Goal: Transaction & Acquisition: Purchase product/service

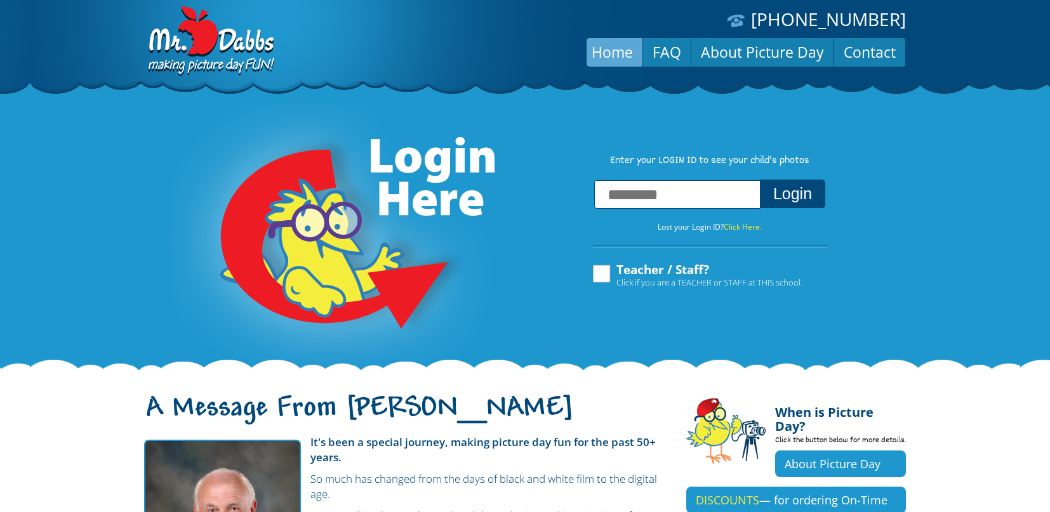
click at [689, 197] on input "text" at bounding box center [677, 194] width 166 height 29
type input "**********"
click at [797, 201] on button "Login" at bounding box center [792, 194] width 65 height 29
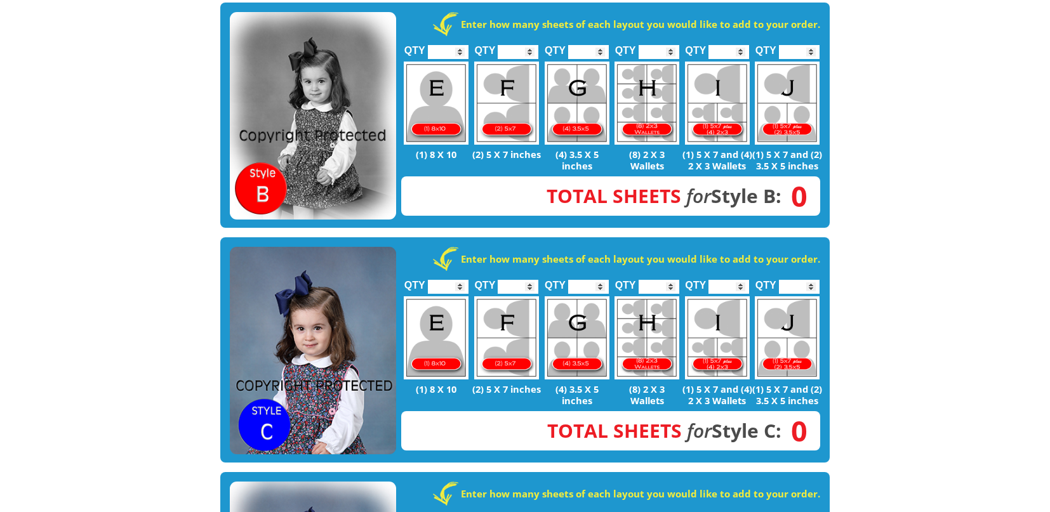
scroll to position [547, 0]
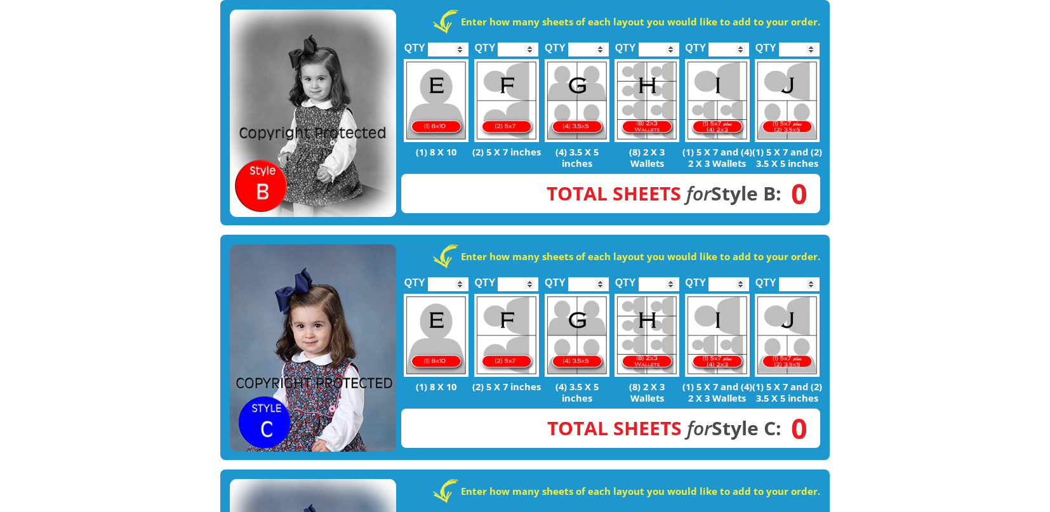
click at [459, 277] on input "*" at bounding box center [448, 284] width 41 height 14
type input "*"
click at [459, 277] on input "*" at bounding box center [448, 284] width 41 height 14
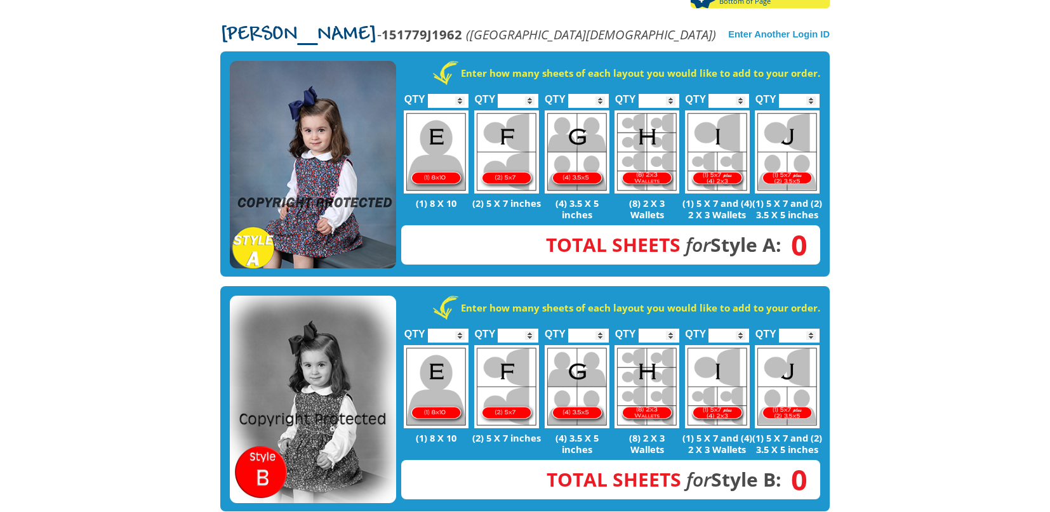
scroll to position [246, 0]
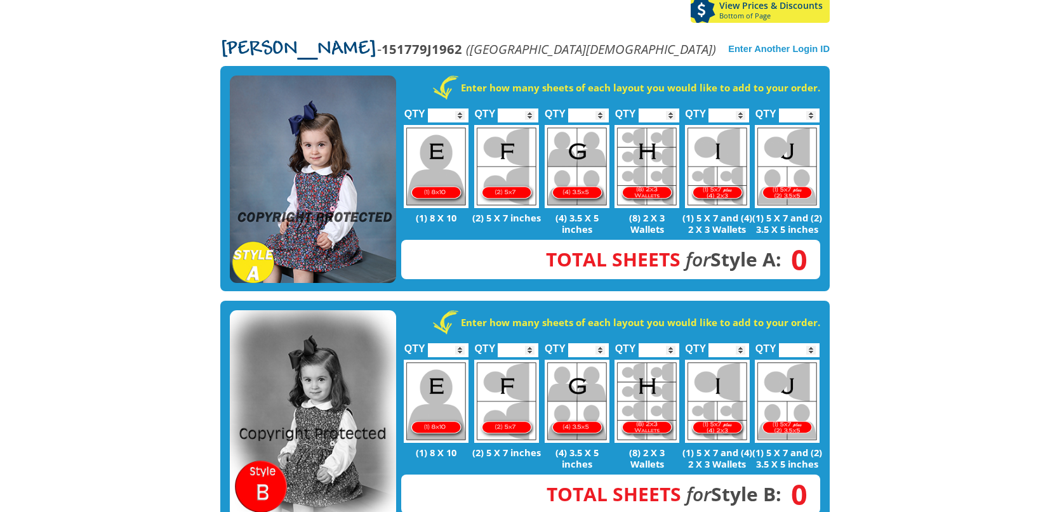
click at [462, 109] on input "*" at bounding box center [448, 116] width 41 height 14
type input "*"
click at [462, 109] on input "*" at bounding box center [448, 116] width 41 height 14
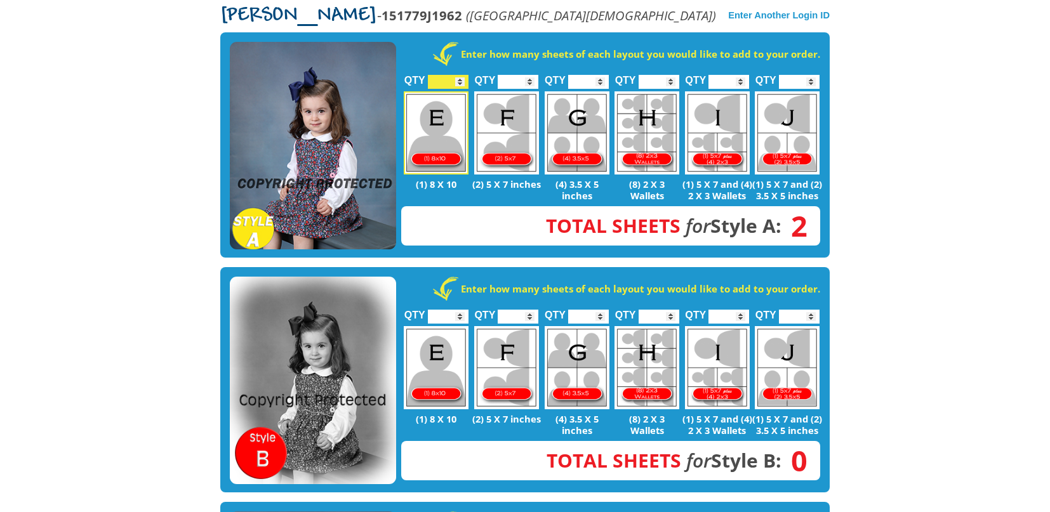
scroll to position [280, 0]
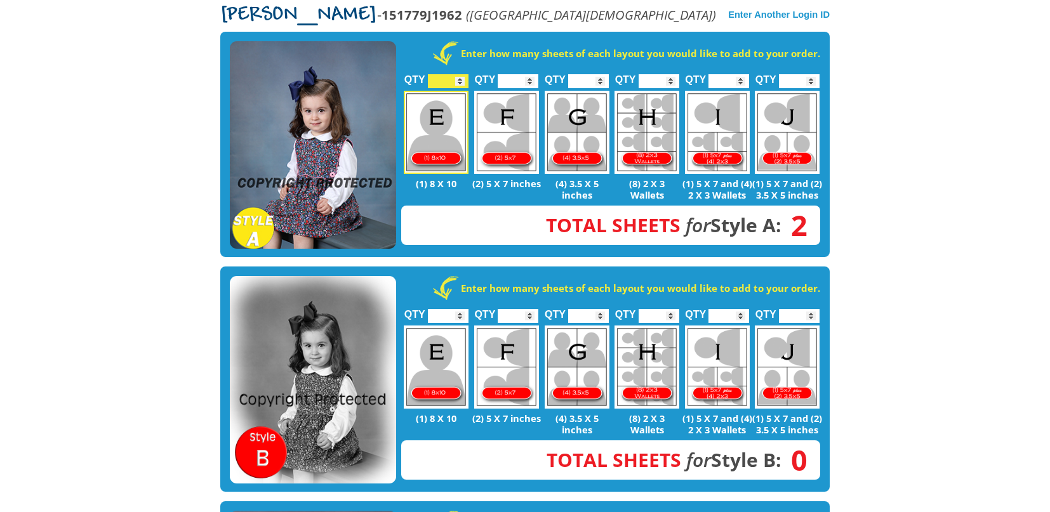
type input "*"
click at [740, 309] on input "*" at bounding box center [729, 316] width 41 height 14
type input "*"
click at [811, 309] on input "*" at bounding box center [799, 316] width 41 height 14
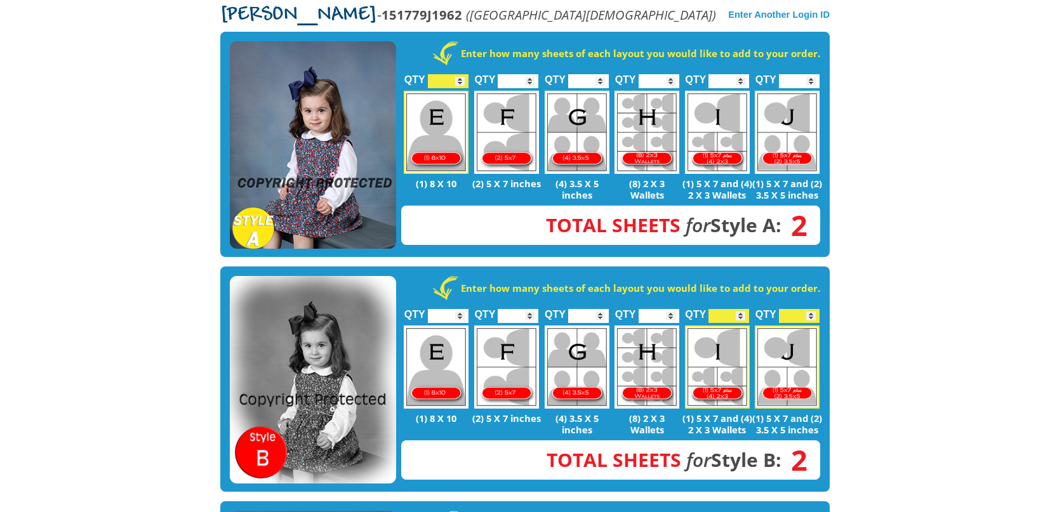
type input "*"
click at [462, 309] on input "*" at bounding box center [448, 316] width 41 height 14
type input "*"
click at [740, 74] on input "*" at bounding box center [729, 81] width 41 height 14
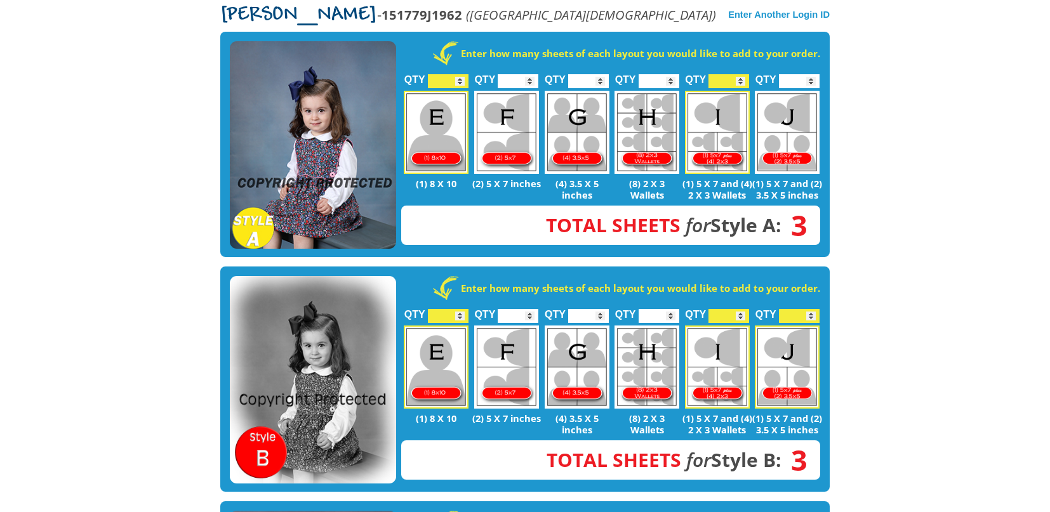
type input "*"
click at [811, 74] on input "*" at bounding box center [799, 81] width 41 height 14
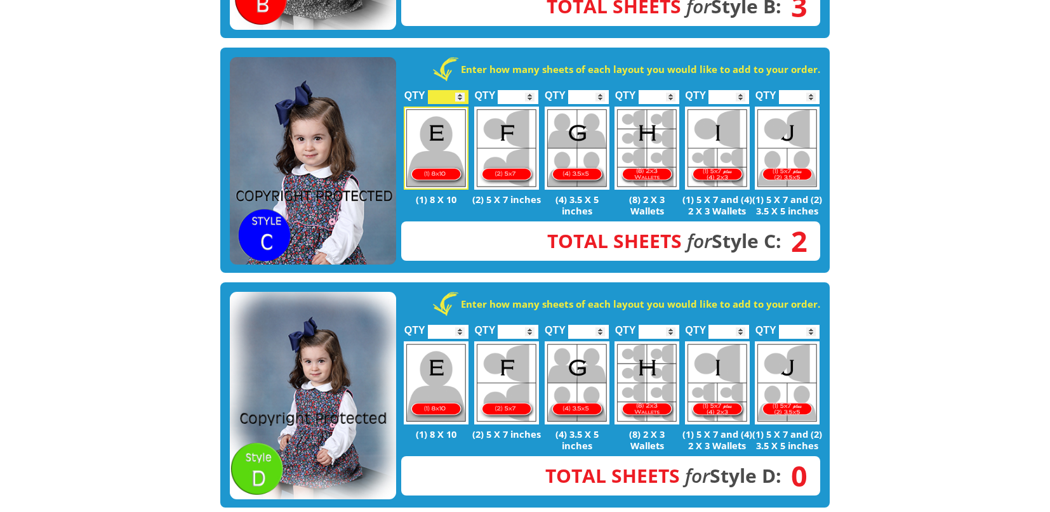
scroll to position [743, 0]
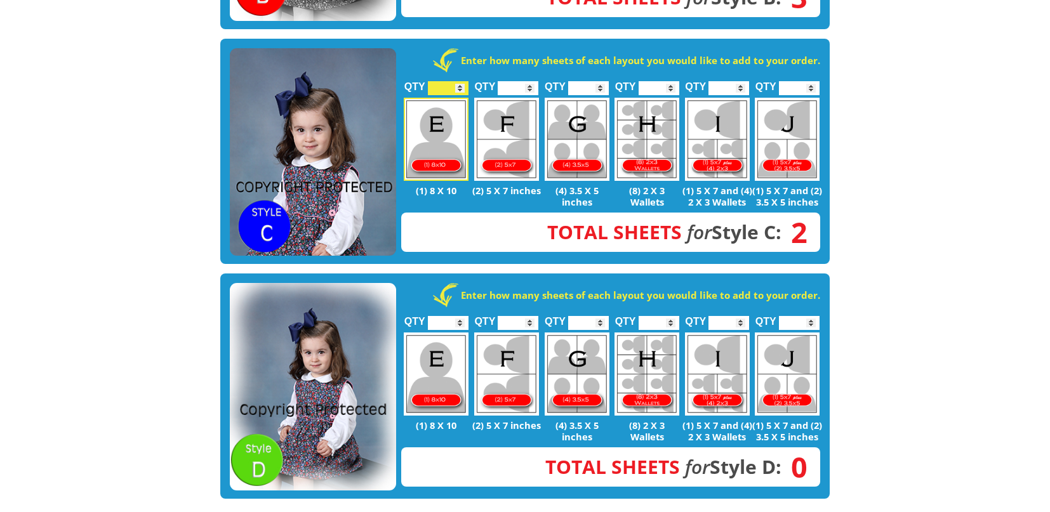
type input "*"
click at [743, 81] on input "*" at bounding box center [729, 88] width 41 height 14
click at [813, 81] on input "*" at bounding box center [799, 88] width 41 height 14
type input "*"
click at [810, 81] on input "*" at bounding box center [799, 88] width 41 height 14
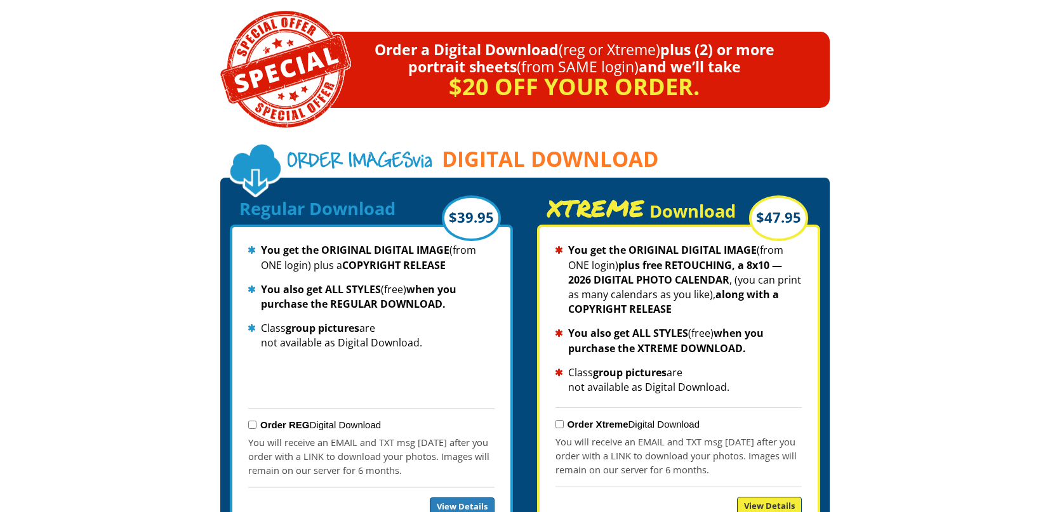
scroll to position [1251, 0]
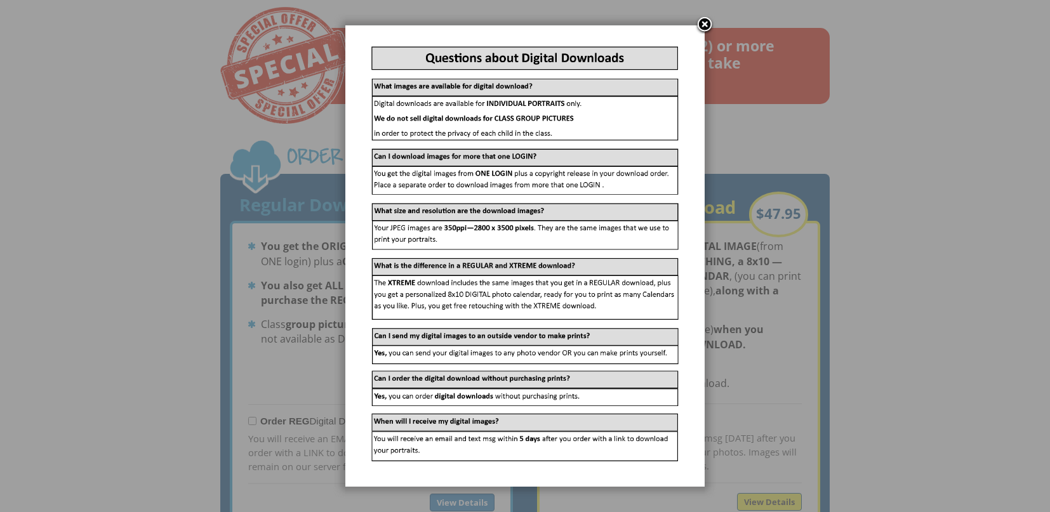
click at [707, 24] on link at bounding box center [704, 25] width 19 height 19
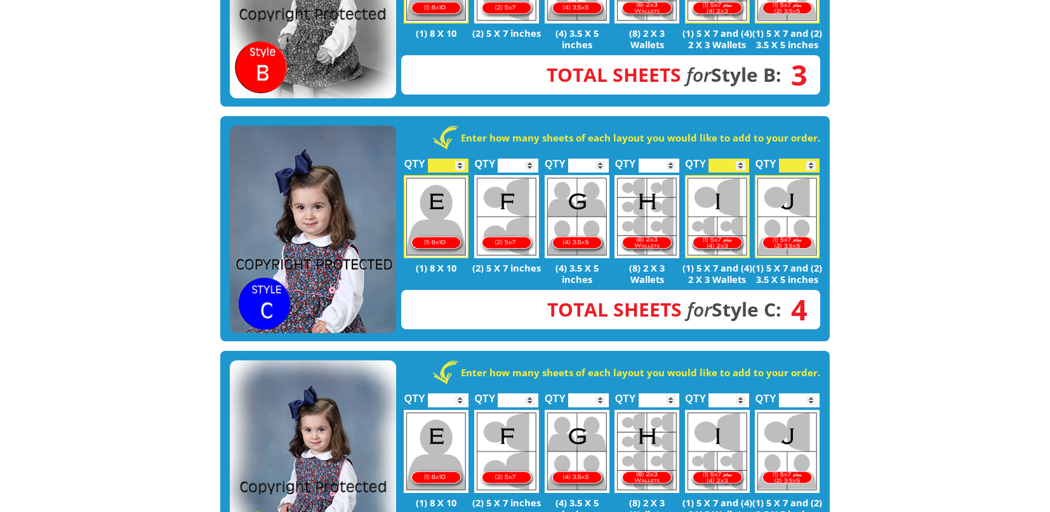
scroll to position [667, 0]
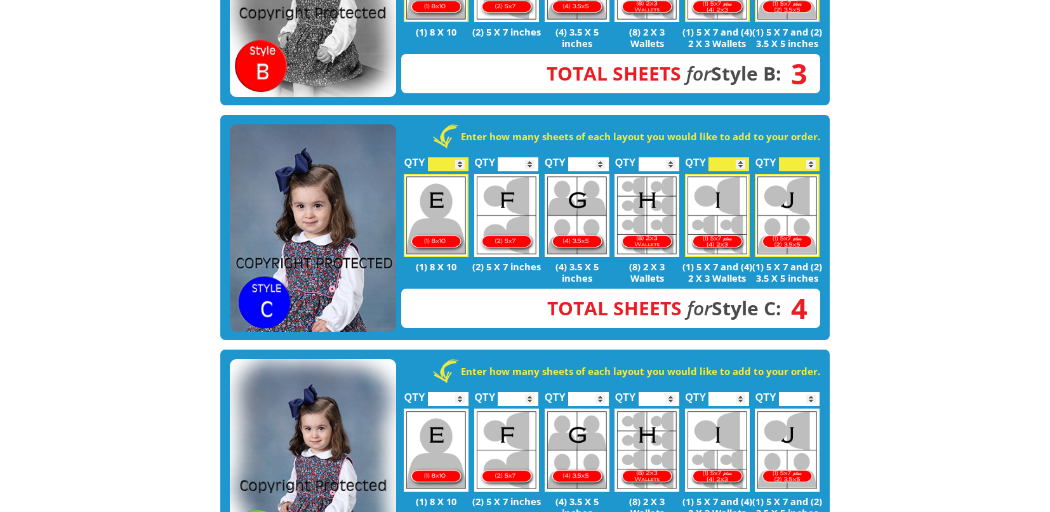
type input "*"
click at [460, 392] on input "*" at bounding box center [448, 399] width 41 height 14
type input "*"
click at [811, 392] on input "*" at bounding box center [799, 399] width 41 height 14
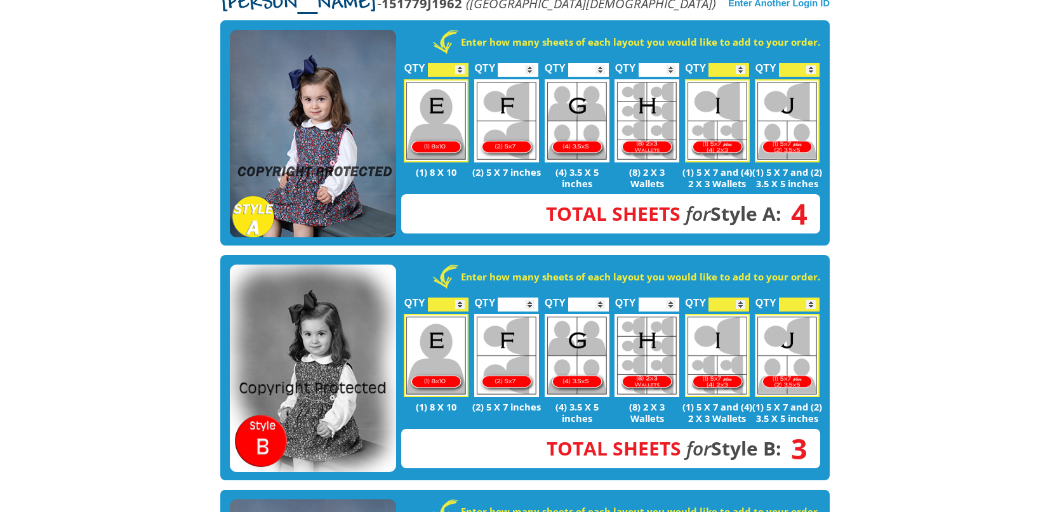
scroll to position [386, 0]
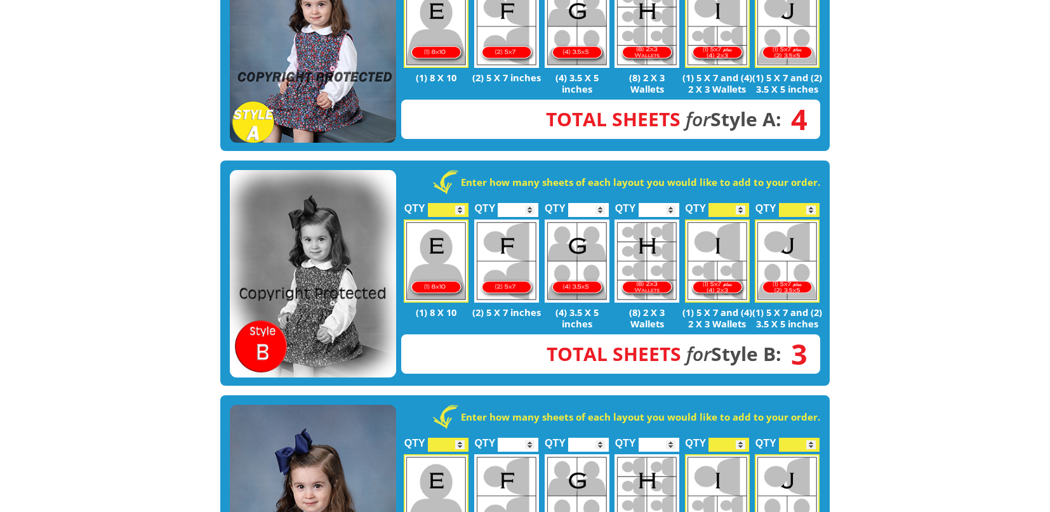
click at [743, 203] on input "*" at bounding box center [729, 210] width 41 height 14
type input "*"
click at [743, 203] on input "*" at bounding box center [729, 210] width 41 height 14
type input "*"
click at [810, 203] on input "*" at bounding box center [799, 210] width 41 height 14
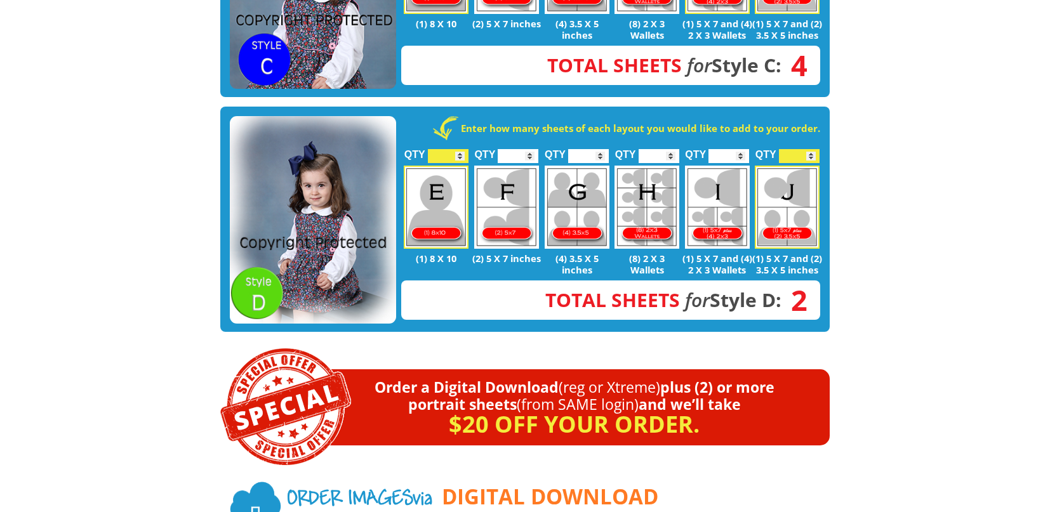
scroll to position [917, 0]
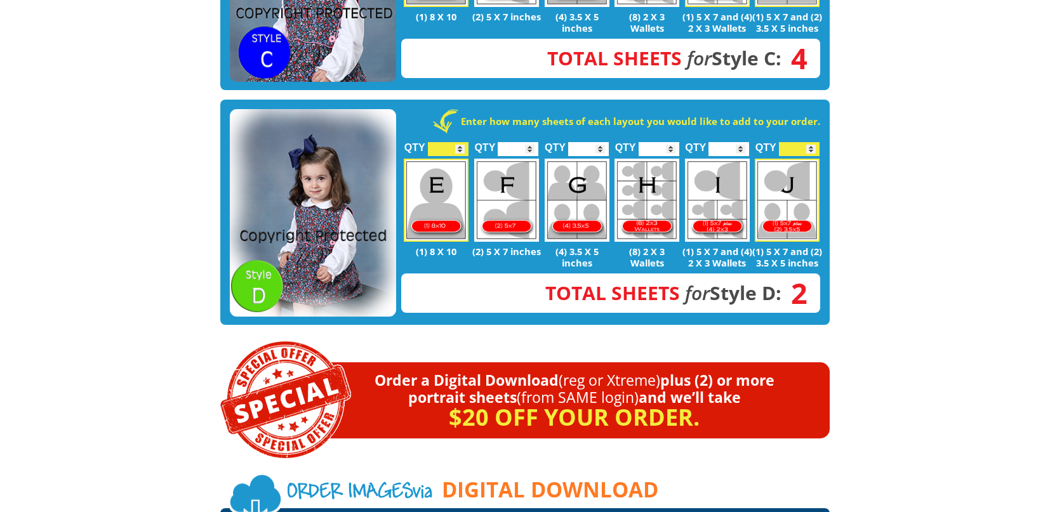
type input "*"
click at [811, 142] on input "*" at bounding box center [799, 149] width 41 height 14
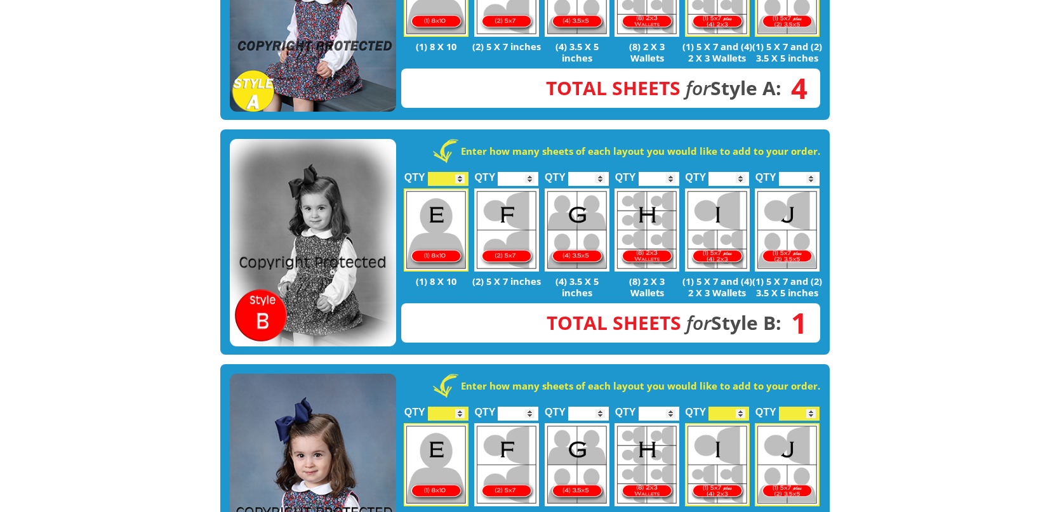
scroll to position [0, 0]
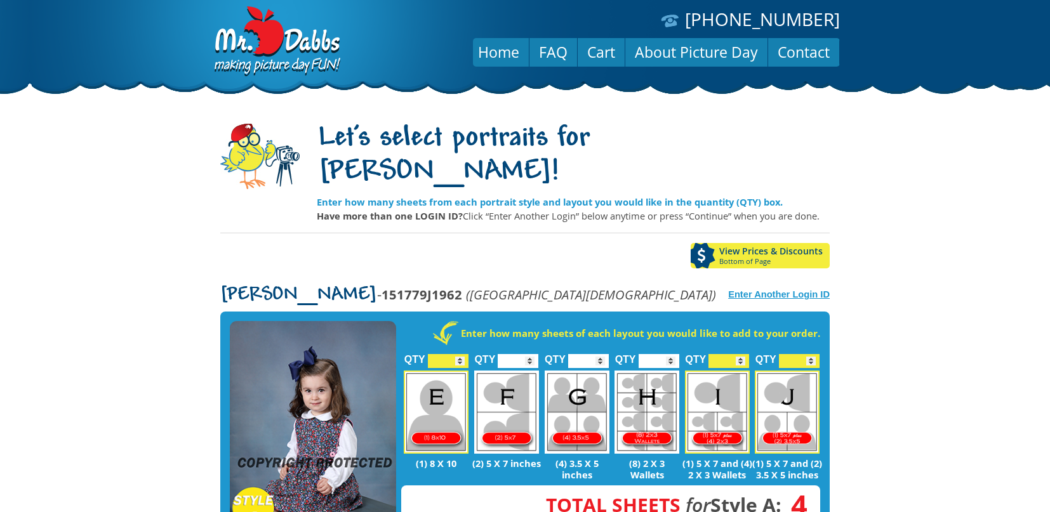
click at [799, 290] on strong "Enter Another Login ID" at bounding box center [779, 295] width 102 height 10
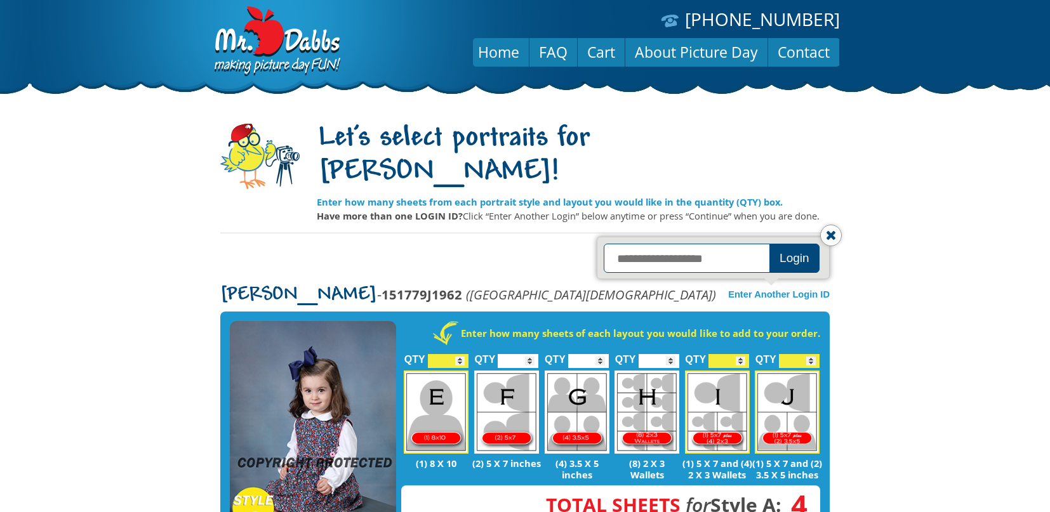
click at [723, 244] on input "text" at bounding box center [689, 258] width 170 height 29
type input "**********"
click at [797, 244] on button "Login" at bounding box center [794, 258] width 50 height 29
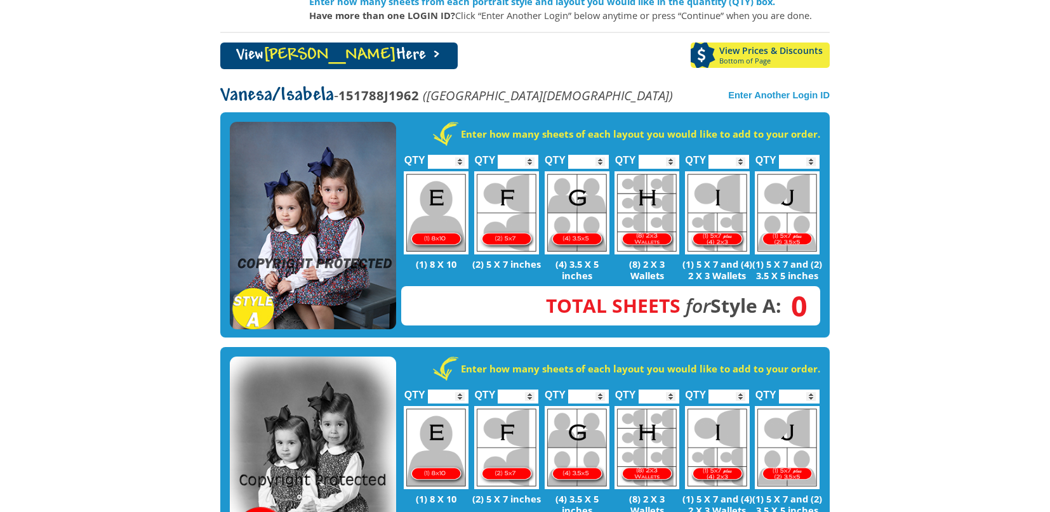
scroll to position [191, 0]
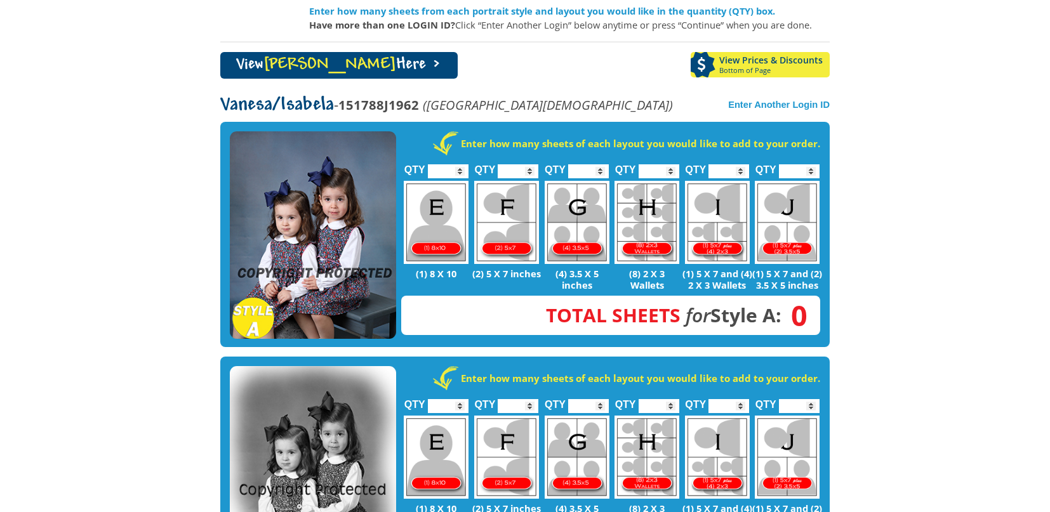
type input "*"
click at [460, 164] on input "*" at bounding box center [448, 171] width 41 height 14
type input "*"
click at [812, 164] on input "*" at bounding box center [799, 171] width 41 height 14
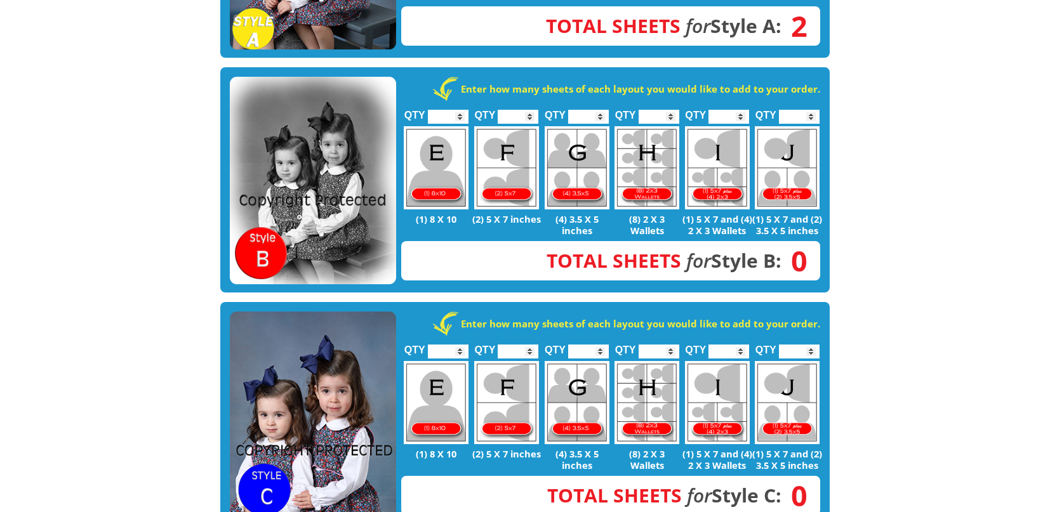
scroll to position [483, 0]
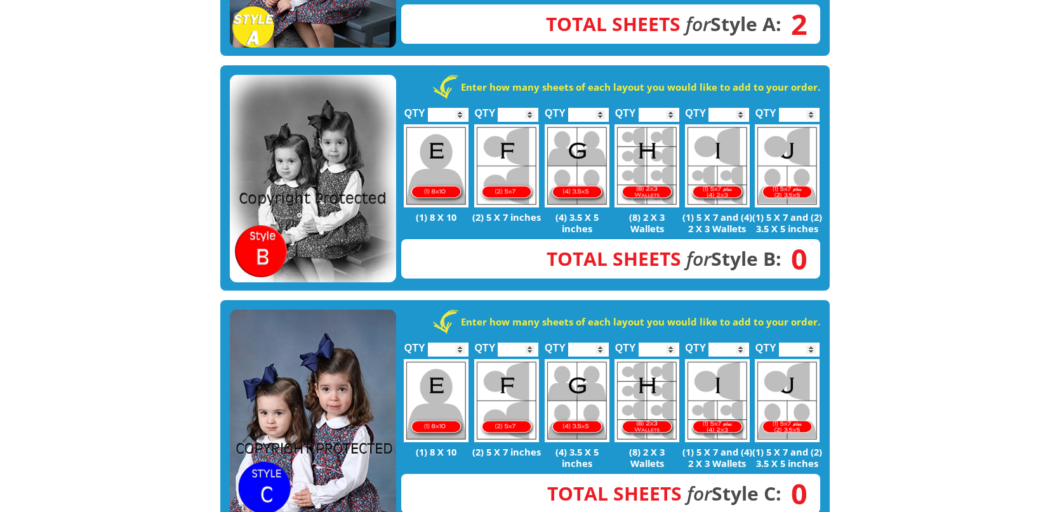
type input "*"
click at [461, 343] on input "*" at bounding box center [448, 350] width 41 height 14
type input "*"
click at [811, 343] on input "*" at bounding box center [799, 350] width 41 height 14
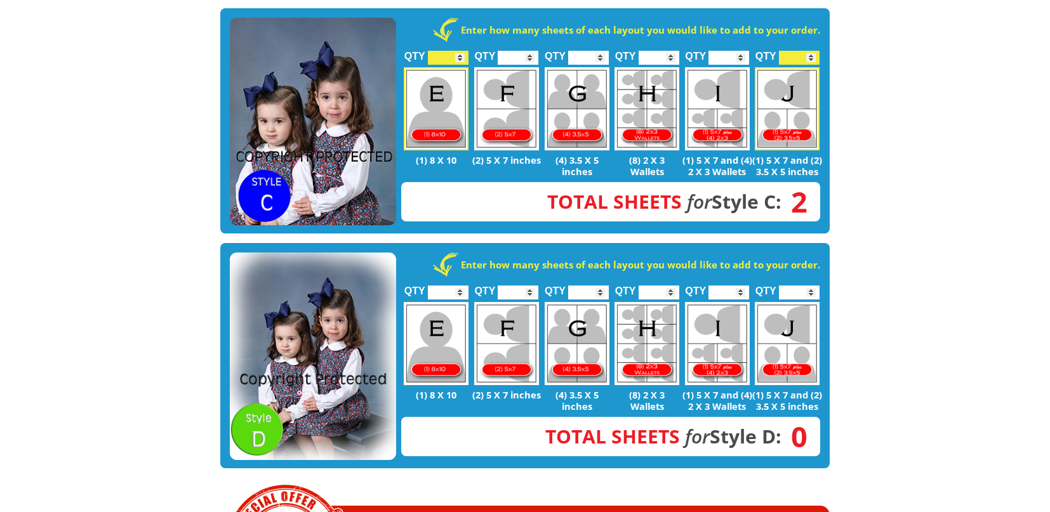
scroll to position [870, 0]
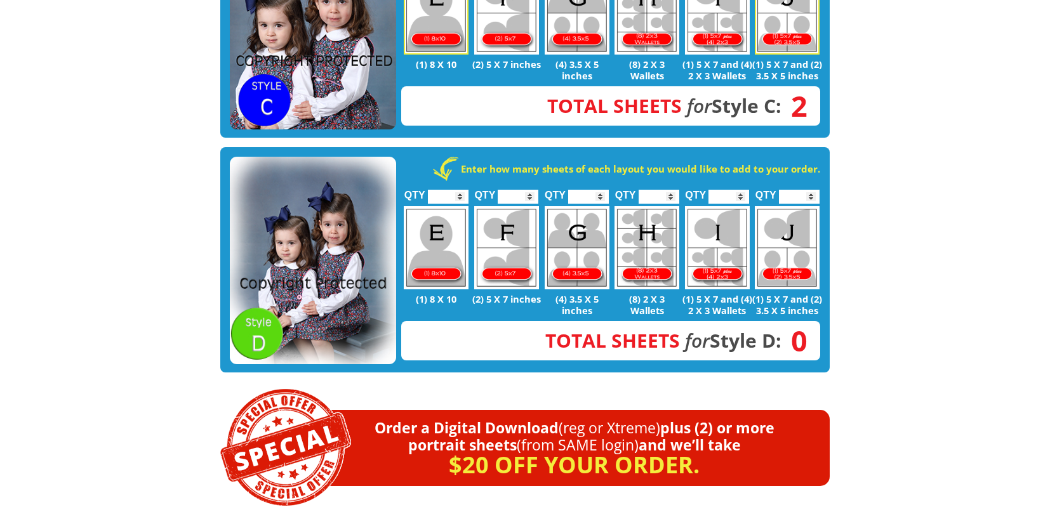
type input "*"
click at [461, 190] on input "*" at bounding box center [448, 197] width 41 height 14
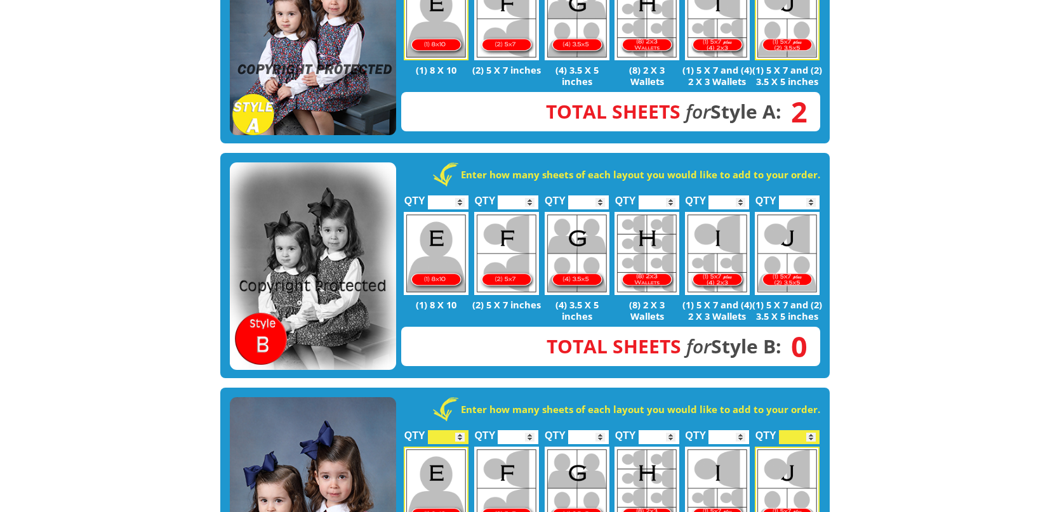
scroll to position [389, 0]
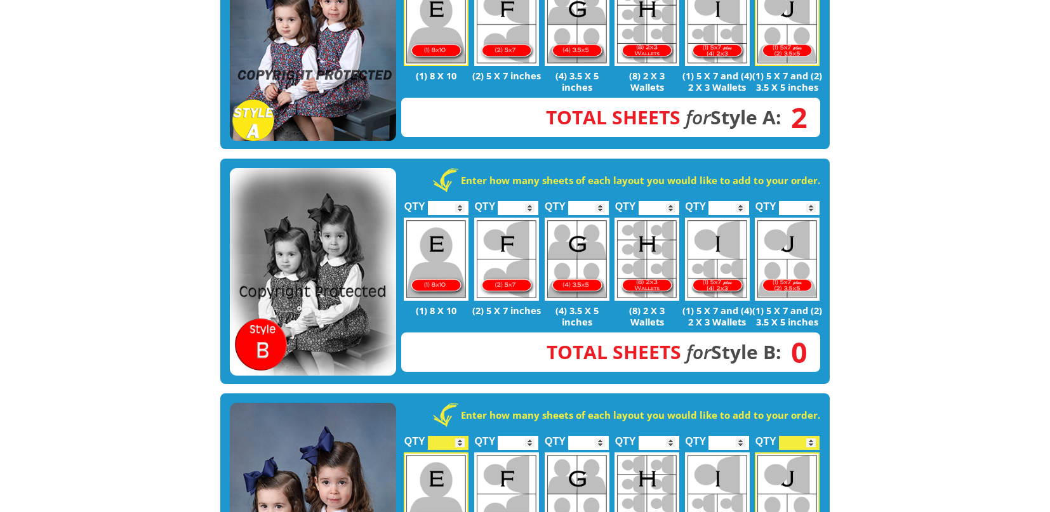
type input "*"
click at [459, 201] on input "*" at bounding box center [448, 208] width 41 height 14
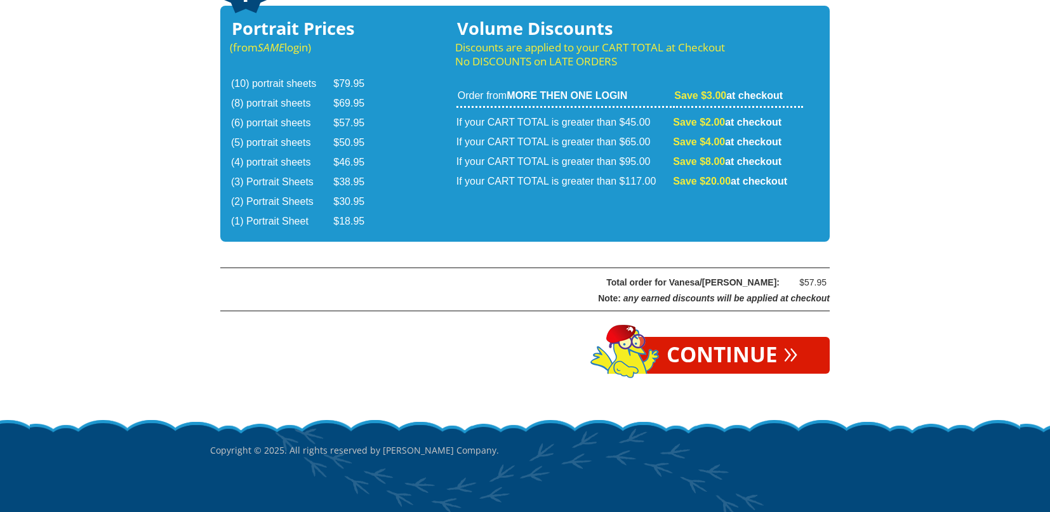
scroll to position [2140, 0]
click at [725, 337] on link "Continue »" at bounding box center [732, 355] width 195 height 37
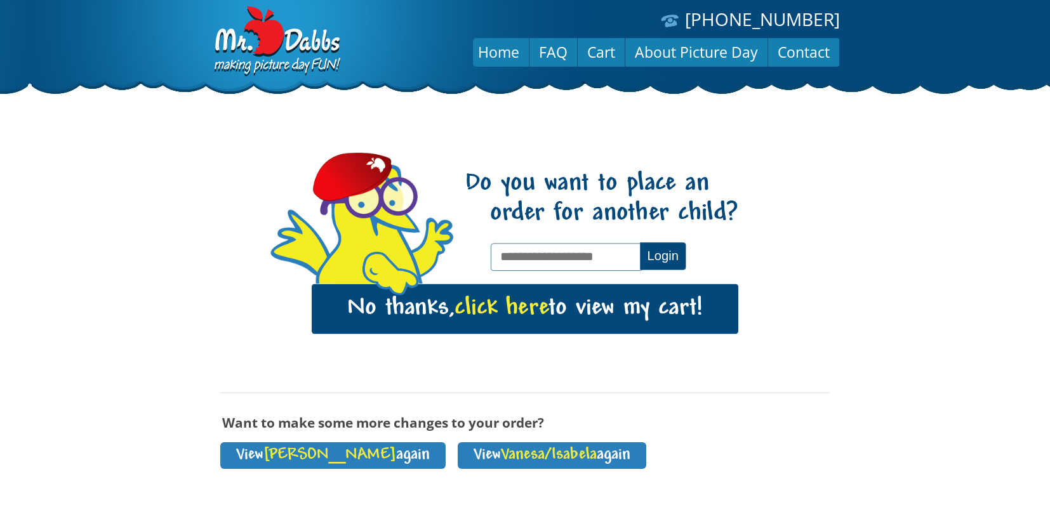
click at [690, 299] on link "No thanks, click here to view my cart!" at bounding box center [525, 309] width 427 height 50
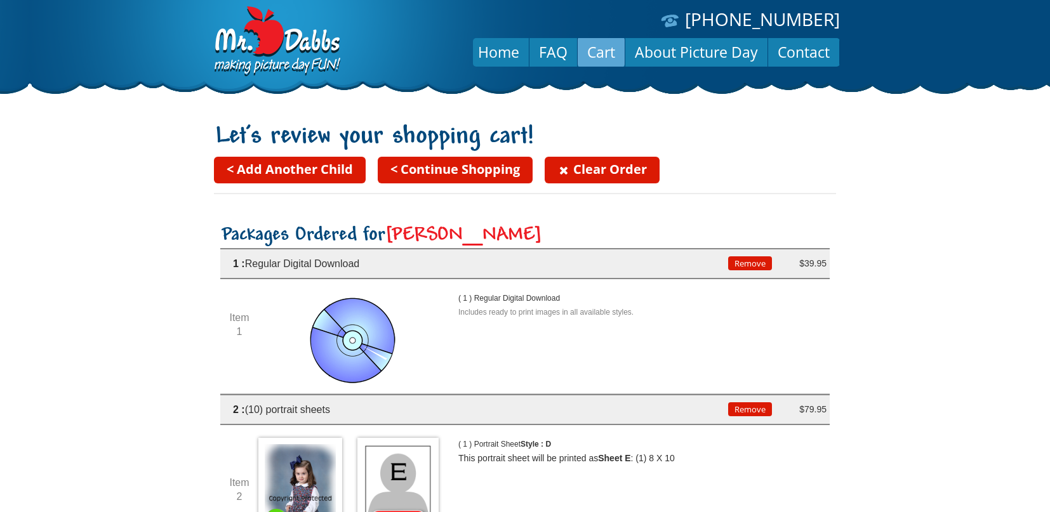
click at [450, 175] on link "< Continue Shopping" at bounding box center [455, 170] width 155 height 27
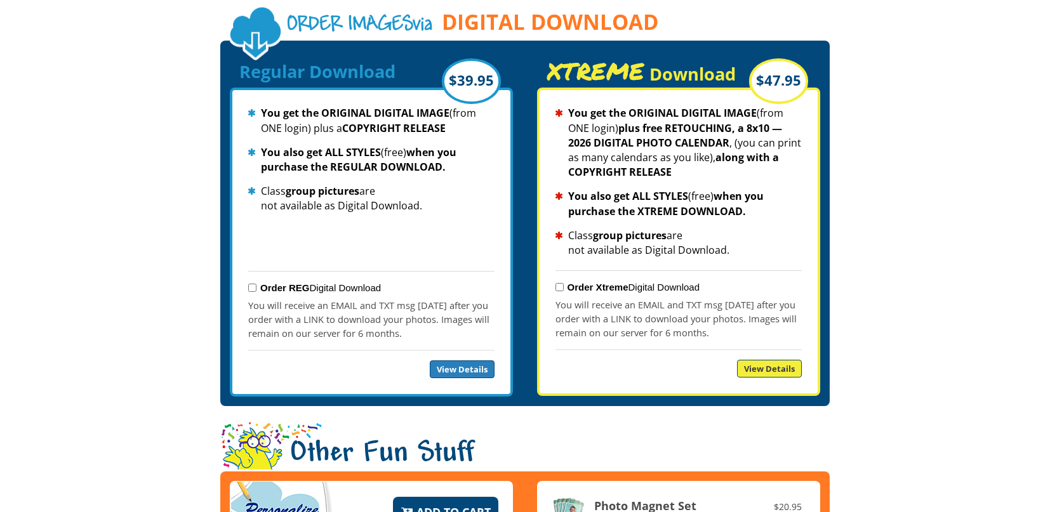
scroll to position [1387, 0]
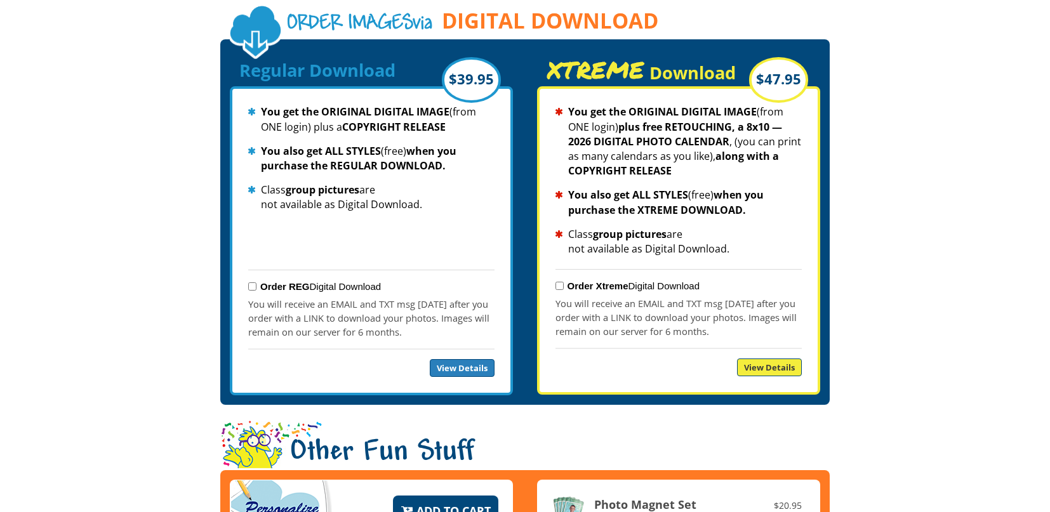
click at [354, 281] on label "Order REG Digital Download" at bounding box center [320, 286] width 121 height 11
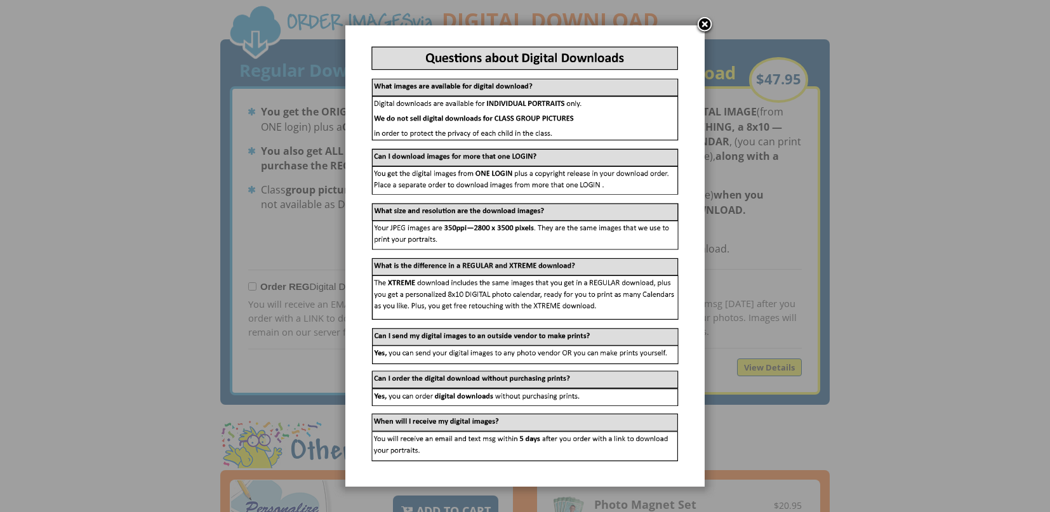
click at [698, 24] on link at bounding box center [704, 25] width 19 height 19
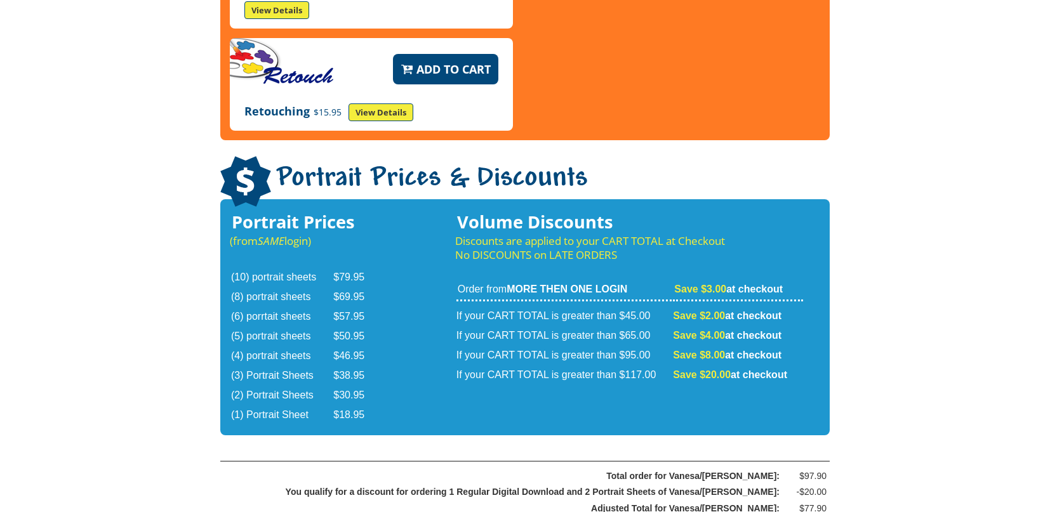
scroll to position [2172, 0]
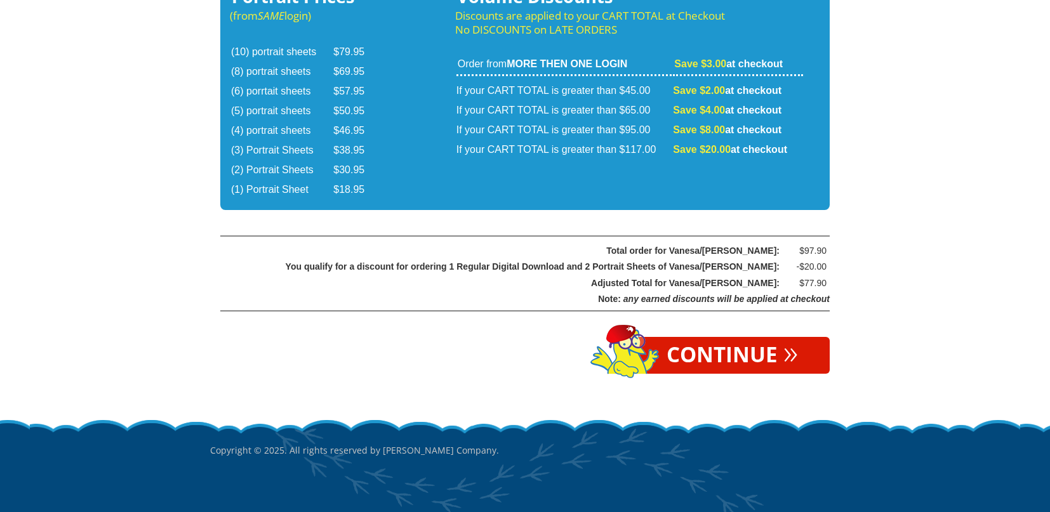
click at [716, 337] on link "Continue »" at bounding box center [732, 355] width 195 height 37
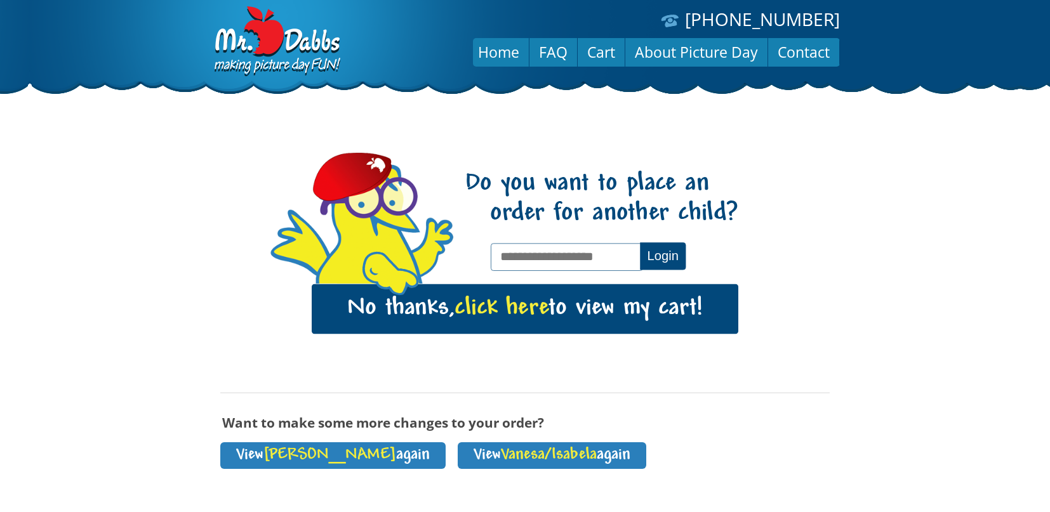
click at [594, 307] on link "No thanks, click here to view my cart!" at bounding box center [525, 309] width 427 height 50
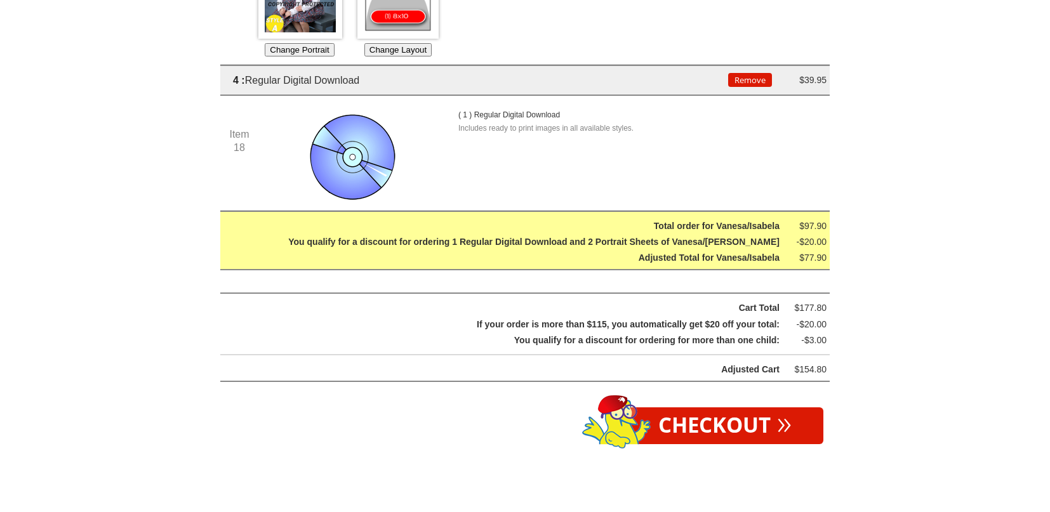
scroll to position [2652, 0]
click at [788, 428] on span "»" at bounding box center [784, 422] width 15 height 14
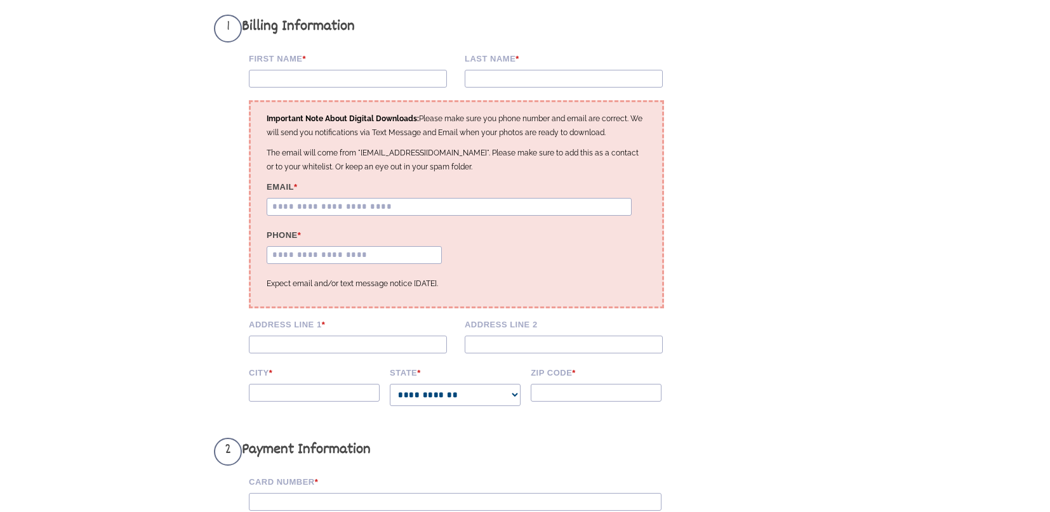
scroll to position [197, 0]
click at [420, 76] on input "First Name *" at bounding box center [348, 77] width 198 height 18
type input "*******"
type input "*****"
click at [364, 204] on input "Email *" at bounding box center [449, 205] width 365 height 18
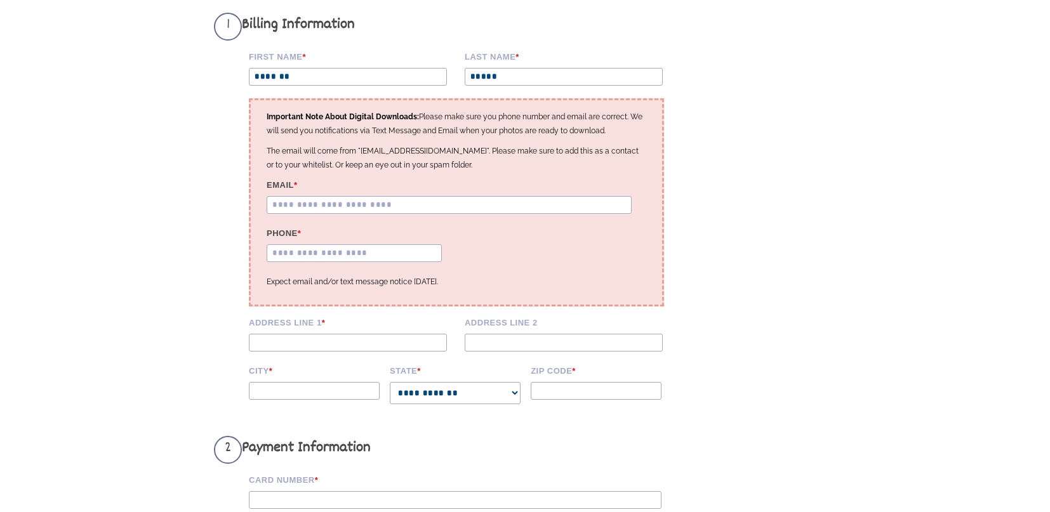
click at [338, 210] on input "Email *" at bounding box center [449, 205] width 365 height 18
type input "**********"
click at [615, 248] on div "**********" at bounding box center [456, 202] width 415 height 208
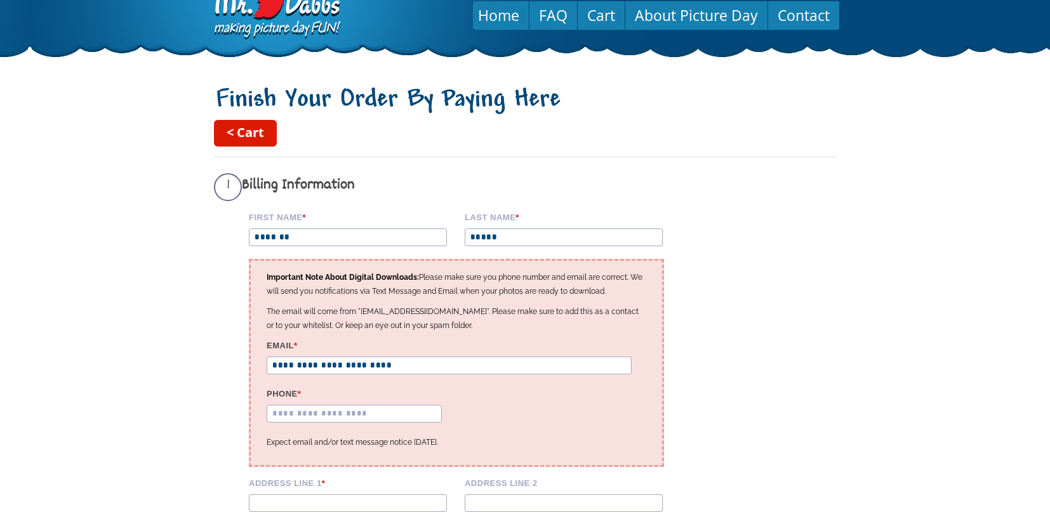
scroll to position [32, 0]
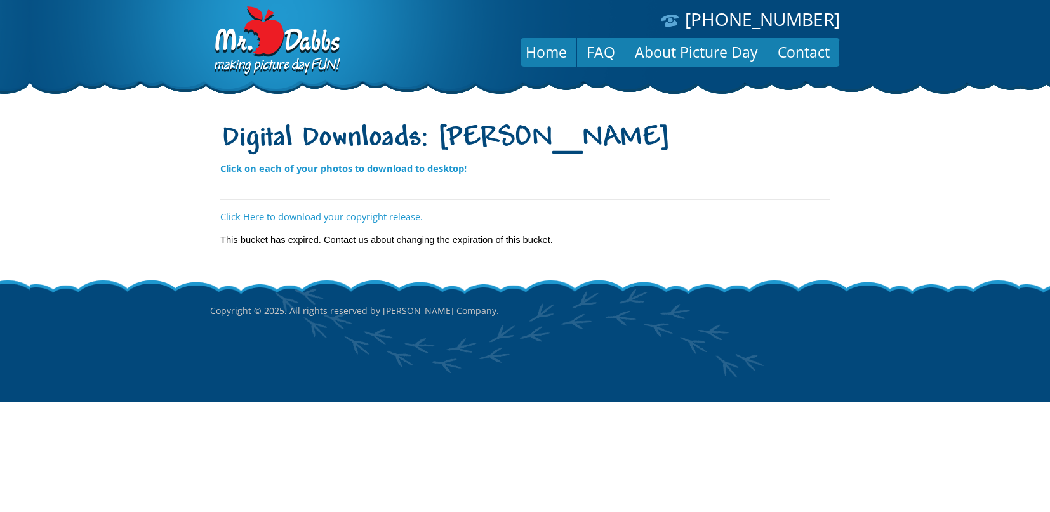
click at [323, 218] on link "Click Here to download your copyright release." at bounding box center [321, 216] width 203 height 13
click at [363, 170] on strong "Click on each of your photos to download to desktop!" at bounding box center [343, 168] width 246 height 13
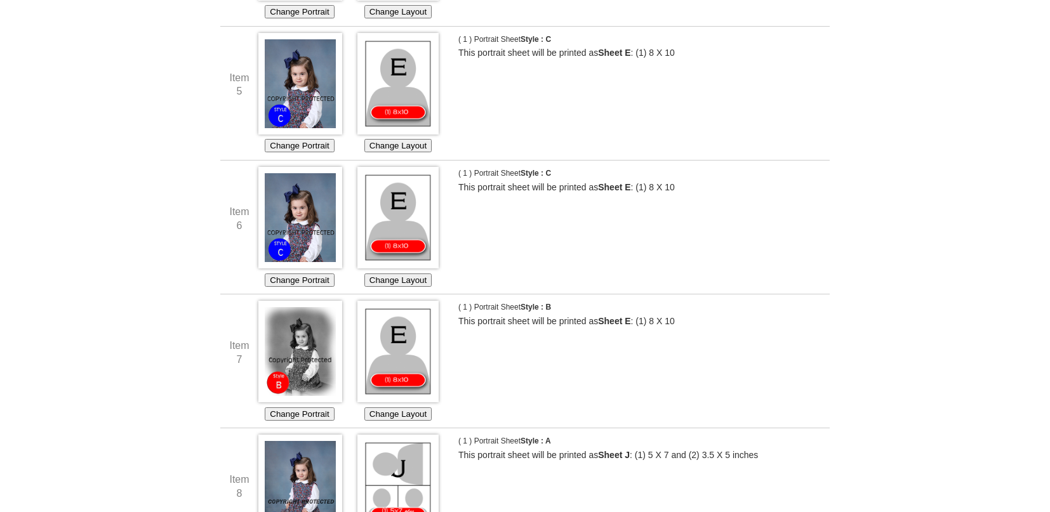
scroll to position [825, 0]
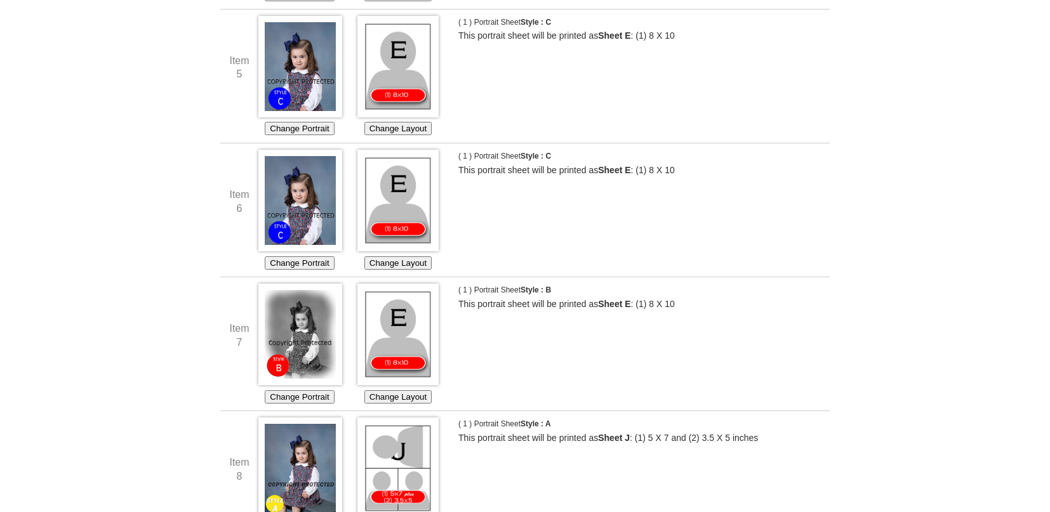
click at [309, 296] on img at bounding box center [300, 335] width 84 height 102
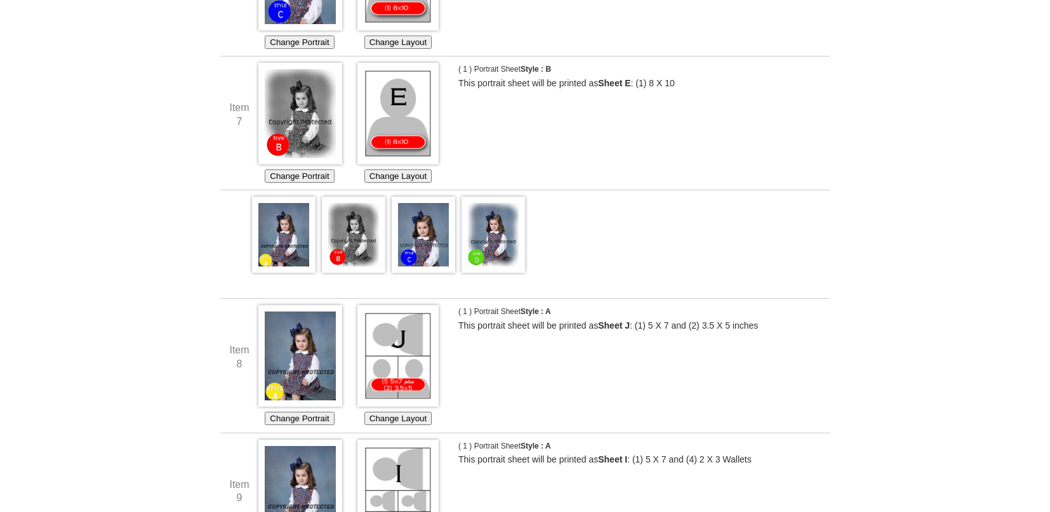
scroll to position [1044, 0]
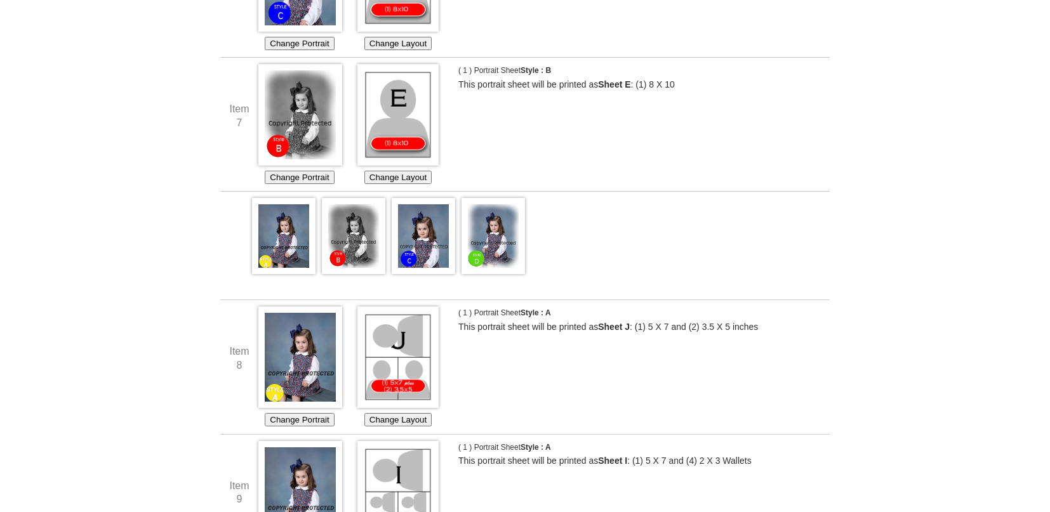
click at [612, 155] on li "Item 7 Change Portrait Change Layout ( 1 ) Portrait Sheet Style : B This portra…" at bounding box center [525, 125] width 610 height 134
click at [314, 126] on img at bounding box center [300, 115] width 84 height 102
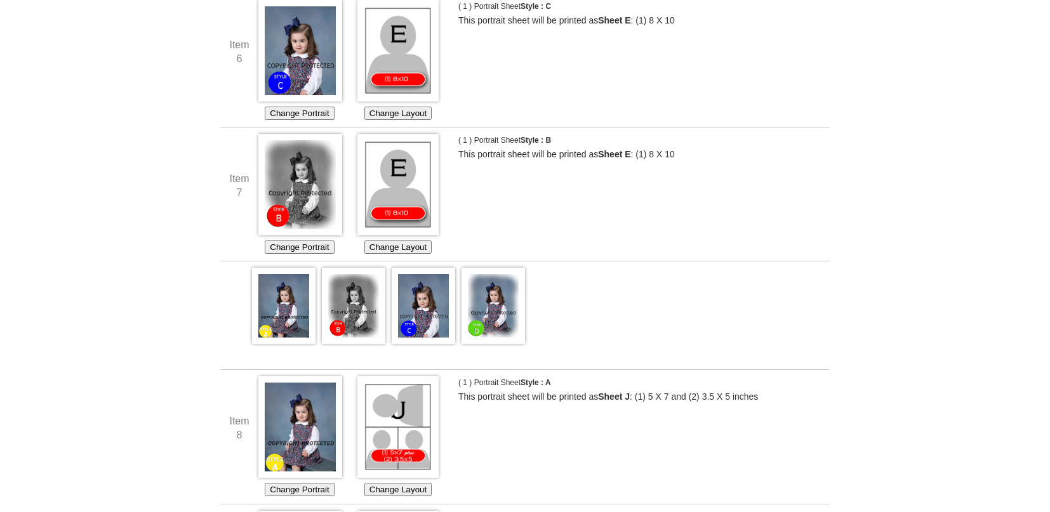
scroll to position [960, 0]
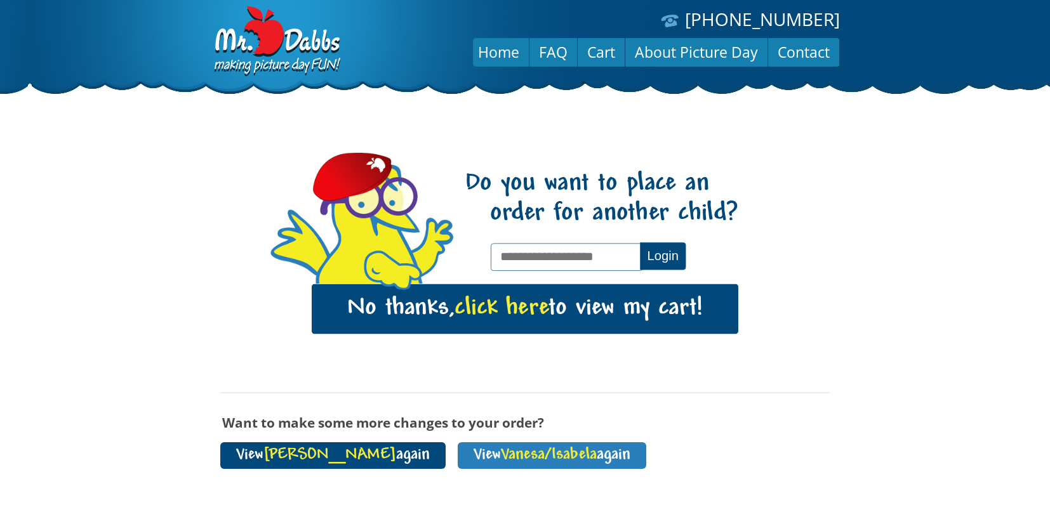
click at [336, 454] on link "View [PERSON_NAME] again" at bounding box center [332, 456] width 225 height 27
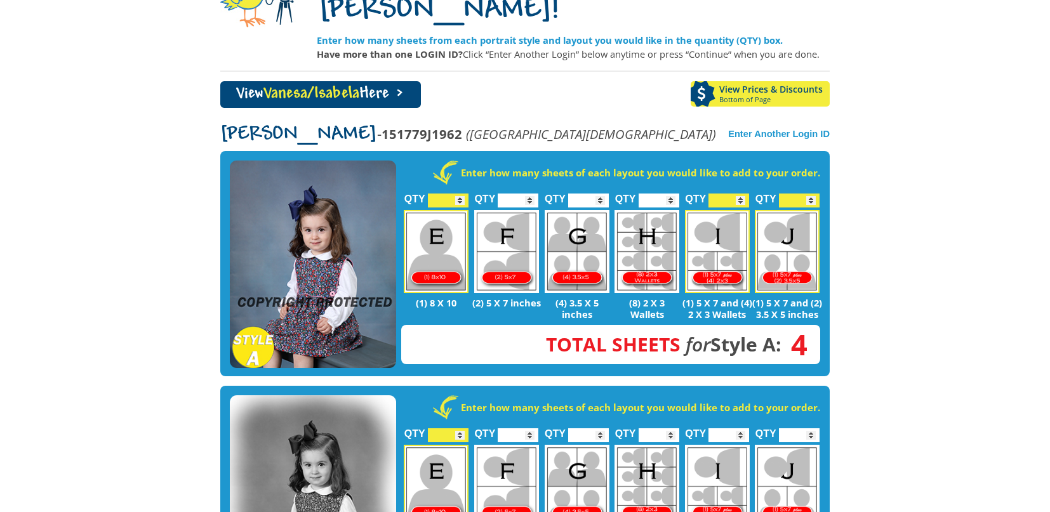
scroll to position [161, 0]
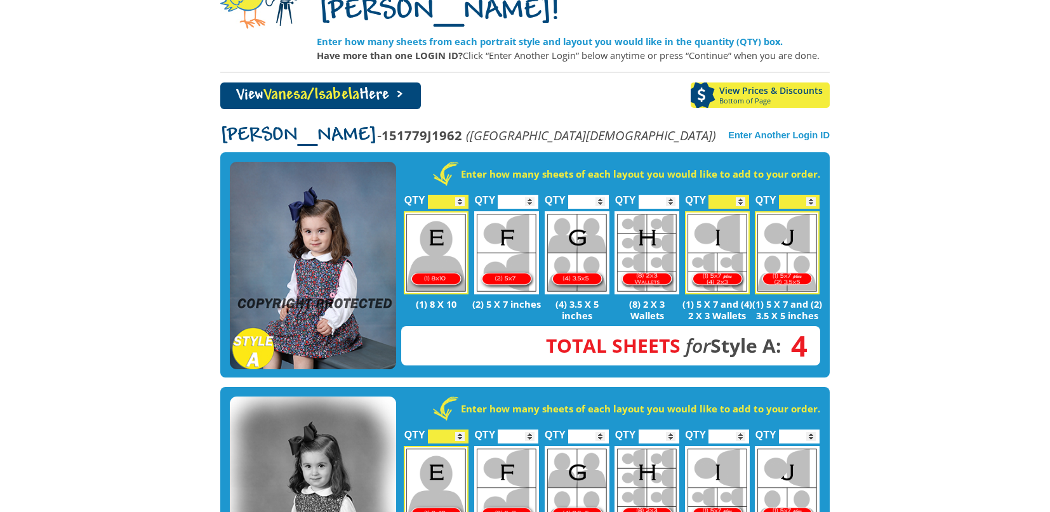
type input "*"
click at [813, 195] on input "*" at bounding box center [799, 202] width 41 height 14
type input "*"
click at [742, 195] on input "*" at bounding box center [729, 202] width 41 height 14
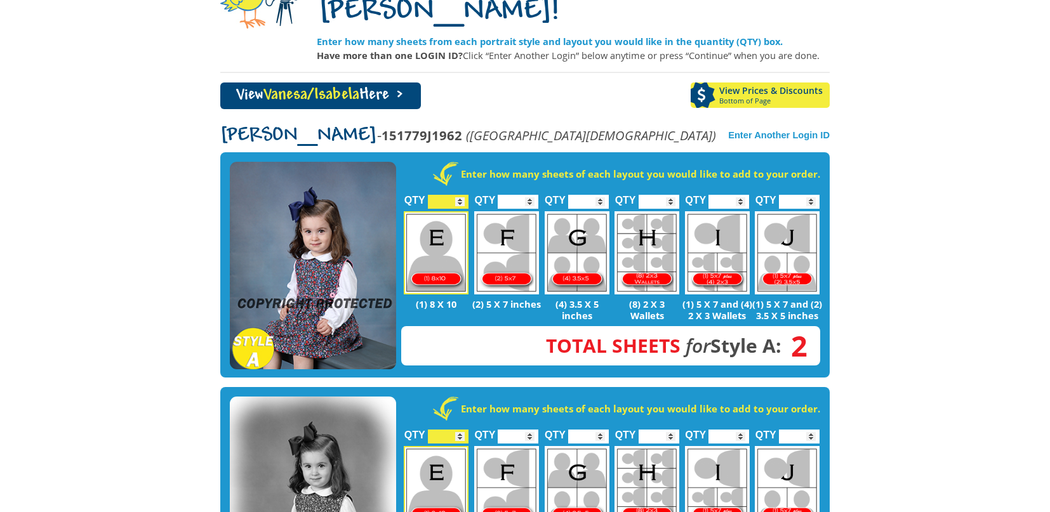
type input "*"
click at [601, 195] on input "*" at bounding box center [588, 202] width 41 height 14
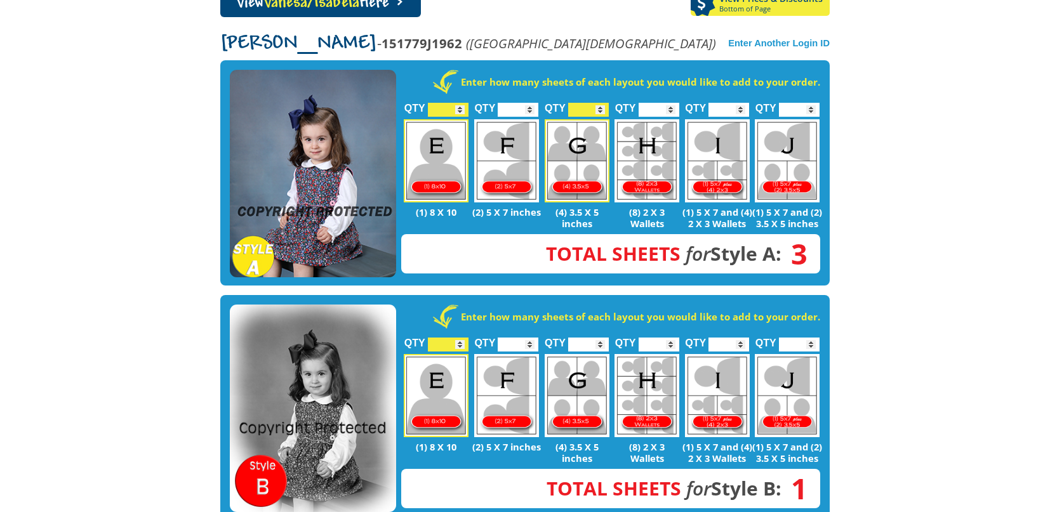
scroll to position [256, 0]
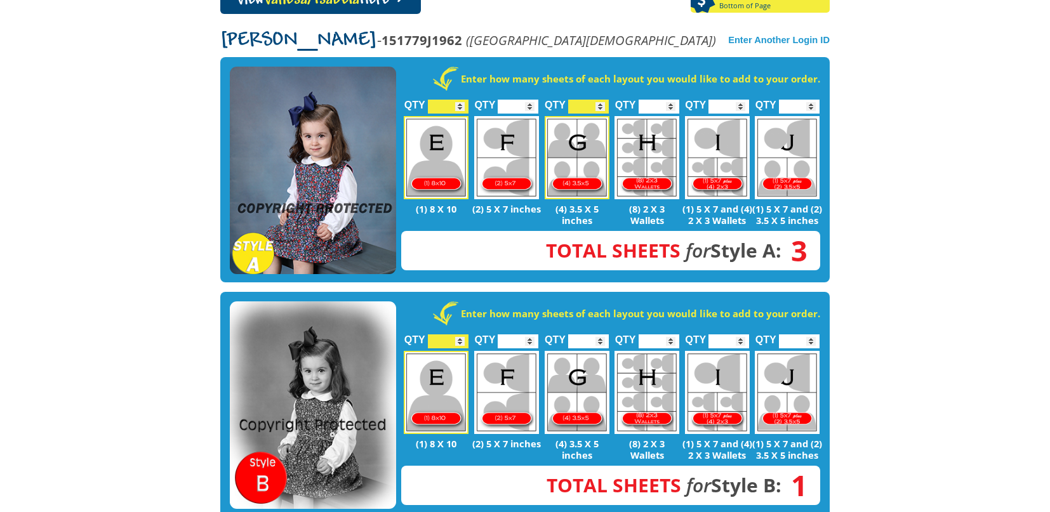
type input "*"
click at [603, 335] on input "*" at bounding box center [588, 342] width 41 height 14
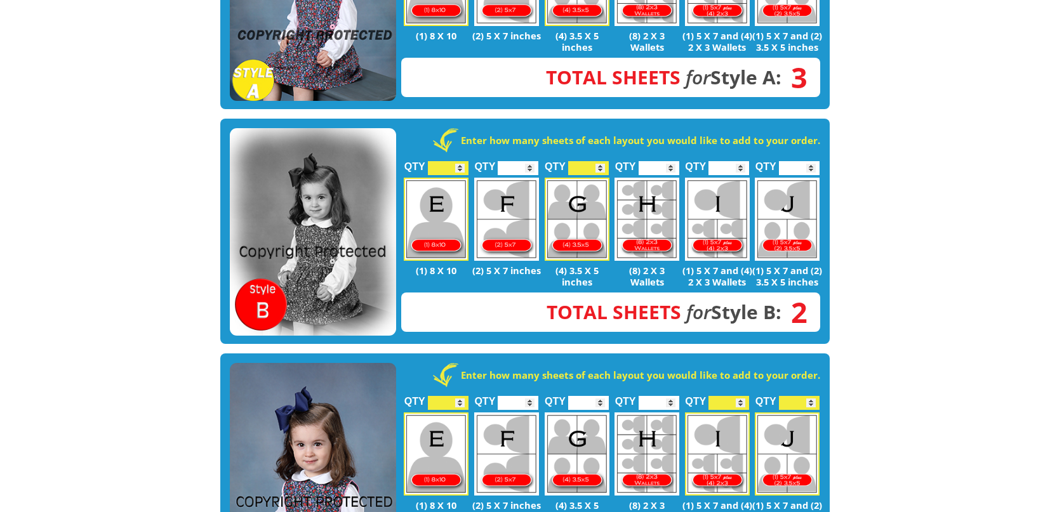
scroll to position [443, 0]
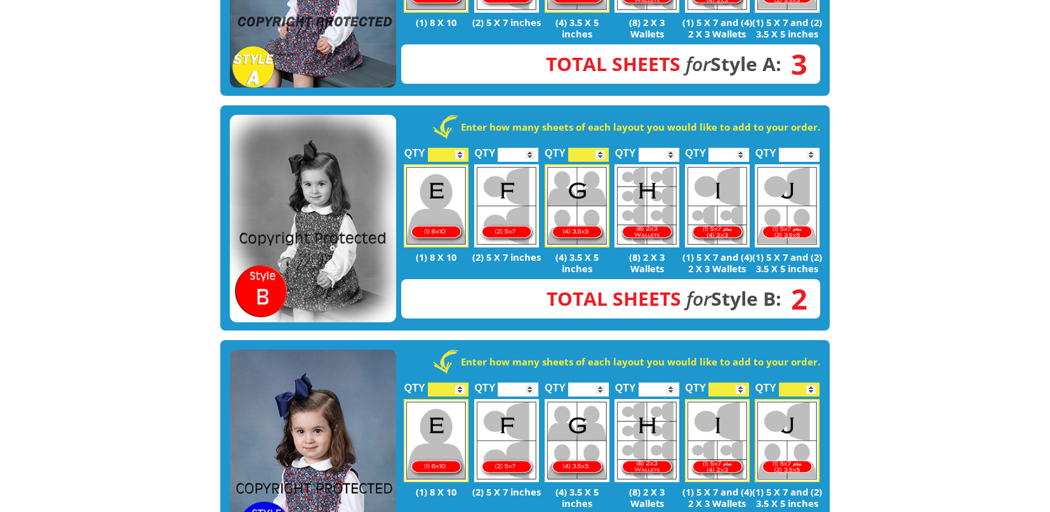
type input "*"
click at [601, 383] on input "*" at bounding box center [588, 390] width 41 height 14
type input "*"
click at [741, 383] on input "*" at bounding box center [729, 390] width 41 height 14
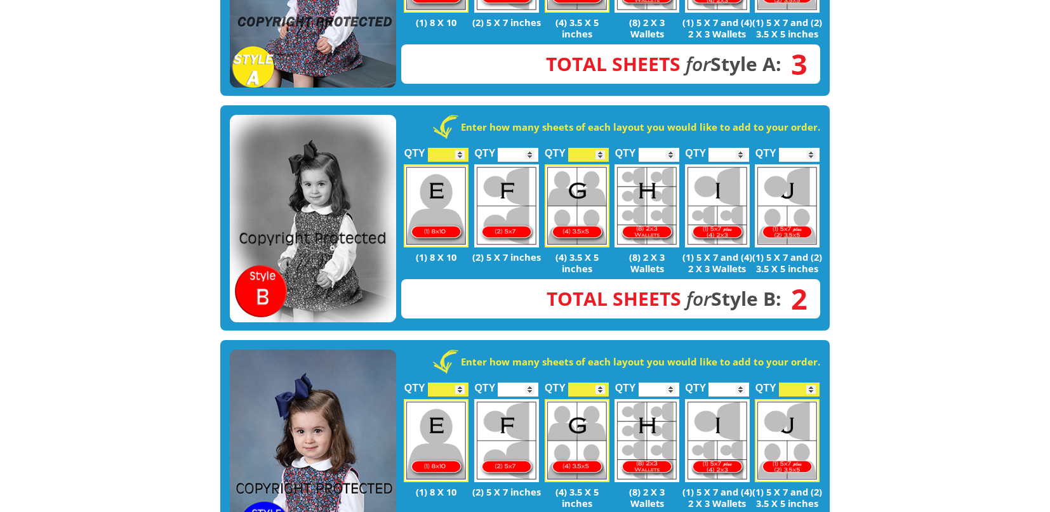
type input "*"
click at [809, 383] on input "*" at bounding box center [799, 390] width 41 height 14
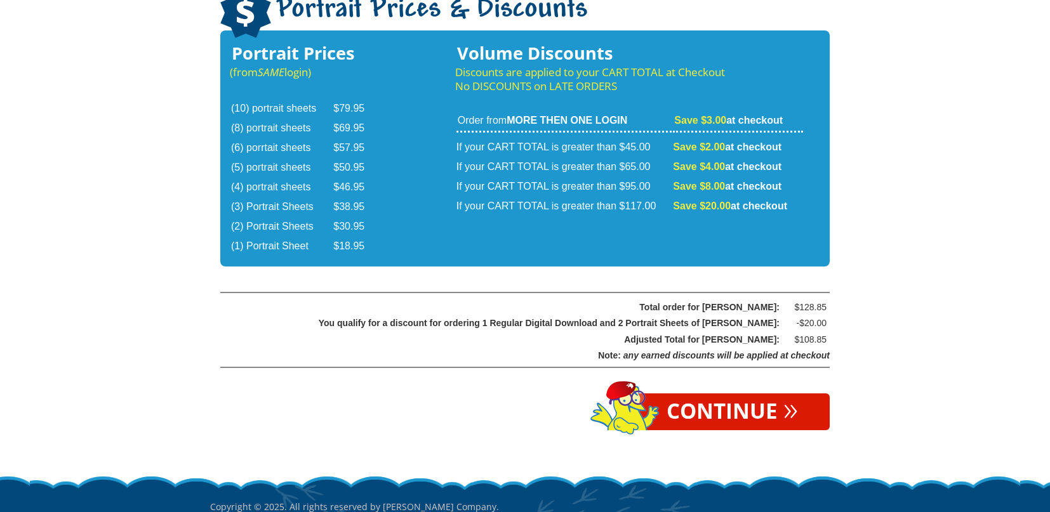
scroll to position [2172, 0]
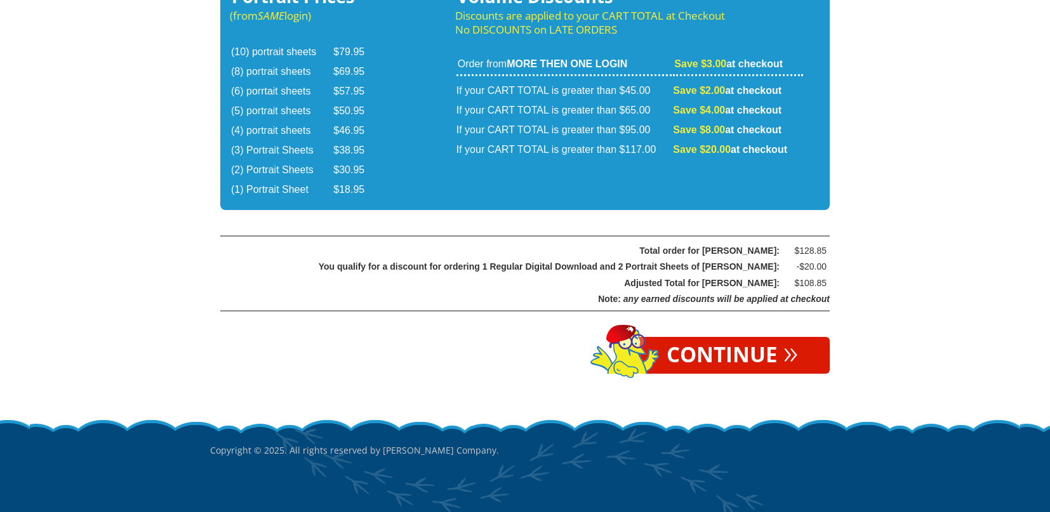
click at [708, 337] on link "Continue »" at bounding box center [732, 355] width 195 height 37
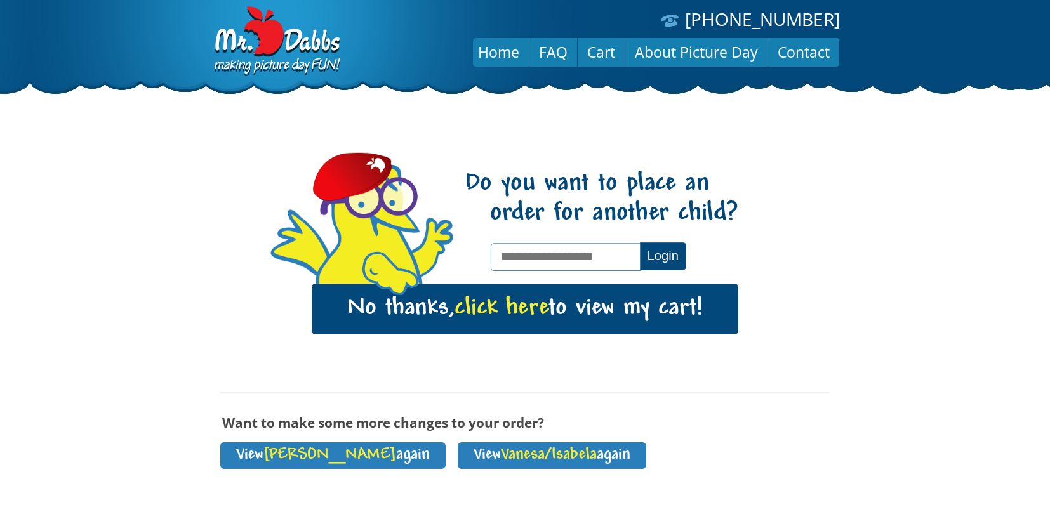
click at [611, 311] on link "No thanks, click here to view my cart!" at bounding box center [525, 309] width 427 height 50
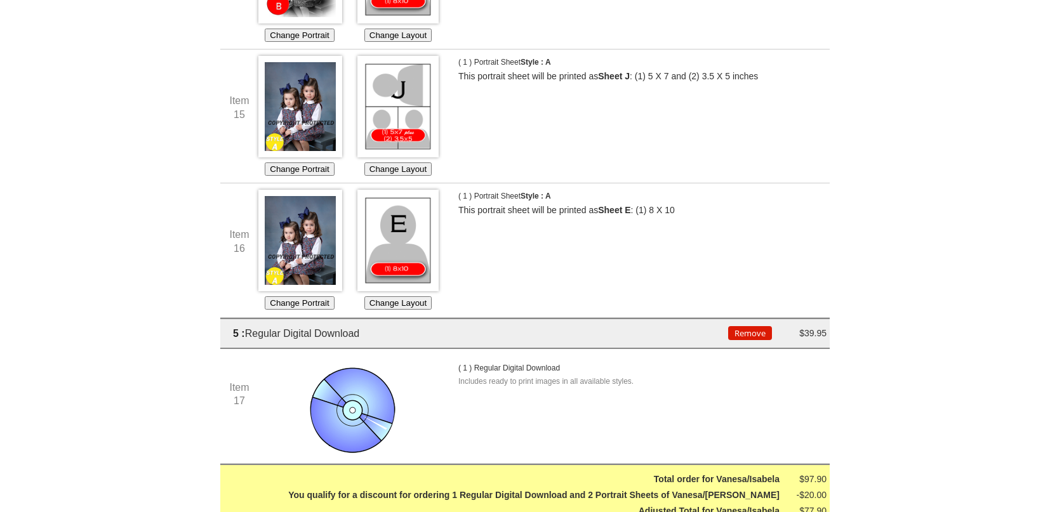
scroll to position [2126, 0]
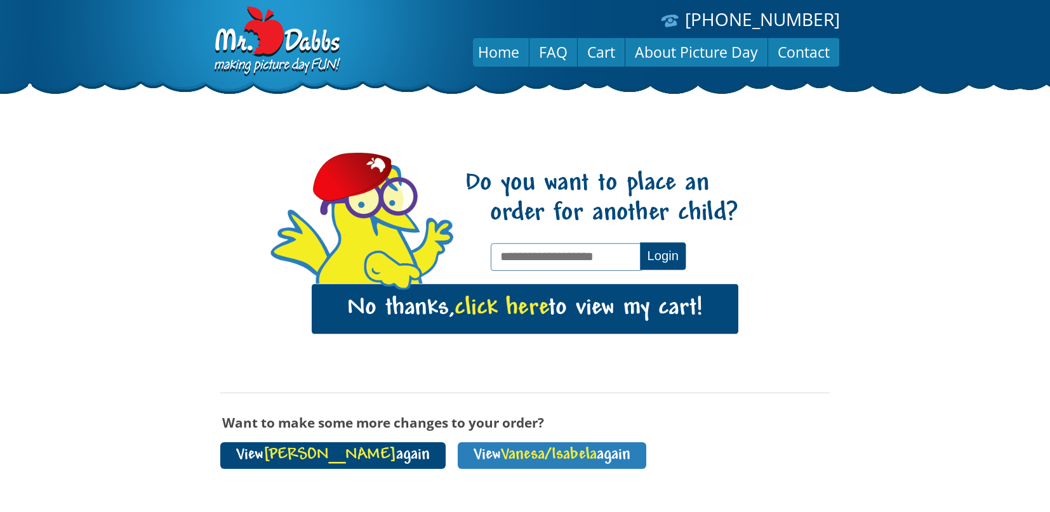
click at [337, 456] on link "View [PERSON_NAME] again" at bounding box center [332, 456] width 225 height 27
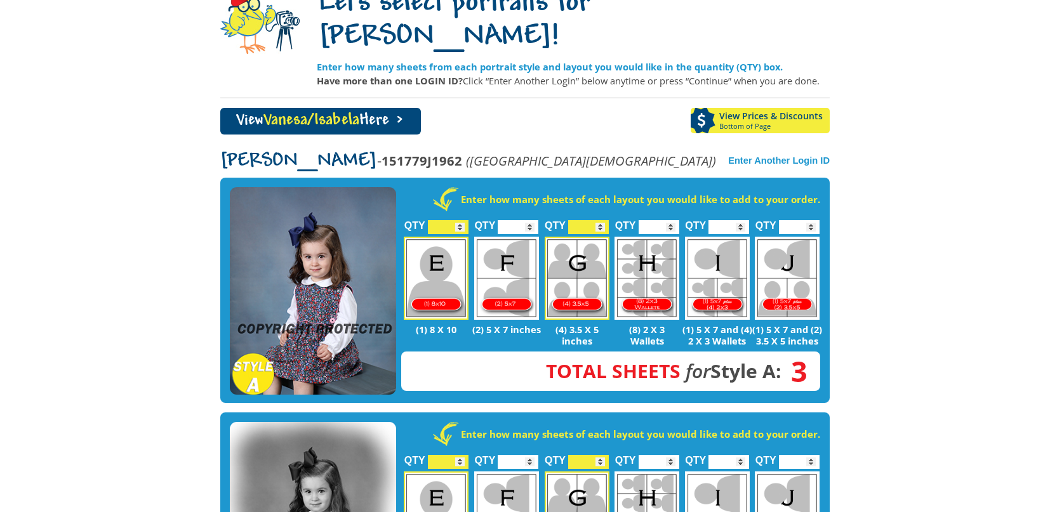
scroll to position [175, 0]
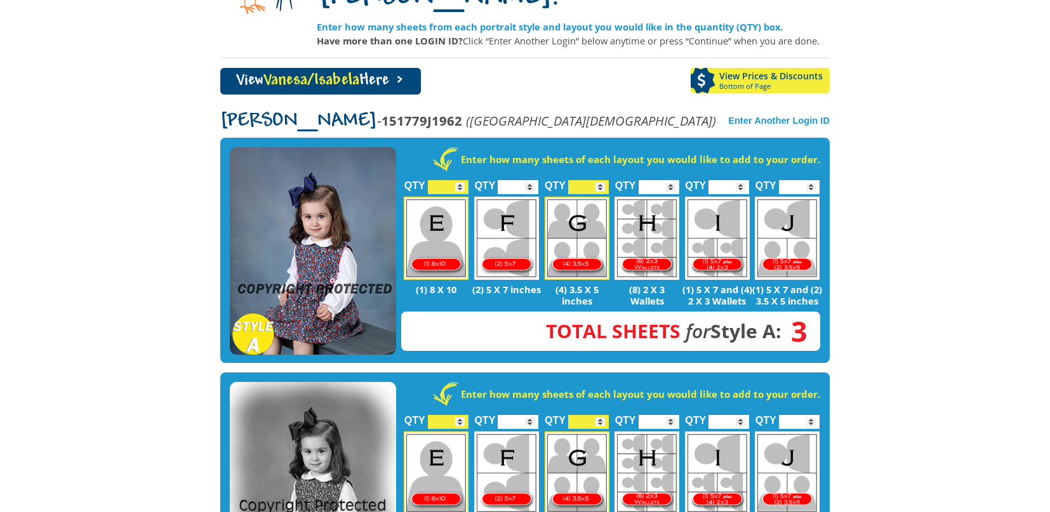
type input "*"
click at [601, 180] on input "*" at bounding box center [588, 187] width 41 height 14
type input "*"
click at [742, 180] on input "*" at bounding box center [729, 187] width 41 height 14
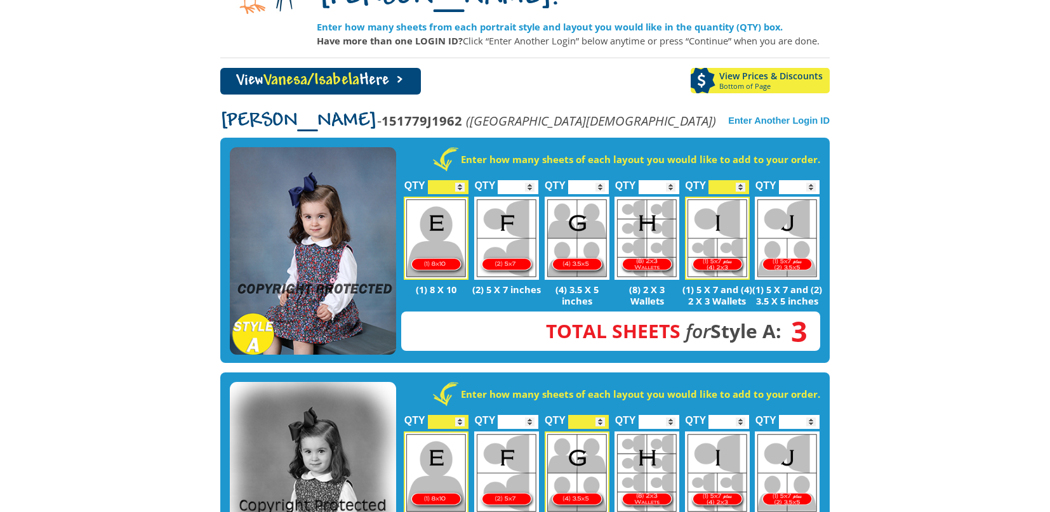
click at [810, 180] on input "*" at bounding box center [799, 187] width 41 height 14
type input "*"
click at [811, 180] on input "*" at bounding box center [799, 187] width 41 height 14
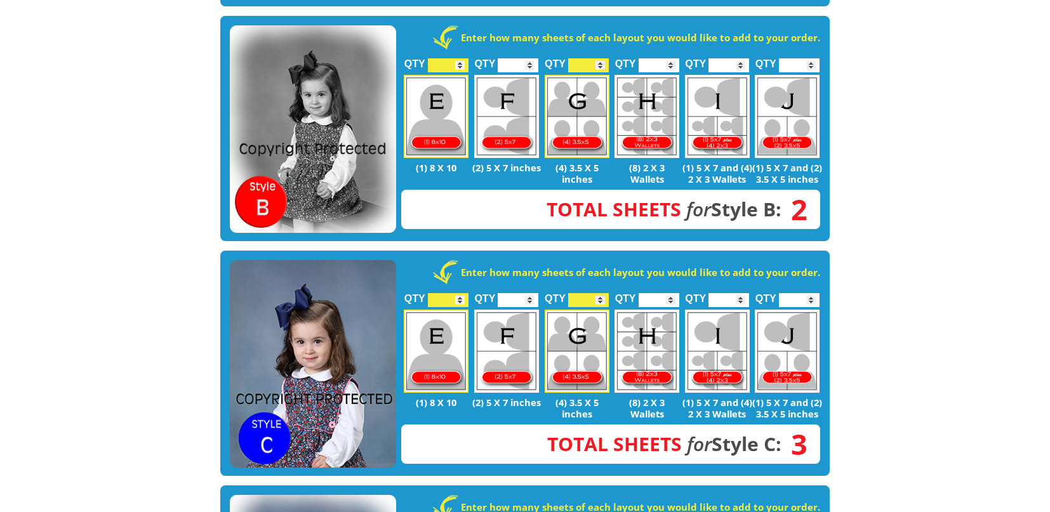
scroll to position [522, 0]
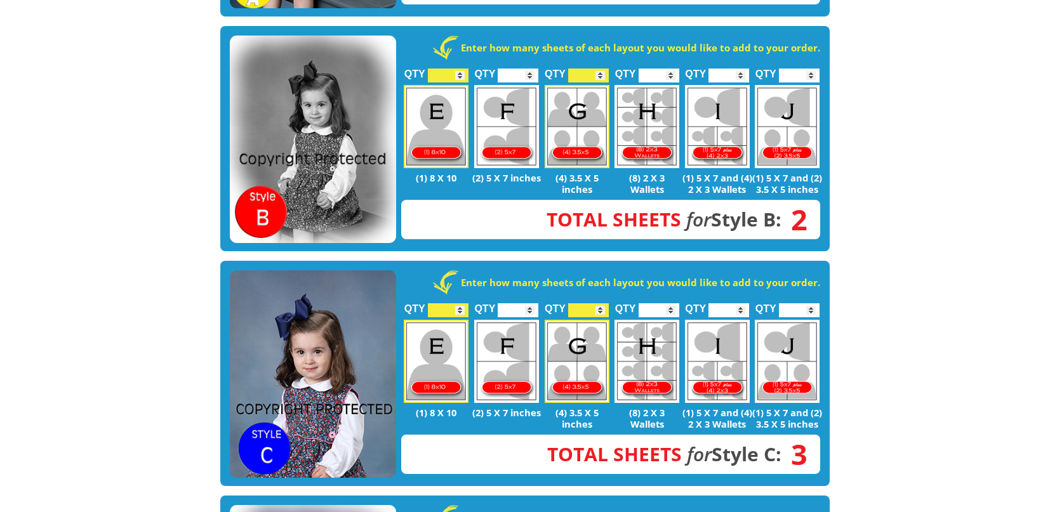
type input "*"
click at [601, 69] on input "*" at bounding box center [588, 76] width 41 height 14
type input "*"
click at [601, 303] on input "*" at bounding box center [588, 310] width 41 height 14
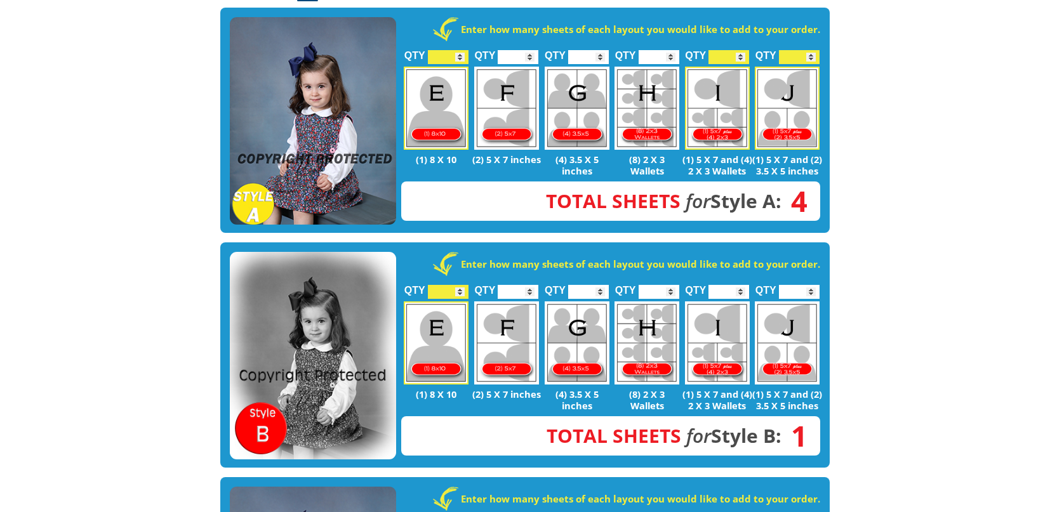
scroll to position [307, 0]
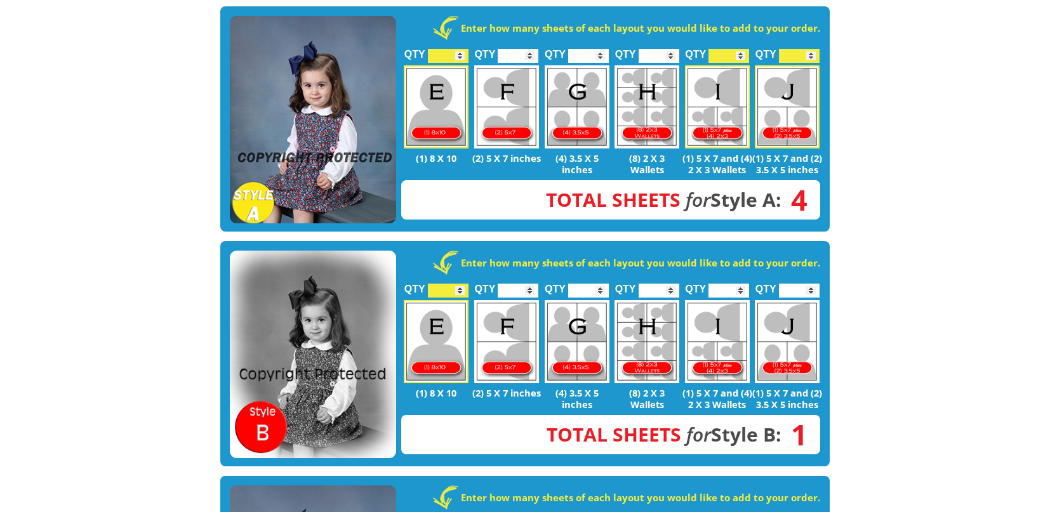
type input "*"
click at [745, 49] on input "*" at bounding box center [729, 56] width 41 height 14
click at [816, 49] on input "*" at bounding box center [799, 56] width 41 height 14
type input "*"
click at [808, 49] on input "*" at bounding box center [799, 56] width 41 height 14
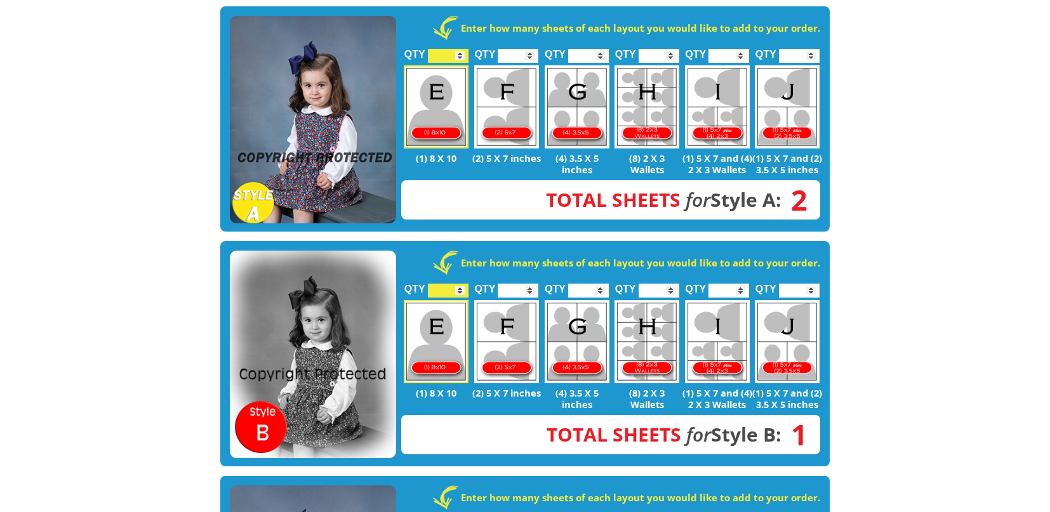
type input "*"
click at [601, 49] on input "*" at bounding box center [588, 56] width 41 height 14
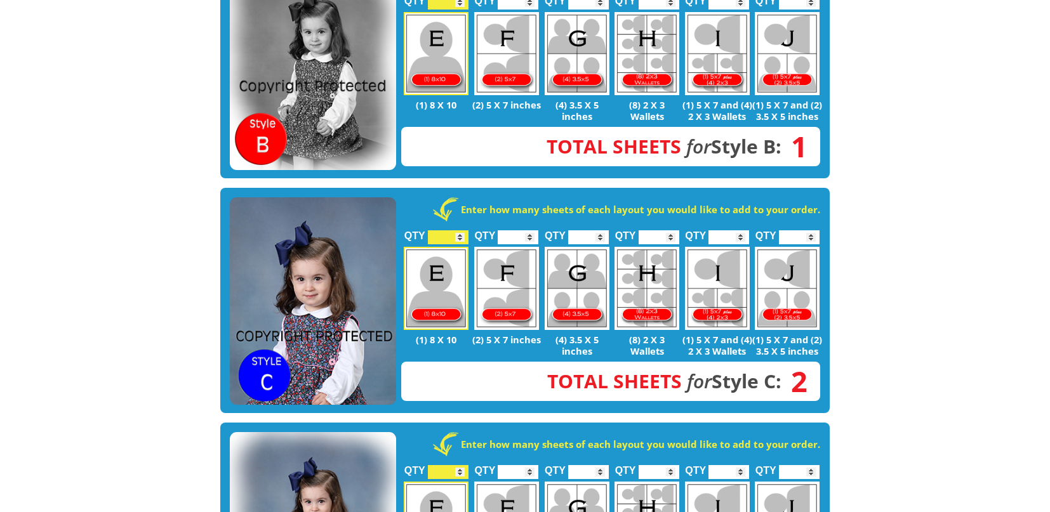
scroll to position [601, 0]
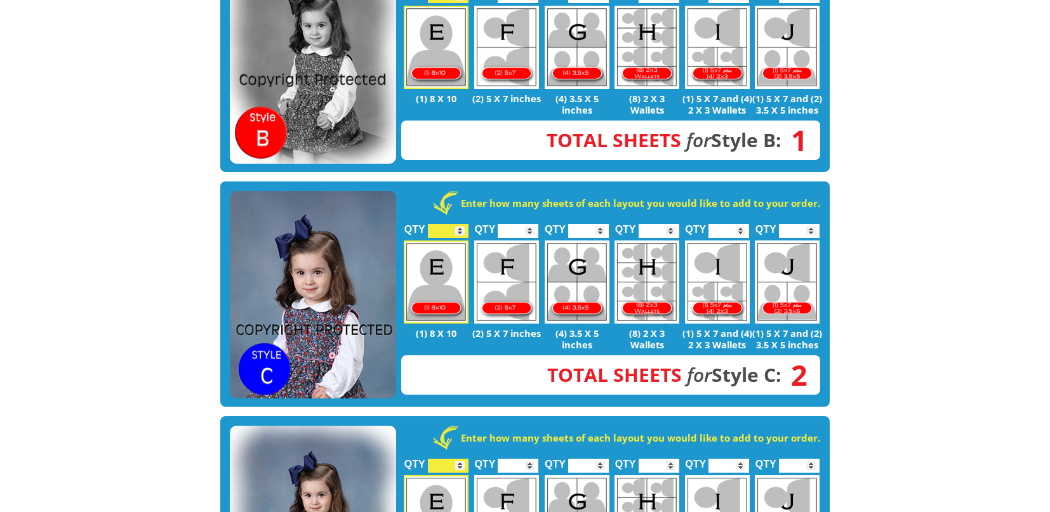
type input "*"
click at [603, 224] on input "*" at bounding box center [588, 231] width 41 height 14
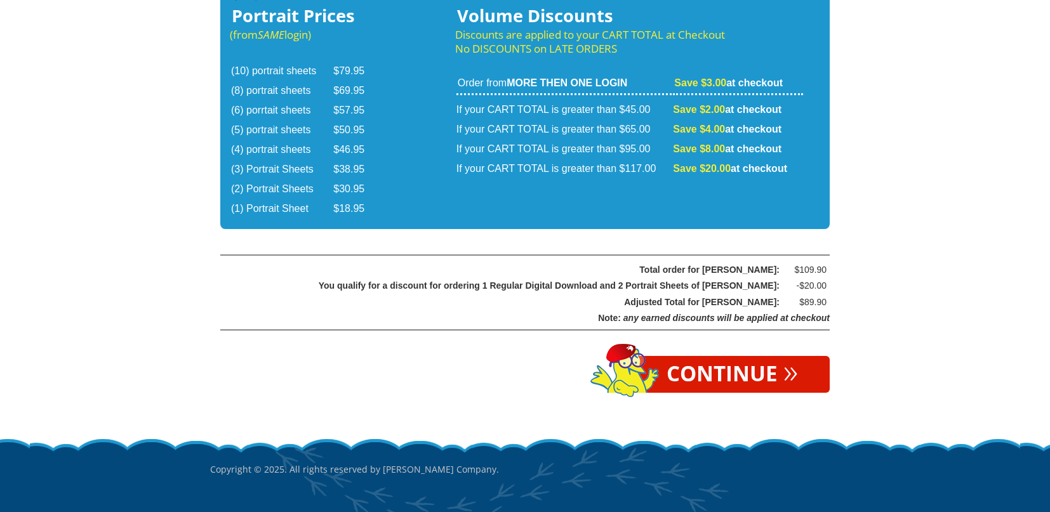
scroll to position [2172, 0]
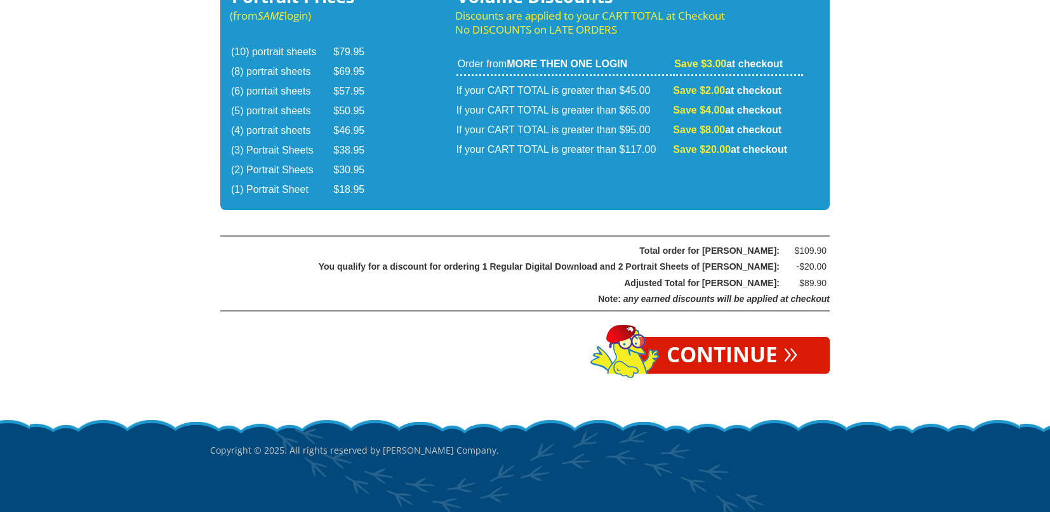
click at [729, 337] on link "Continue »" at bounding box center [732, 355] width 195 height 37
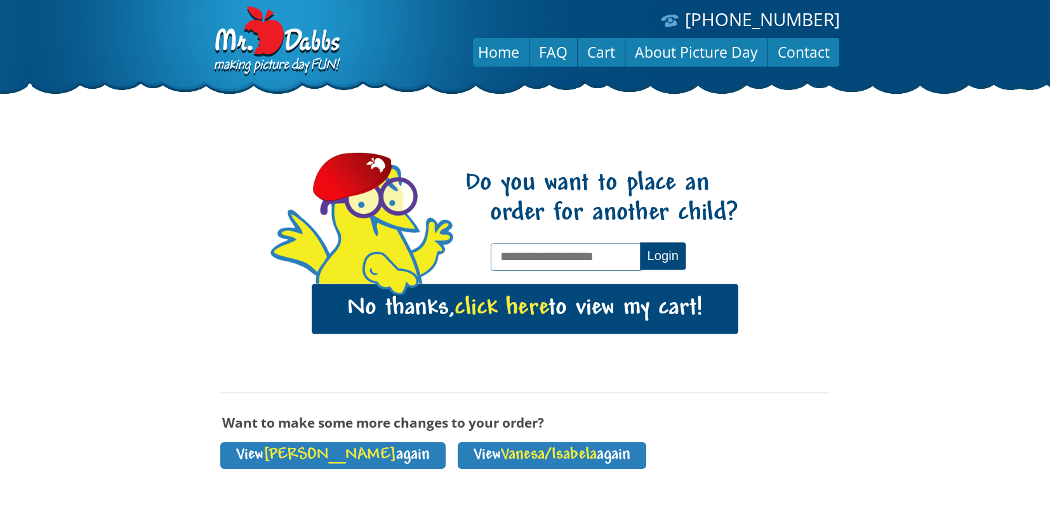
click at [561, 308] on link "No thanks, click here to view my cart!" at bounding box center [525, 309] width 427 height 50
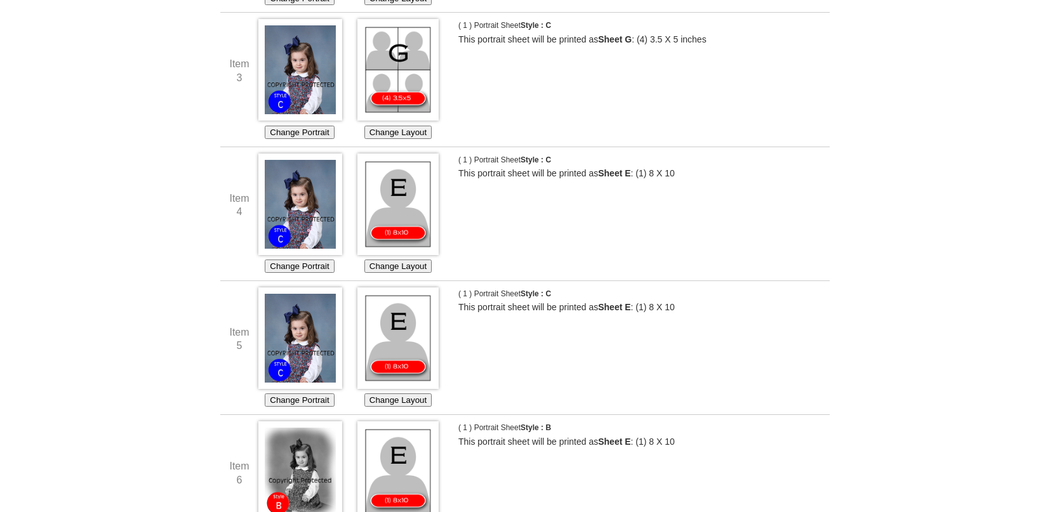
scroll to position [571, 0]
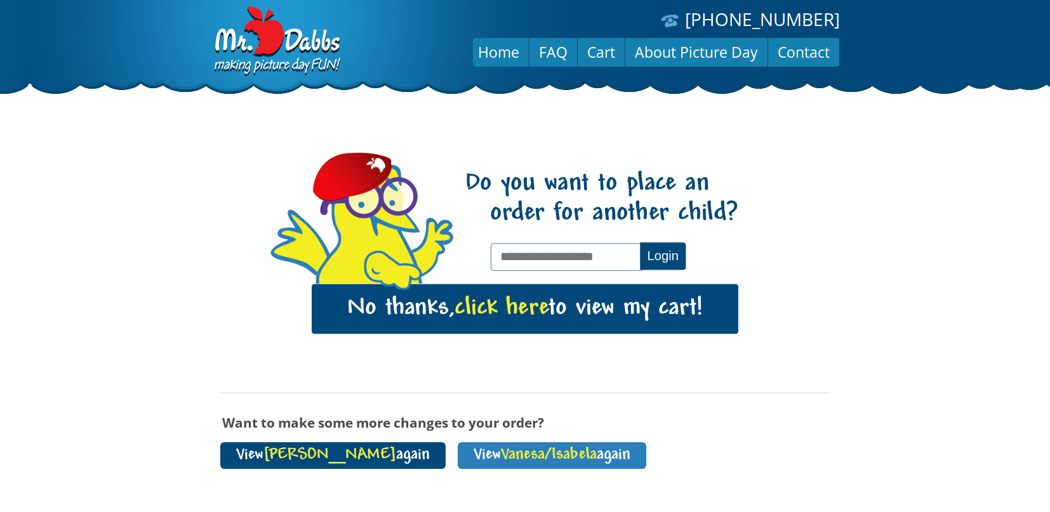
click at [321, 453] on link "View [PERSON_NAME] again" at bounding box center [332, 456] width 225 height 27
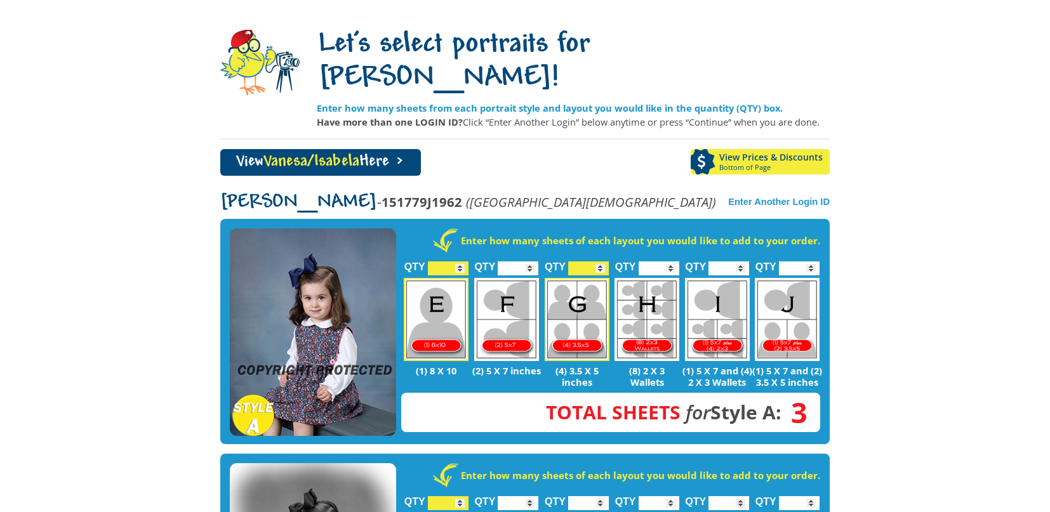
scroll to position [97, 0]
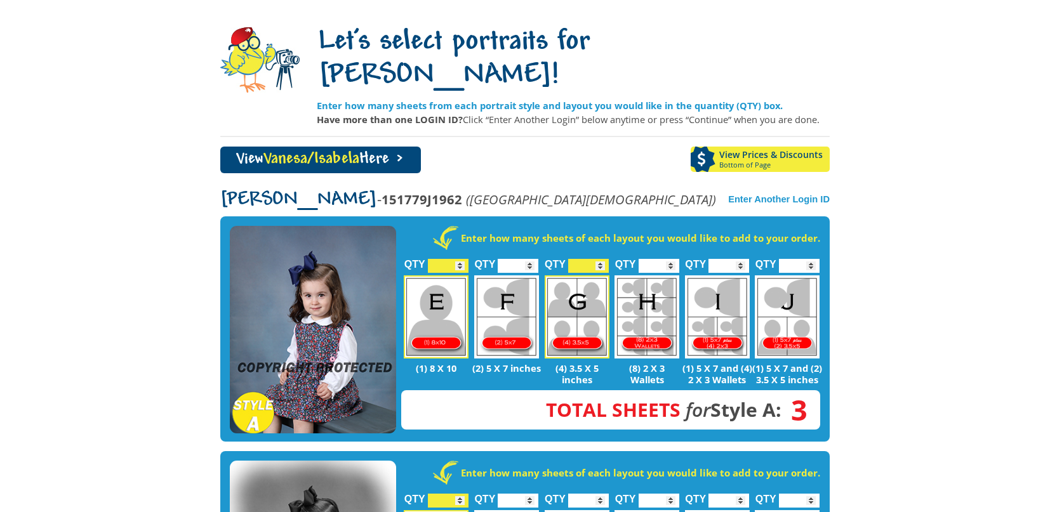
type input "*"
click at [603, 259] on input "*" at bounding box center [588, 266] width 41 height 14
type input "*"
click at [742, 259] on input "*" at bounding box center [729, 266] width 41 height 14
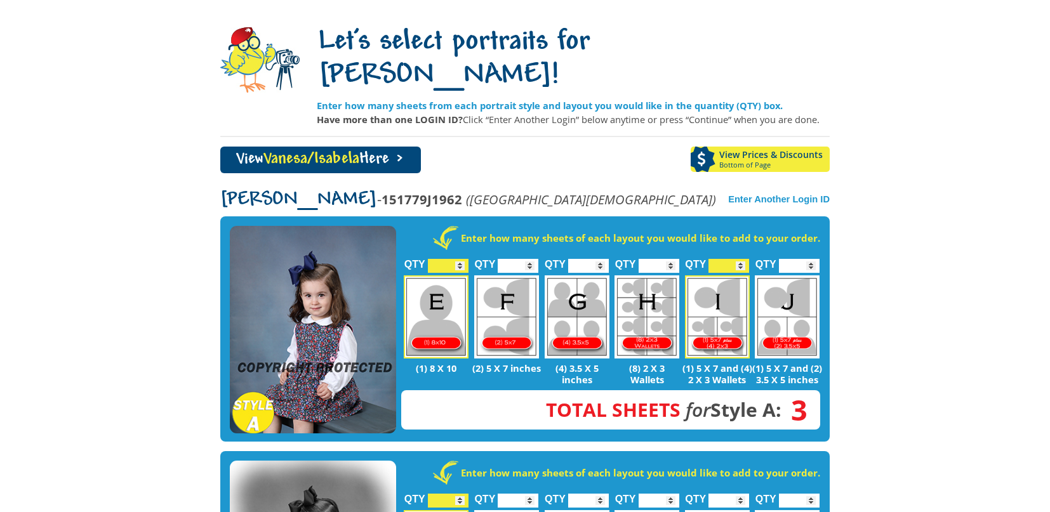
type input "*"
click at [812, 259] on input "*" at bounding box center [799, 266] width 41 height 14
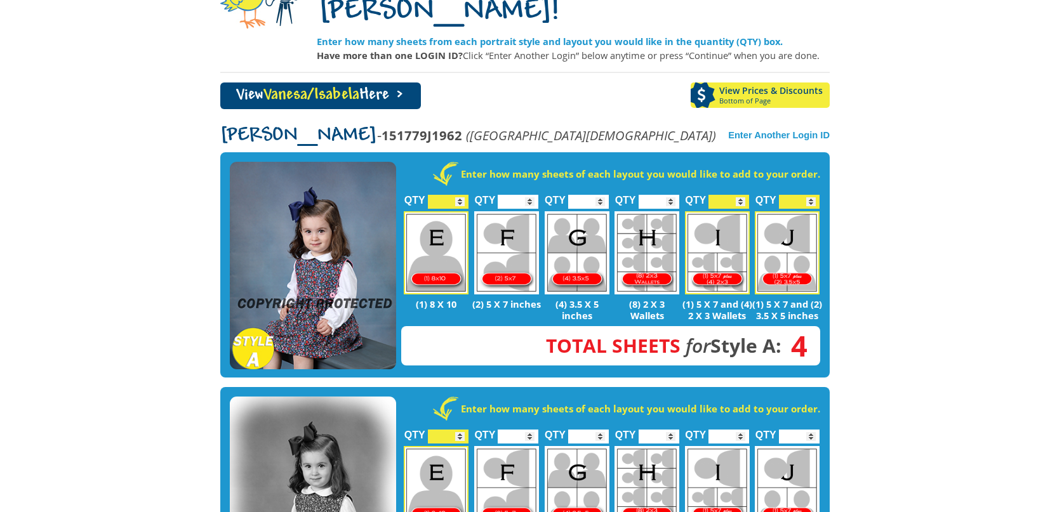
scroll to position [162, 0]
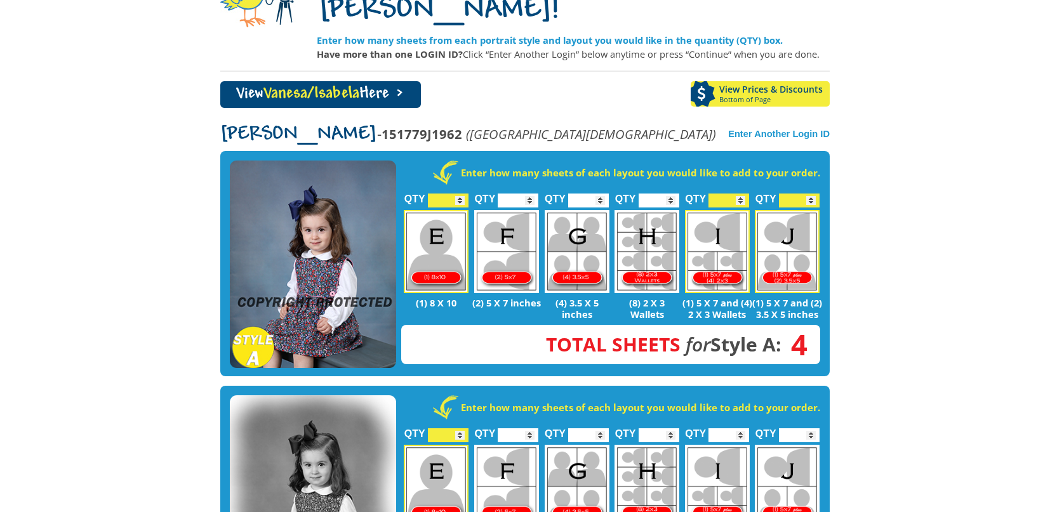
type input "*"
click at [743, 194] on input "*" at bounding box center [729, 201] width 41 height 14
click at [810, 194] on input "*" at bounding box center [799, 201] width 41 height 14
type input "*"
click at [809, 194] on input "*" at bounding box center [799, 201] width 41 height 14
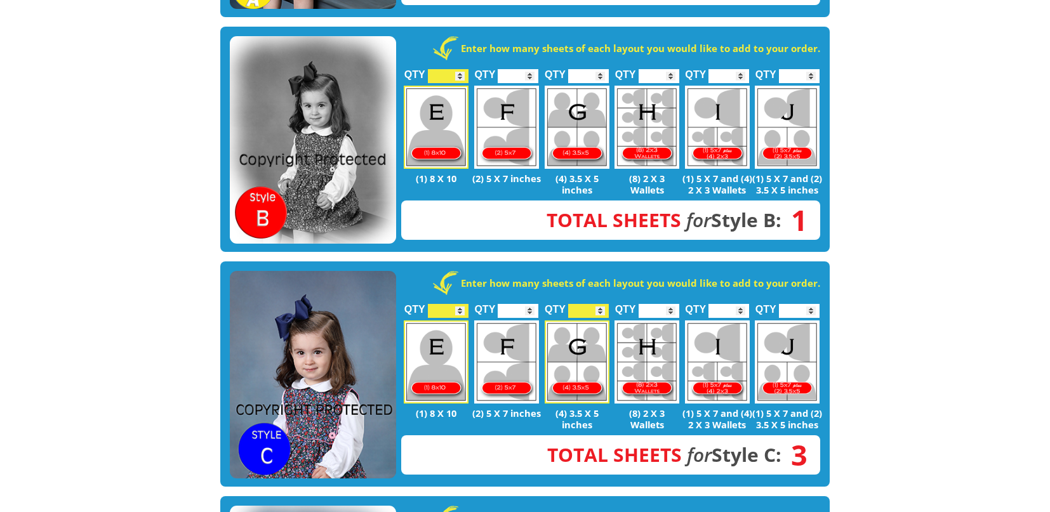
scroll to position [524, 0]
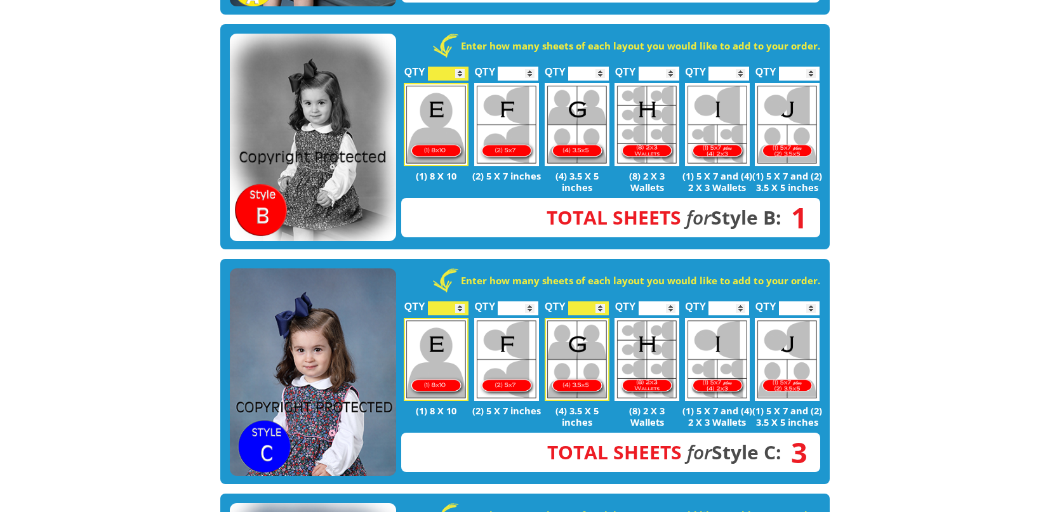
type input "*"
click at [739, 67] on input "*" at bounding box center [729, 74] width 41 height 14
type input "*"
click at [811, 67] on input "*" at bounding box center [799, 74] width 41 height 14
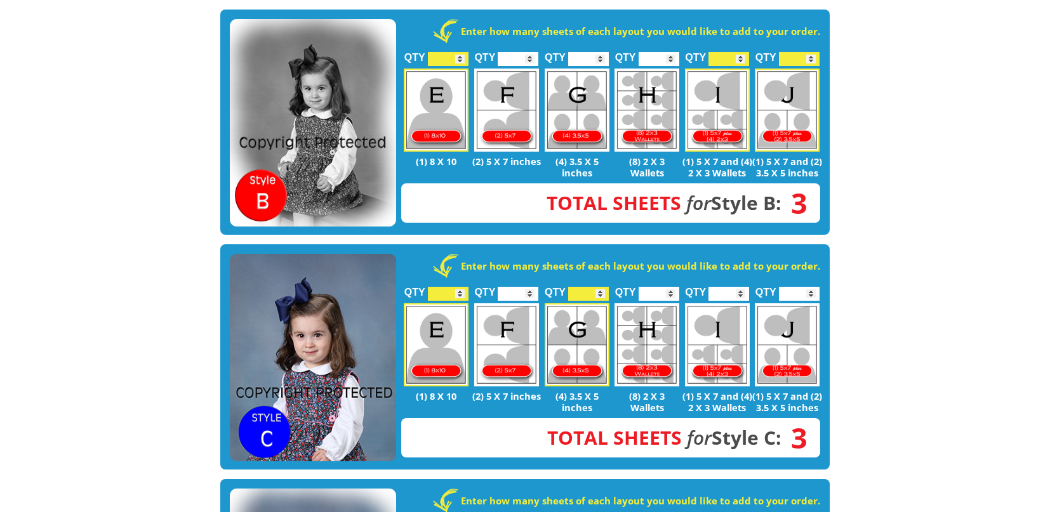
scroll to position [536, 0]
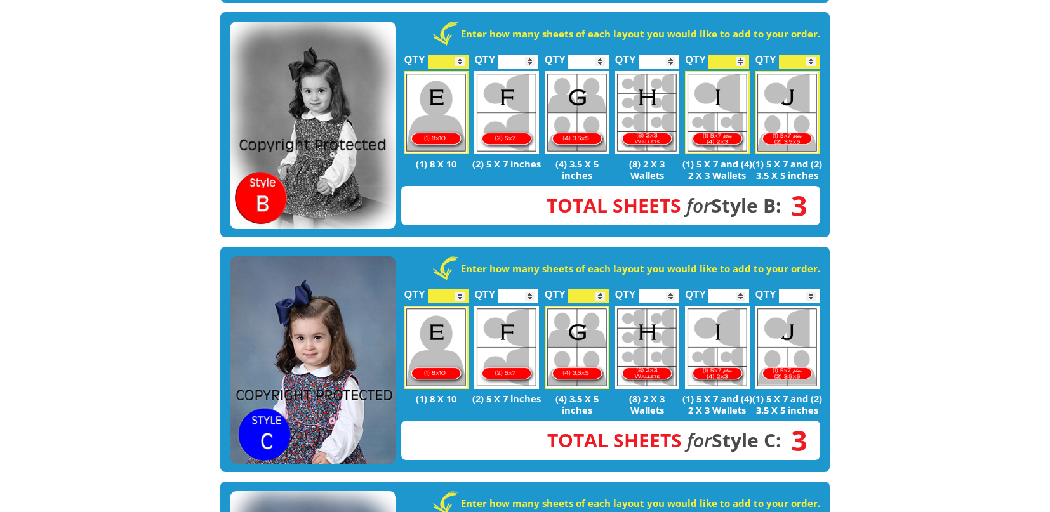
click at [740, 55] on input "*" at bounding box center [729, 62] width 41 height 14
type input "*"
click at [740, 55] on input "*" at bounding box center [729, 62] width 41 height 14
type input "*"
click at [811, 55] on input "*" at bounding box center [799, 62] width 41 height 14
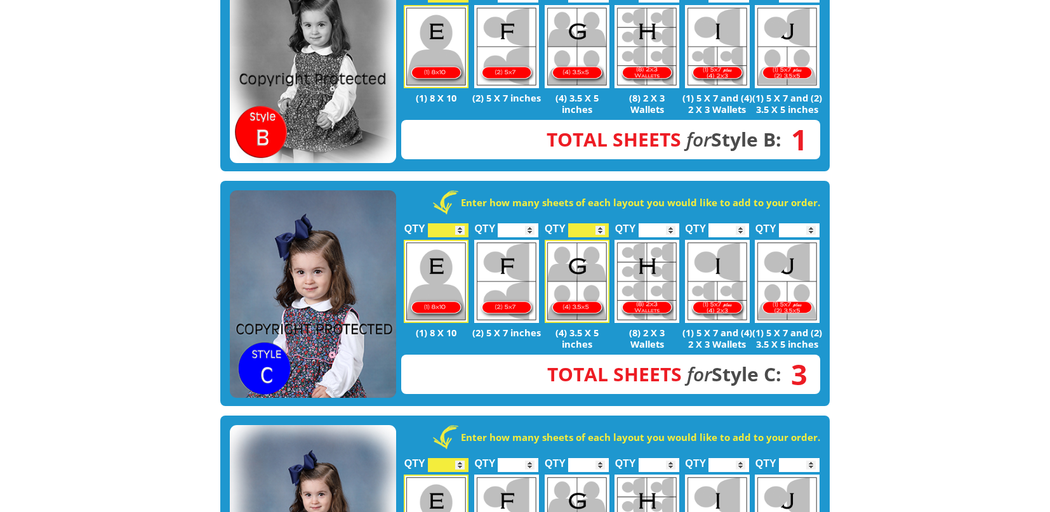
scroll to position [610, 0]
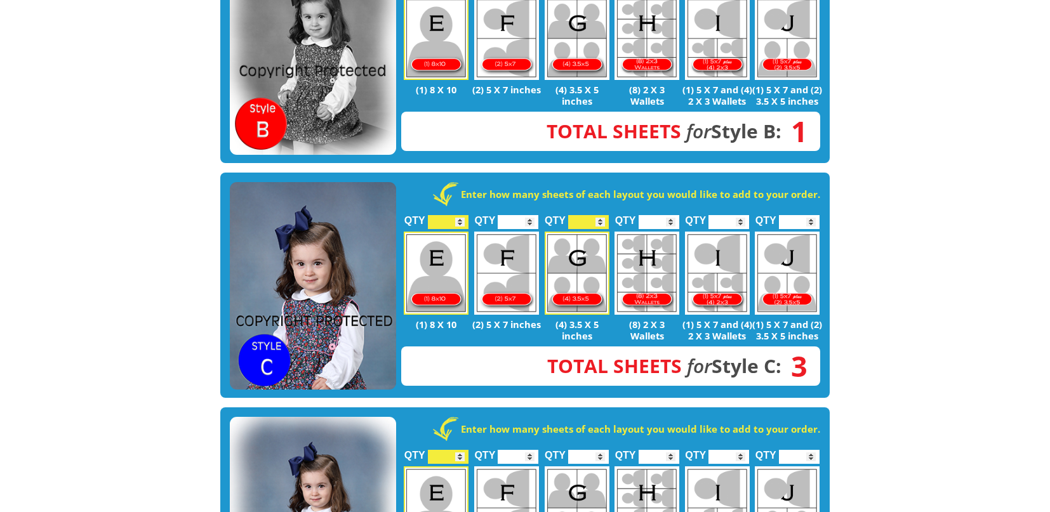
type input "*"
click at [743, 215] on input "*" at bounding box center [729, 222] width 41 height 14
type input "*"
click at [813, 215] on input "*" at bounding box center [799, 222] width 41 height 14
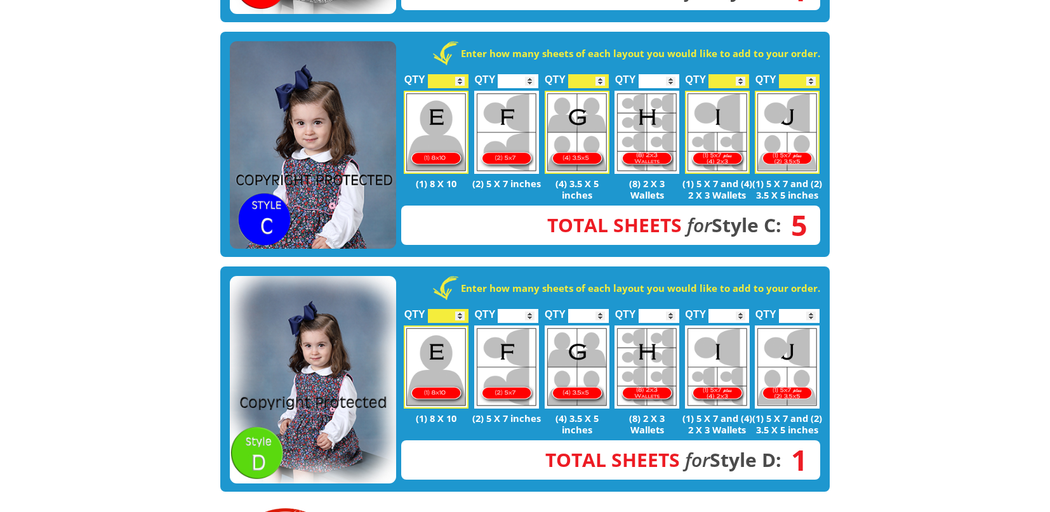
scroll to position [771, 0]
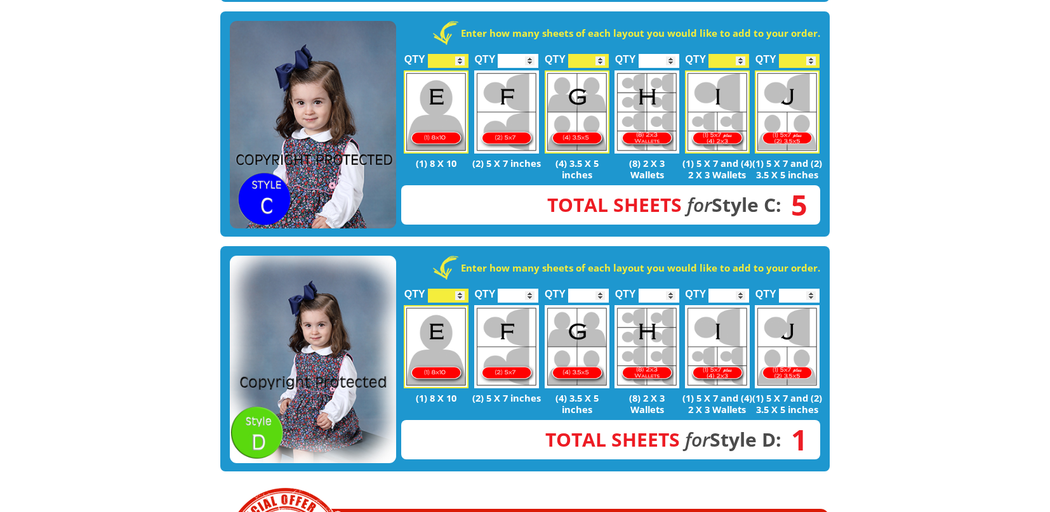
type input "*"
click at [599, 54] on input "*" at bounding box center [588, 61] width 41 height 14
type input "*"
click at [744, 289] on input "*" at bounding box center [729, 296] width 41 height 14
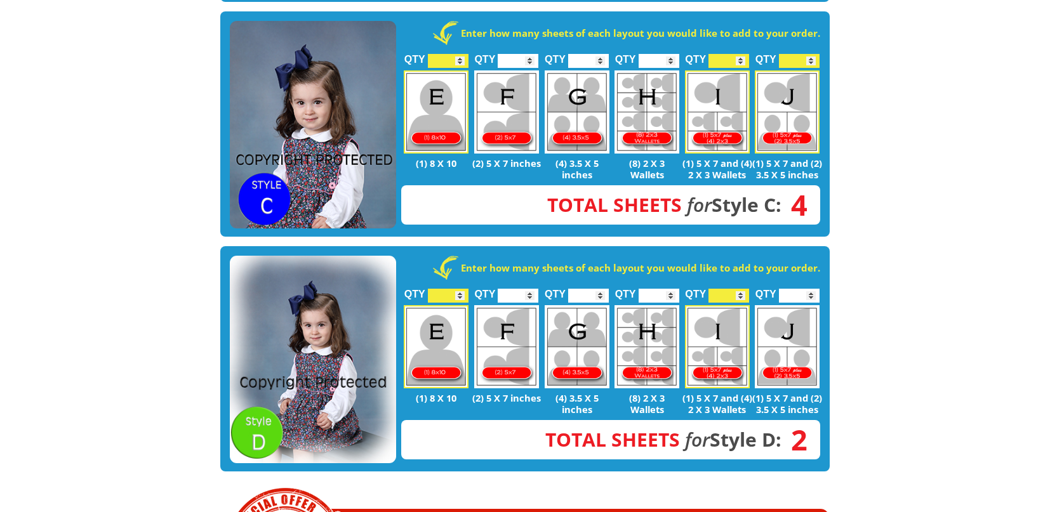
type input "*"
click at [811, 289] on input "*" at bounding box center [799, 296] width 41 height 14
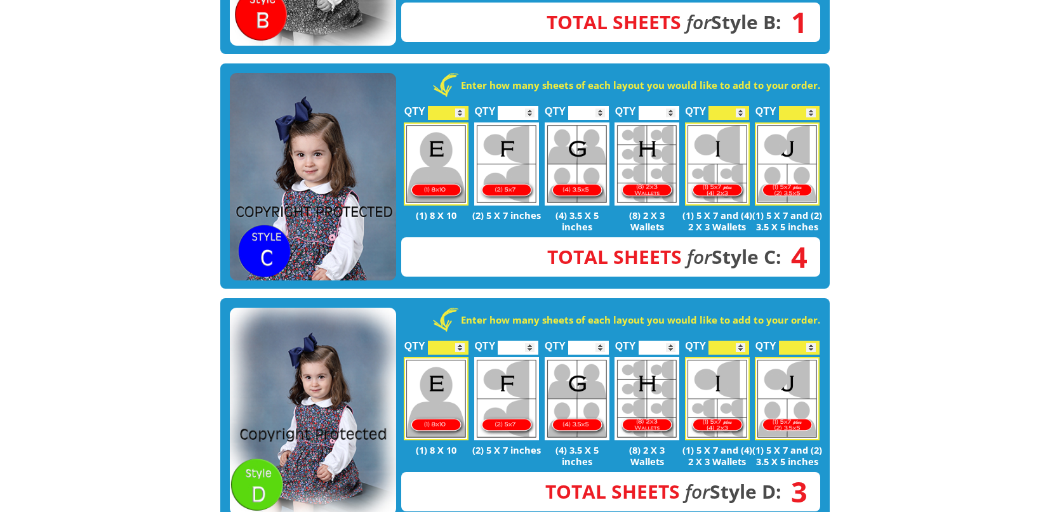
scroll to position [721, 0]
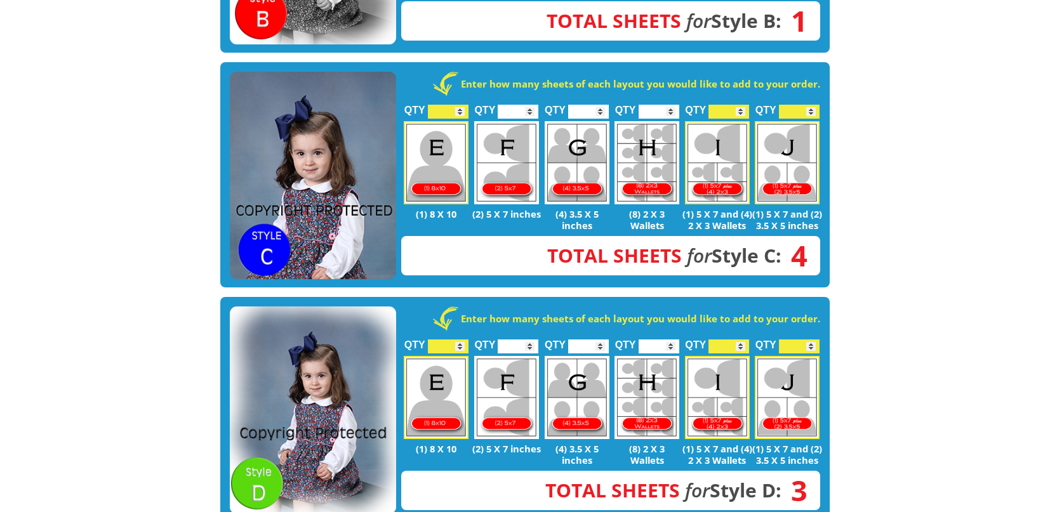
type input "*"
click at [742, 340] on input "*" at bounding box center [729, 347] width 41 height 14
type input "*"
click at [811, 340] on input "*" at bounding box center [799, 347] width 41 height 14
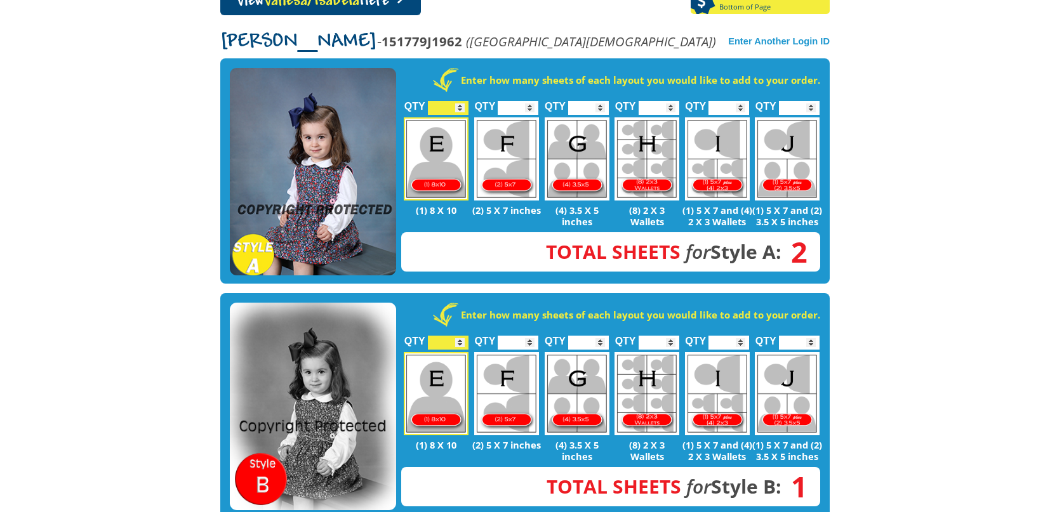
scroll to position [253, 0]
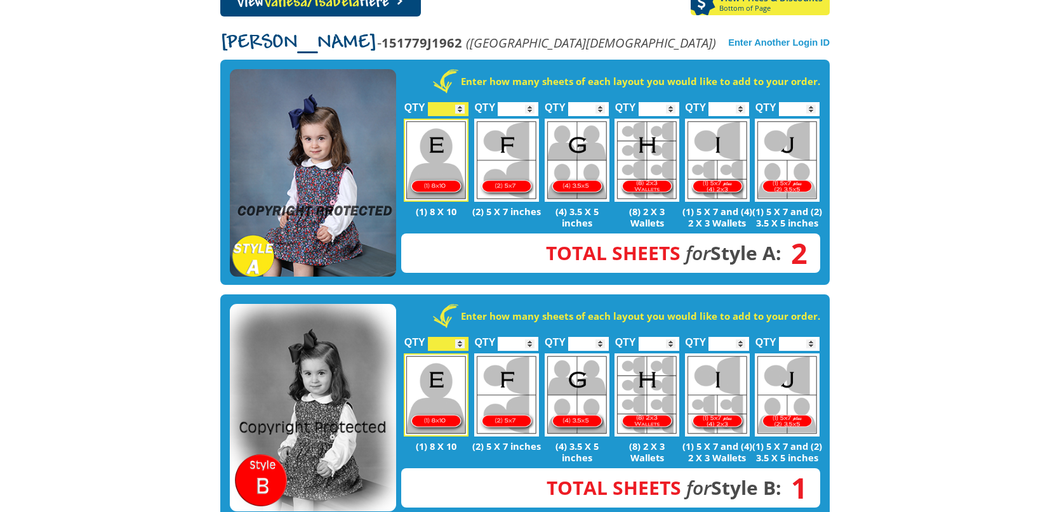
type input "*"
click at [743, 102] on input "*" at bounding box center [729, 109] width 41 height 14
type input "*"
click at [810, 102] on input "*" at bounding box center [799, 109] width 41 height 14
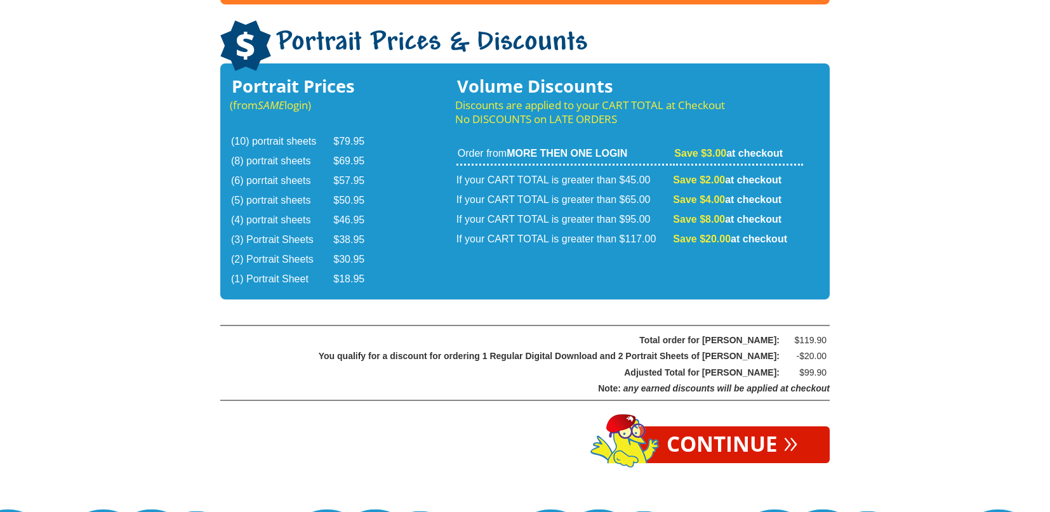
scroll to position [2172, 0]
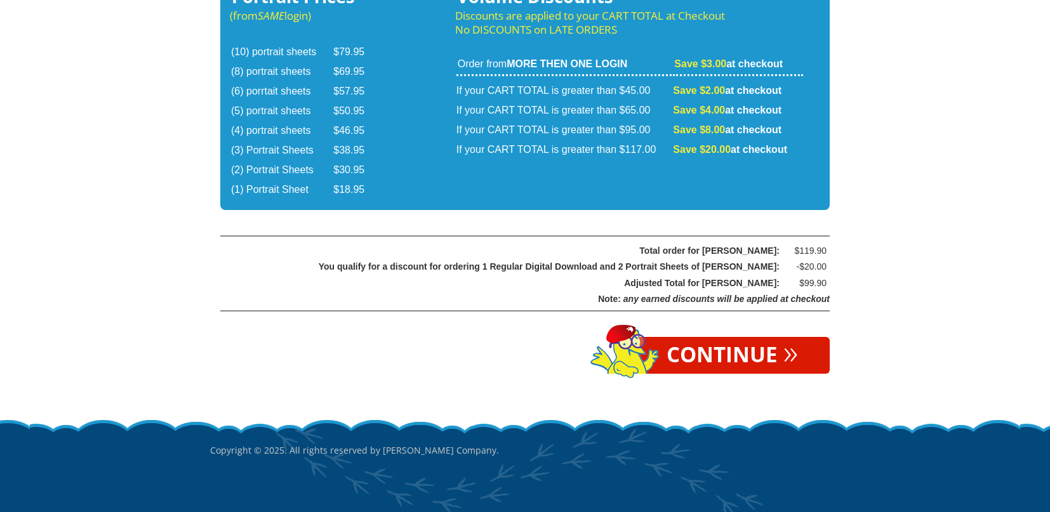
click at [741, 337] on link "Continue »" at bounding box center [732, 355] width 195 height 37
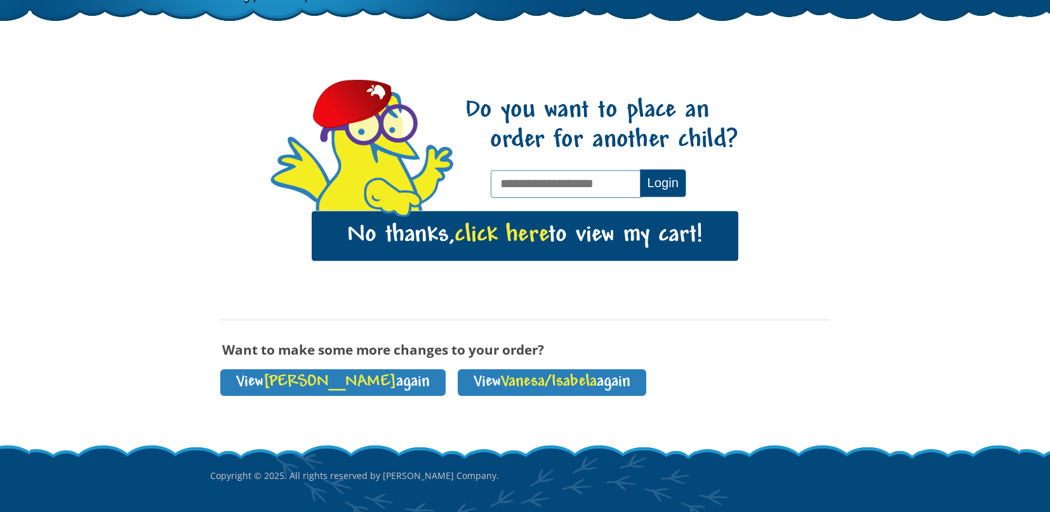
scroll to position [90, 0]
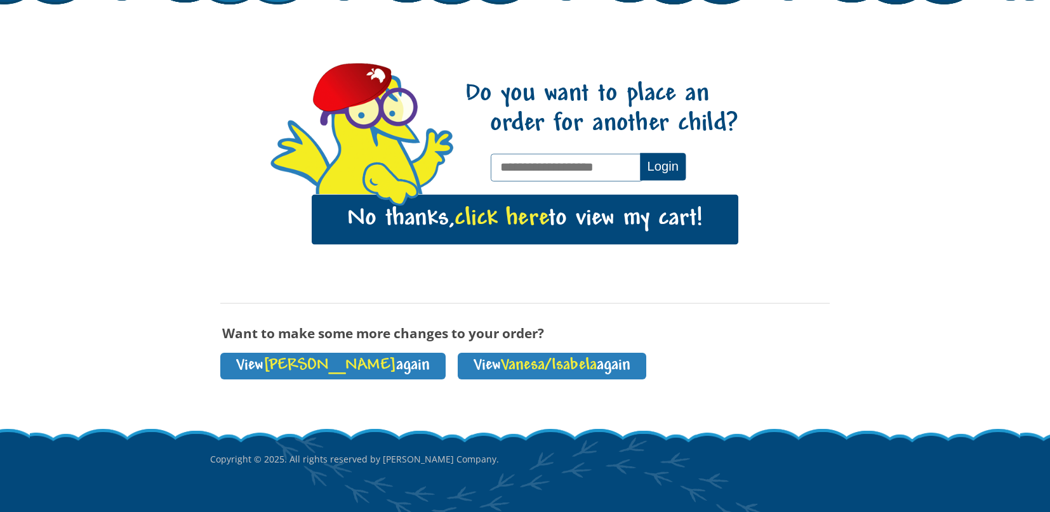
click at [618, 218] on link "No thanks, click here to view my cart!" at bounding box center [525, 220] width 427 height 50
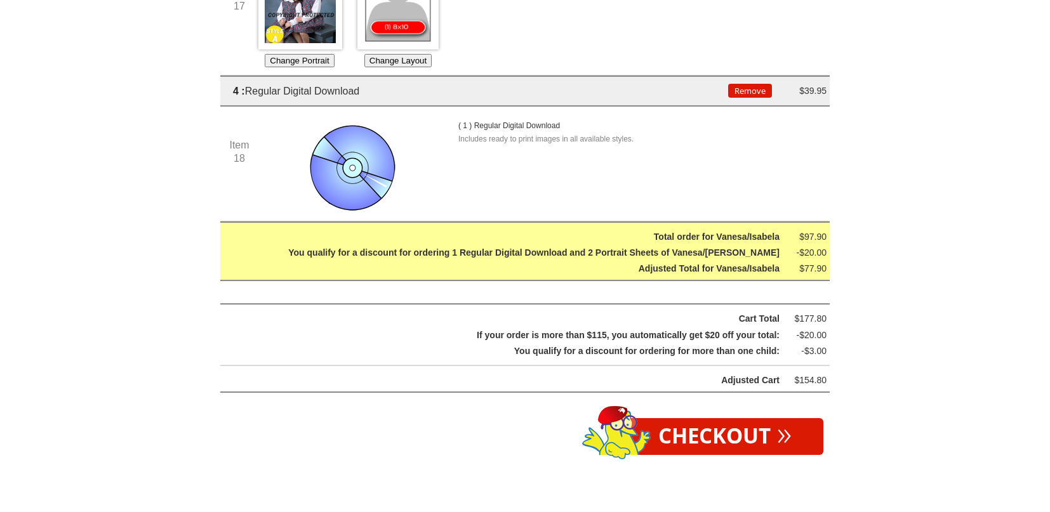
scroll to position [2644, 0]
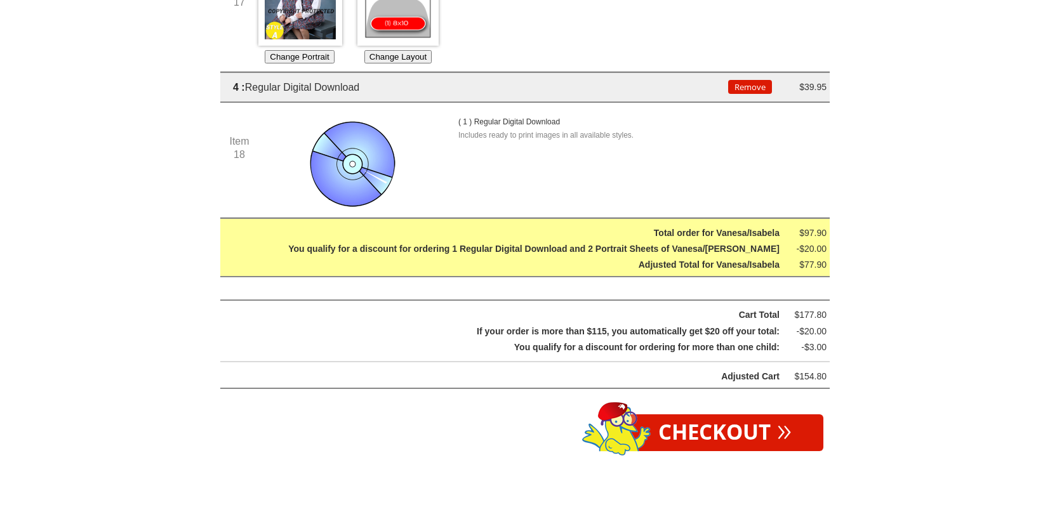
click at [697, 441] on link "Checkout »" at bounding box center [725, 433] width 197 height 37
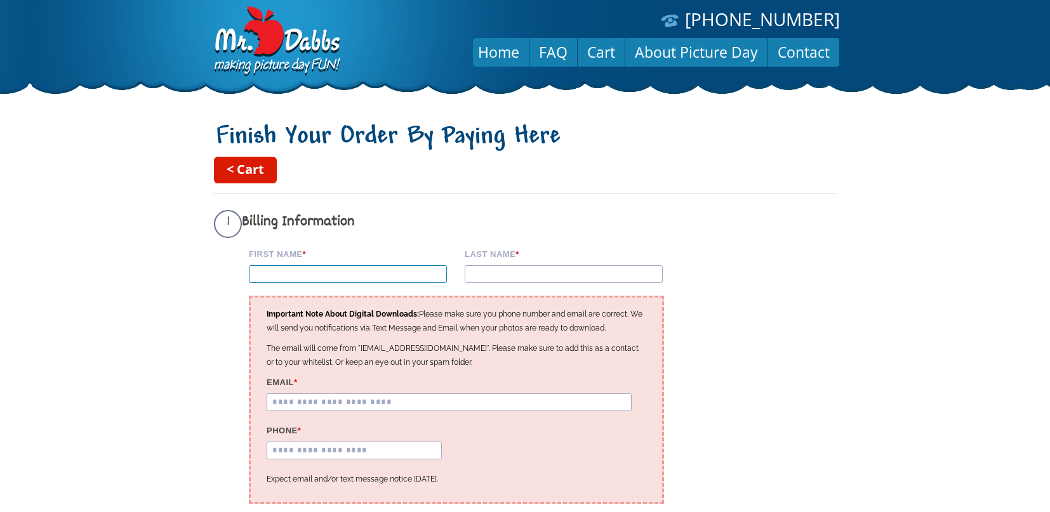
click at [399, 274] on input "First Name *" at bounding box center [348, 274] width 198 height 18
type input "*******"
type input "*****"
click at [376, 397] on input "Email *" at bounding box center [449, 403] width 365 height 18
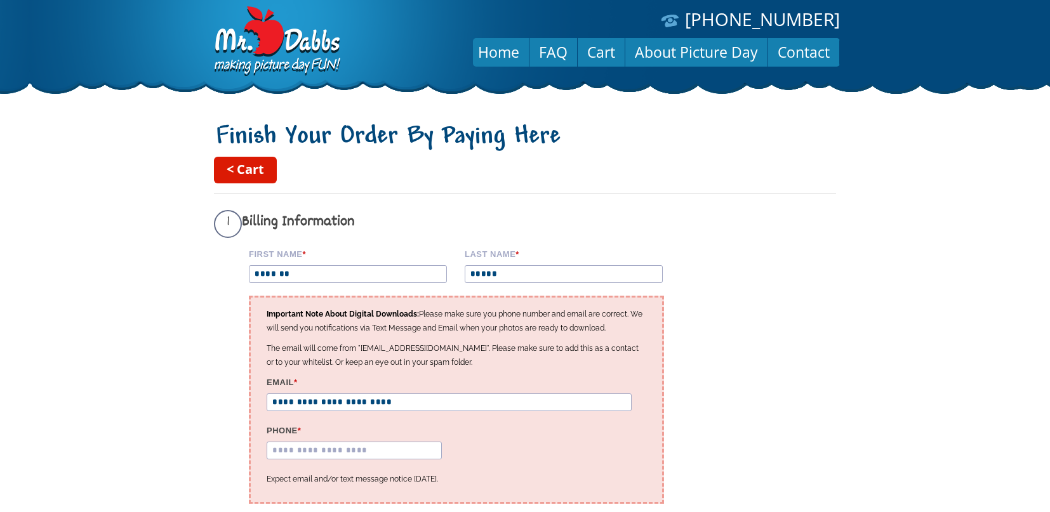
type input "**********"
click at [313, 455] on input "Phone *" at bounding box center [354, 451] width 175 height 18
click at [302, 459] on input "Phone *" at bounding box center [354, 451] width 175 height 18
type input "**********"
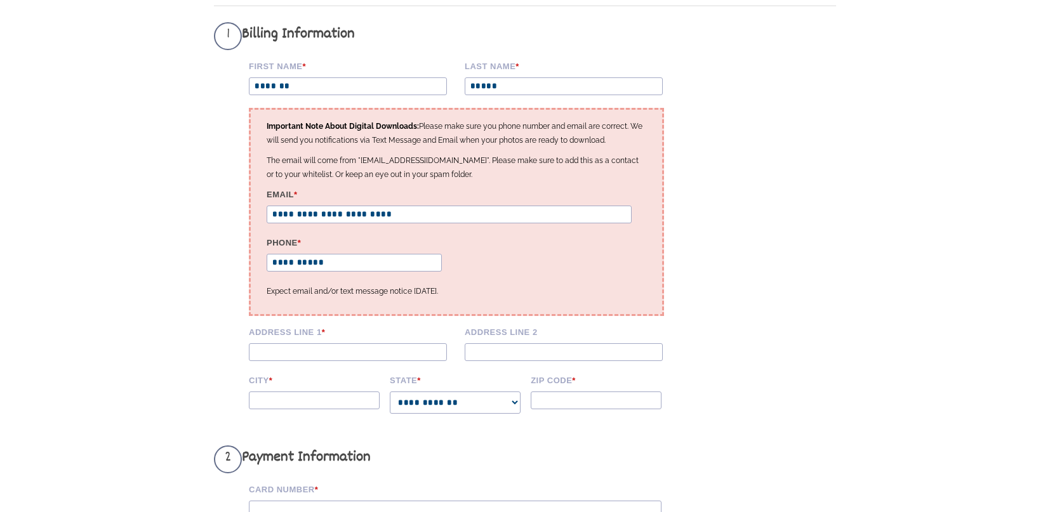
scroll to position [199, 0]
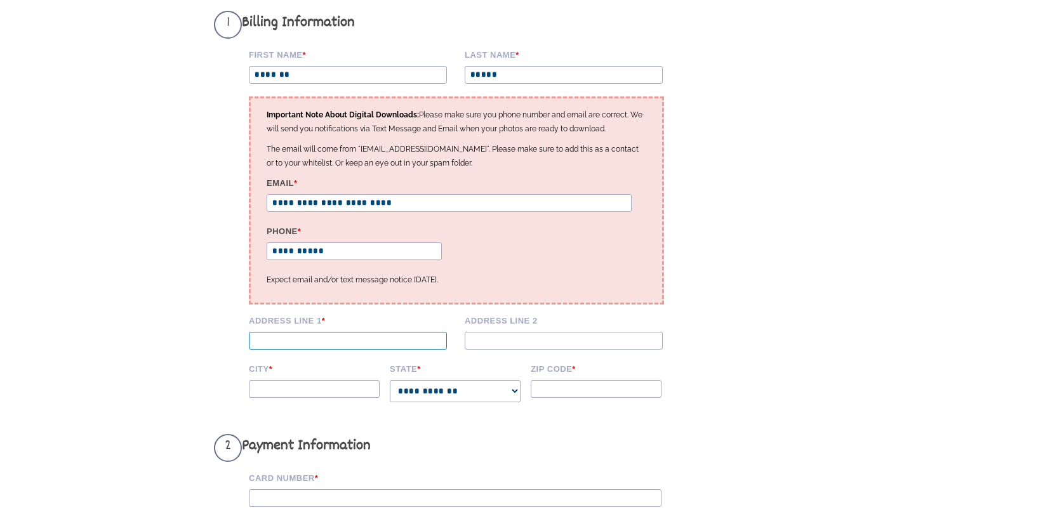
click at [439, 350] on input "Address Line 1 *" at bounding box center [348, 341] width 198 height 18
type input "**********"
click at [291, 398] on input "City *" at bounding box center [314, 389] width 131 height 18
type input "******"
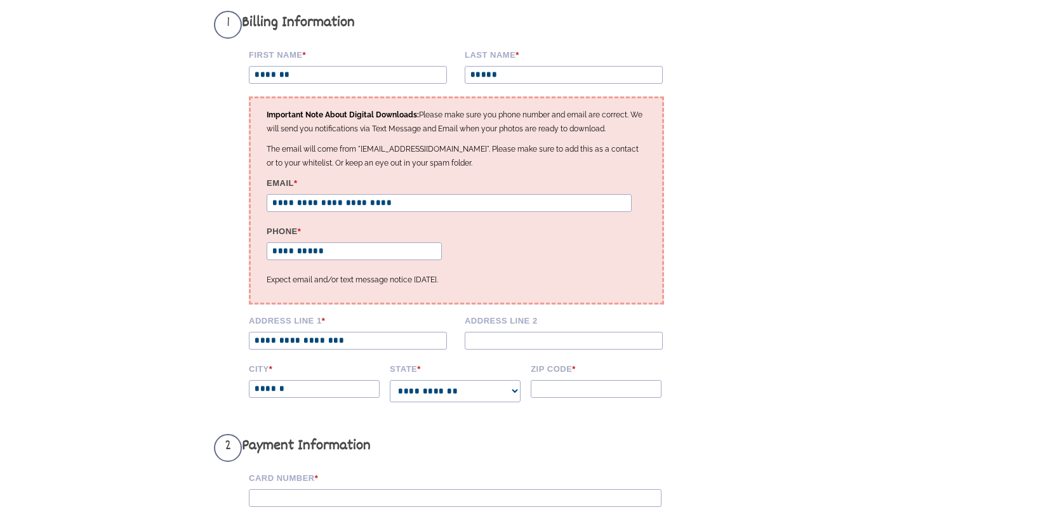
click at [429, 414] on div "**********" at bounding box center [465, 389] width 432 height 53
click at [432, 402] on select "**********" at bounding box center [455, 391] width 131 height 22
select select "**"
click at [544, 398] on input "Zip code *" at bounding box center [596, 389] width 131 height 18
type input "*****"
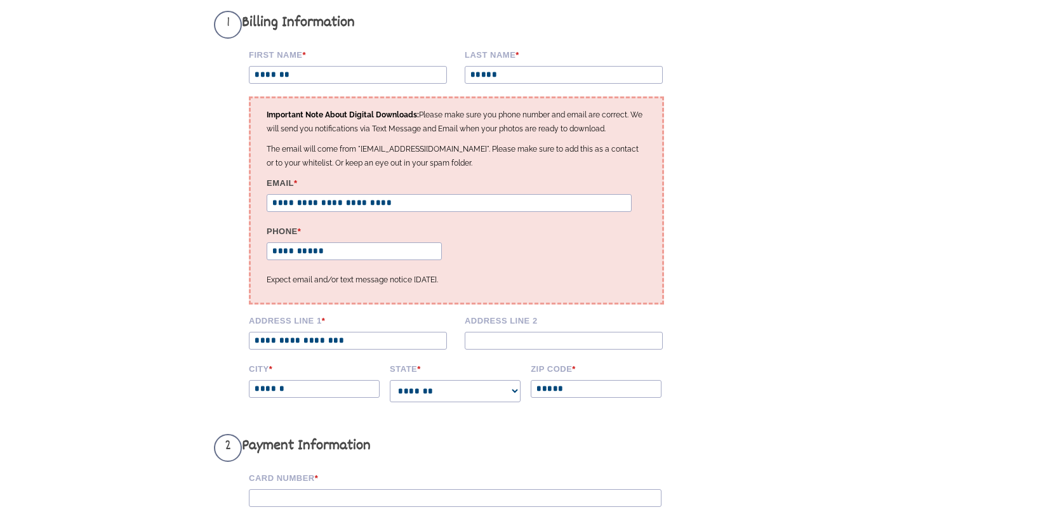
click at [776, 368] on form "**********" at bounding box center [525, 445] width 622 height 869
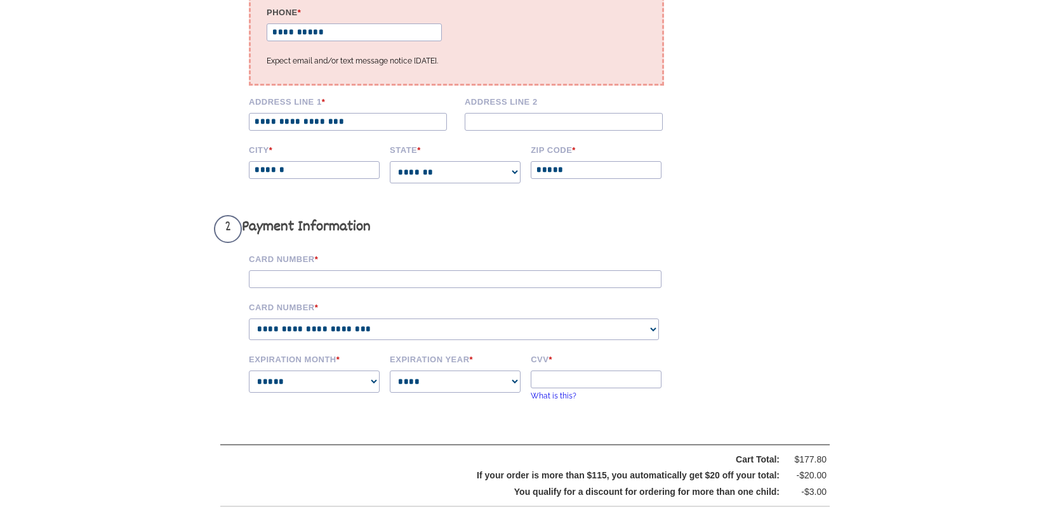
scroll to position [427, 0]
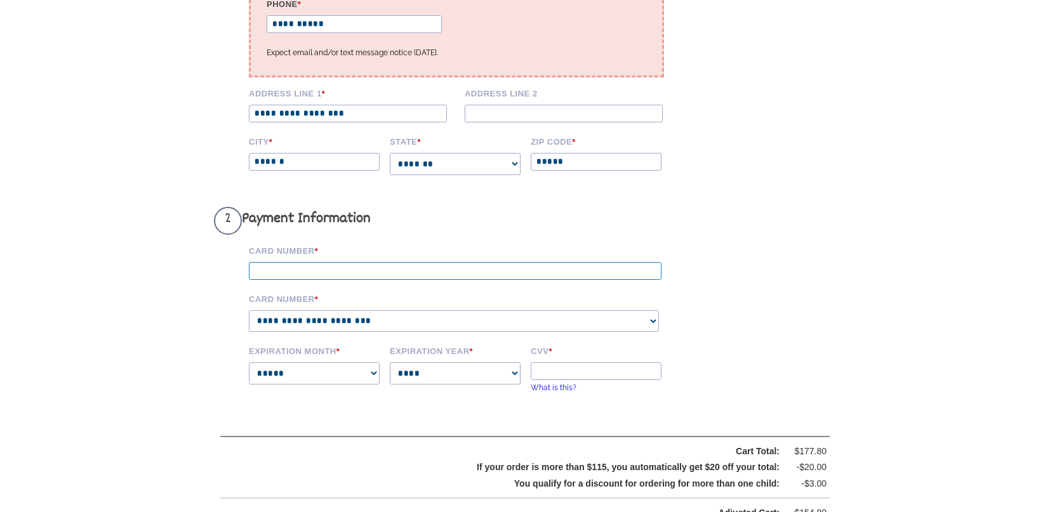
click at [432, 279] on input "Card Number *" at bounding box center [455, 271] width 413 height 18
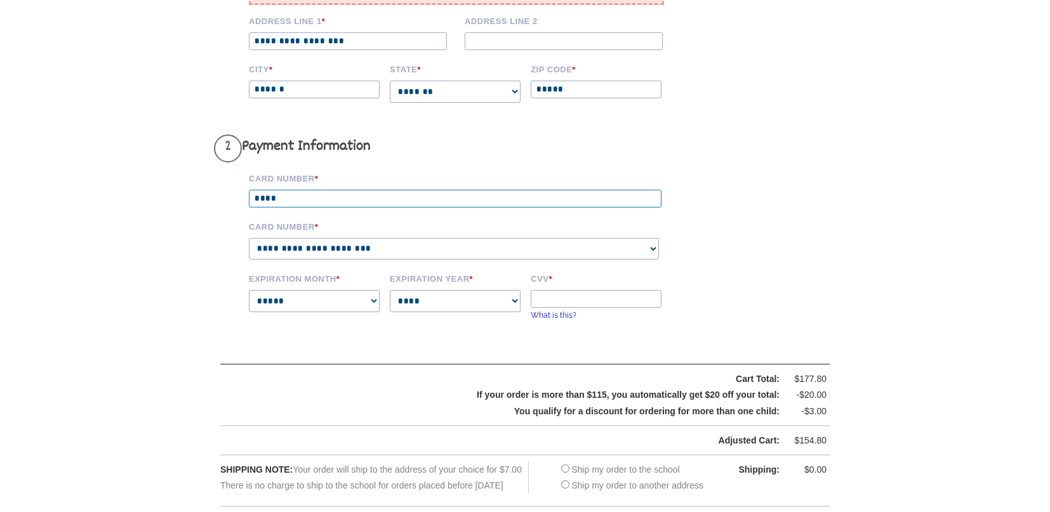
scroll to position [495, 0]
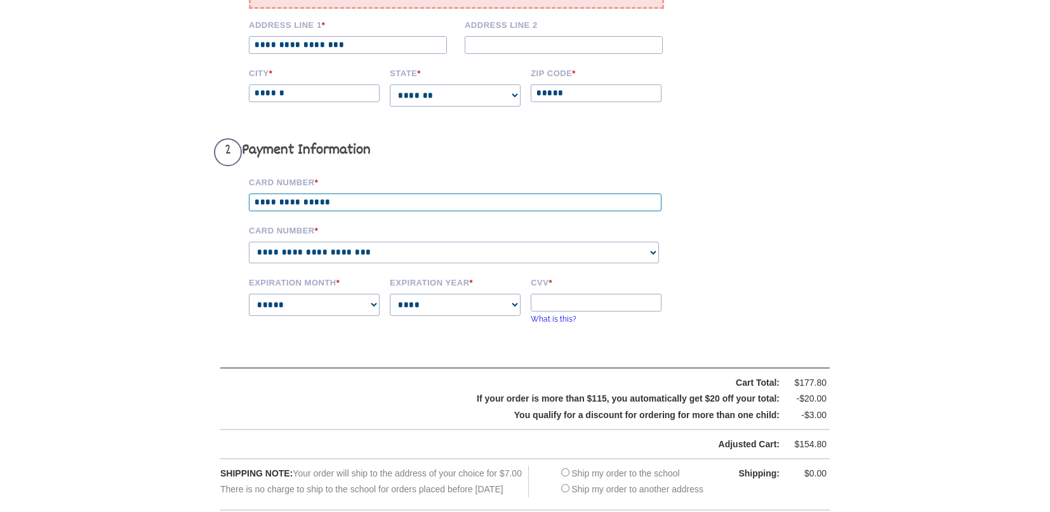
type input "**********"
click at [403, 262] on select "**********" at bounding box center [454, 253] width 410 height 22
click at [217, 215] on div "**********" at bounding box center [447, 258] width 467 height 164
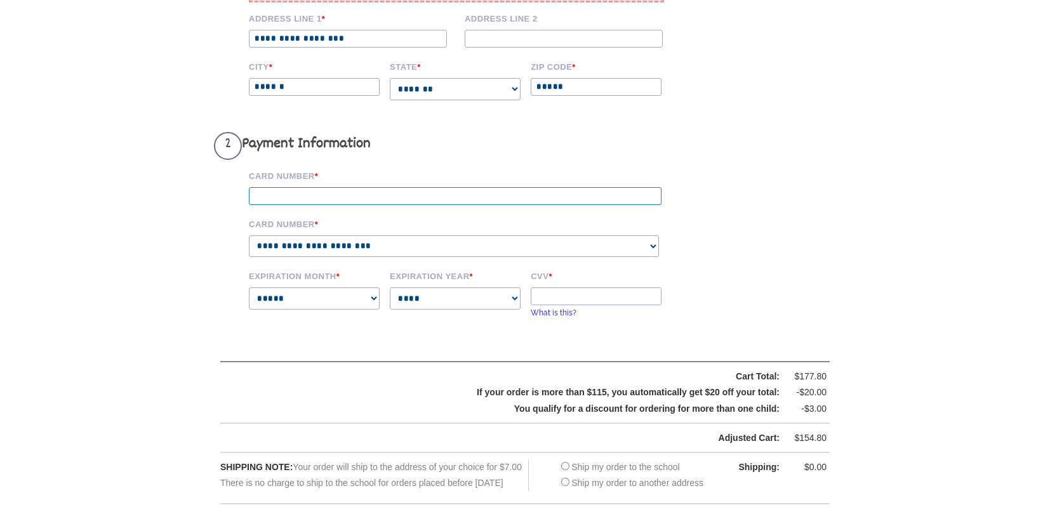
scroll to position [514, 0]
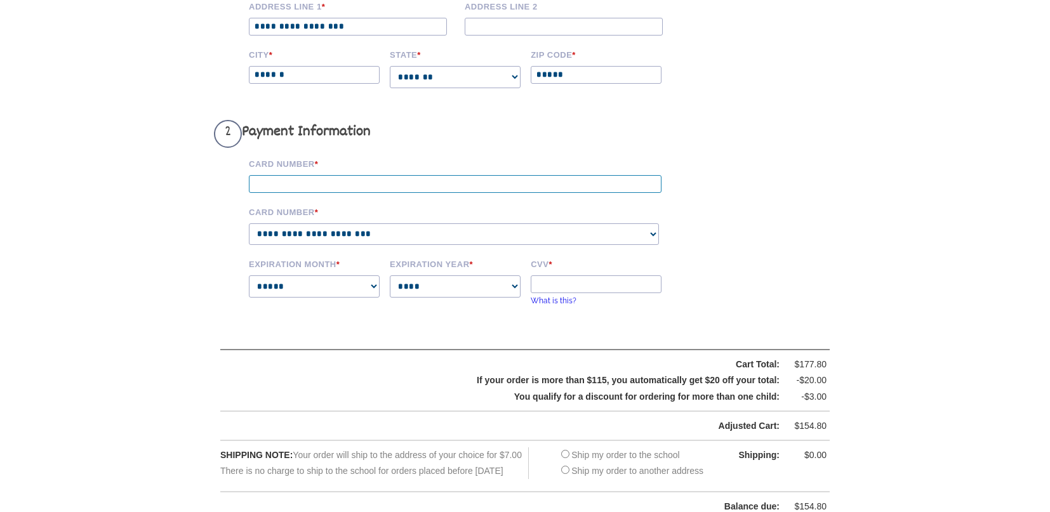
click at [382, 192] on input "Card Number *" at bounding box center [455, 184] width 413 height 18
type input "***"
click at [352, 246] on select "**********" at bounding box center [454, 234] width 410 height 22
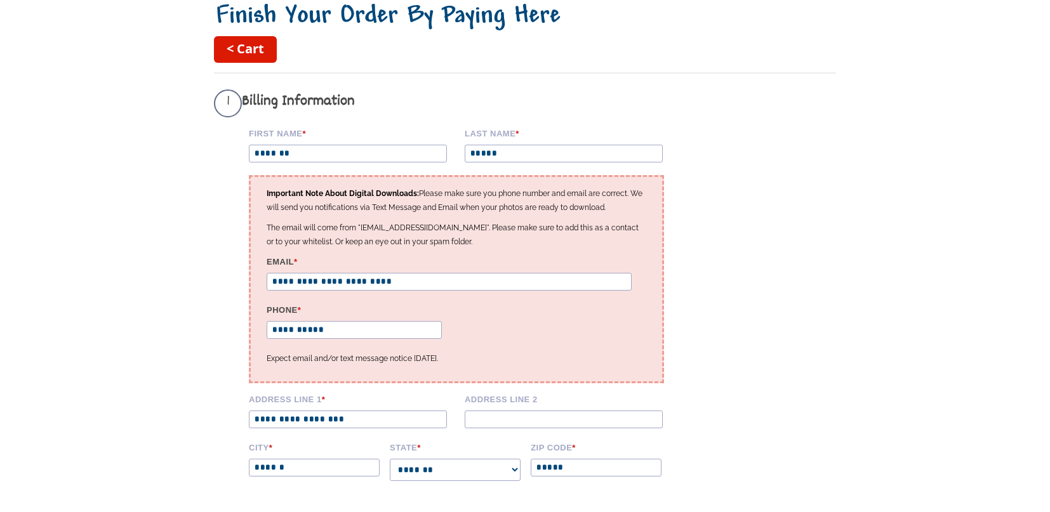
scroll to position [118, 0]
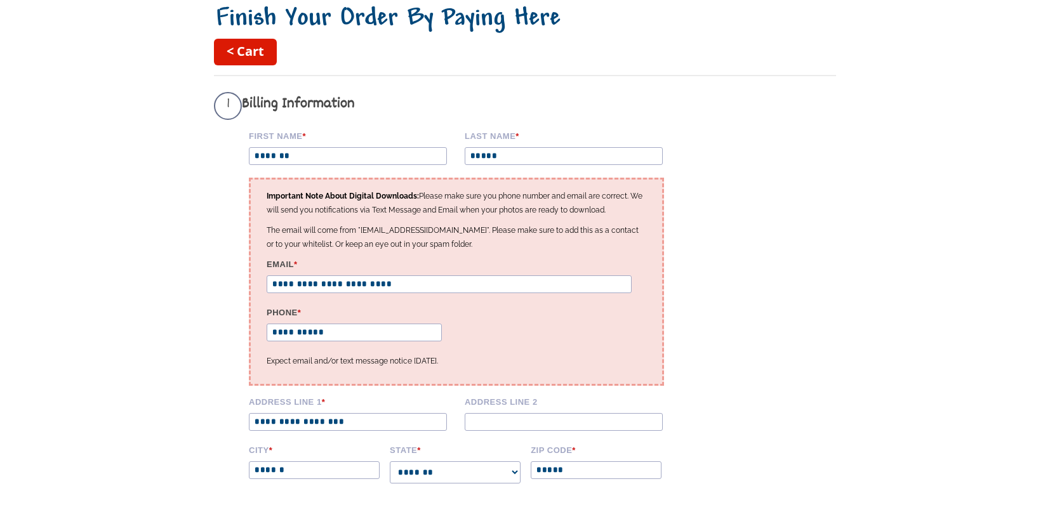
click at [259, 56] on link "< Cart" at bounding box center [245, 52] width 63 height 27
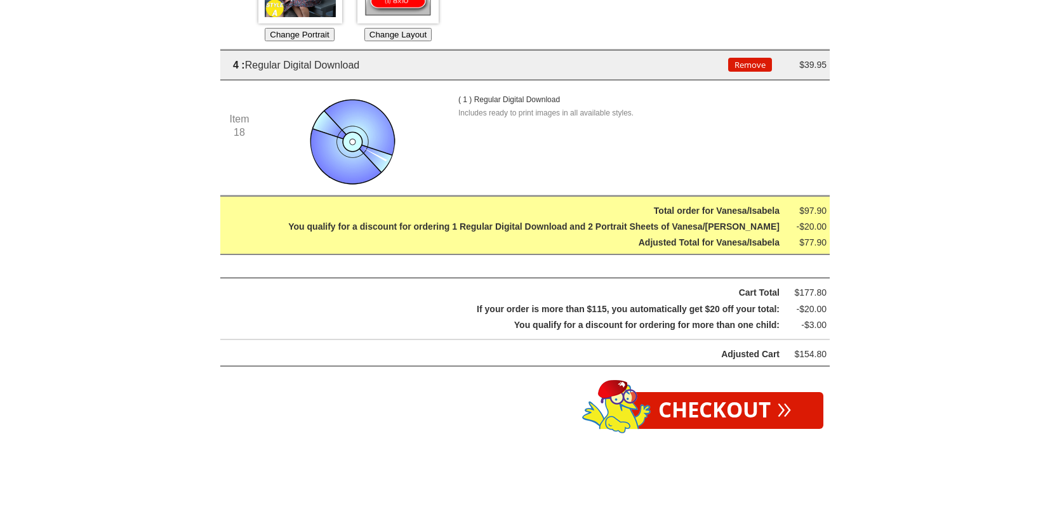
scroll to position [2790, 0]
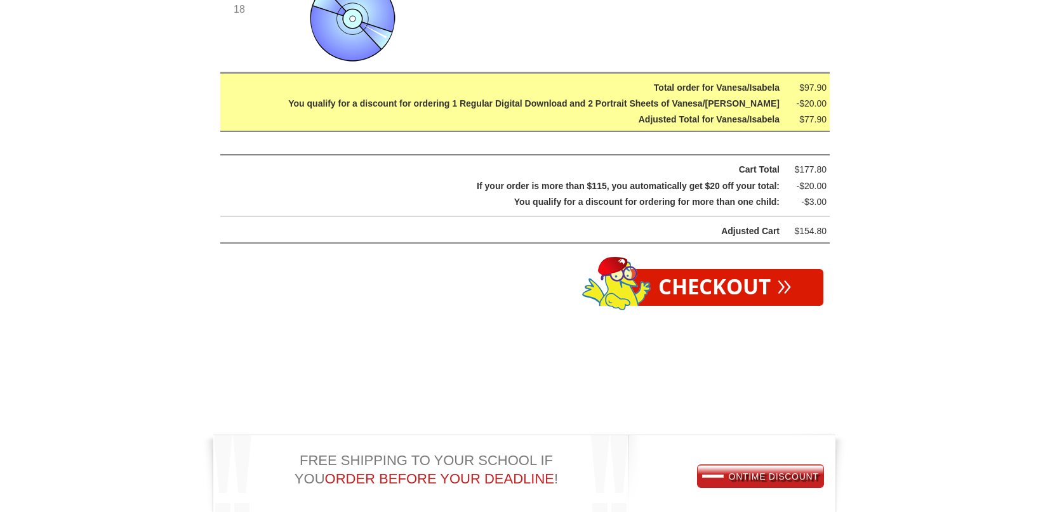
click at [707, 301] on link "Checkout »" at bounding box center [725, 287] width 197 height 37
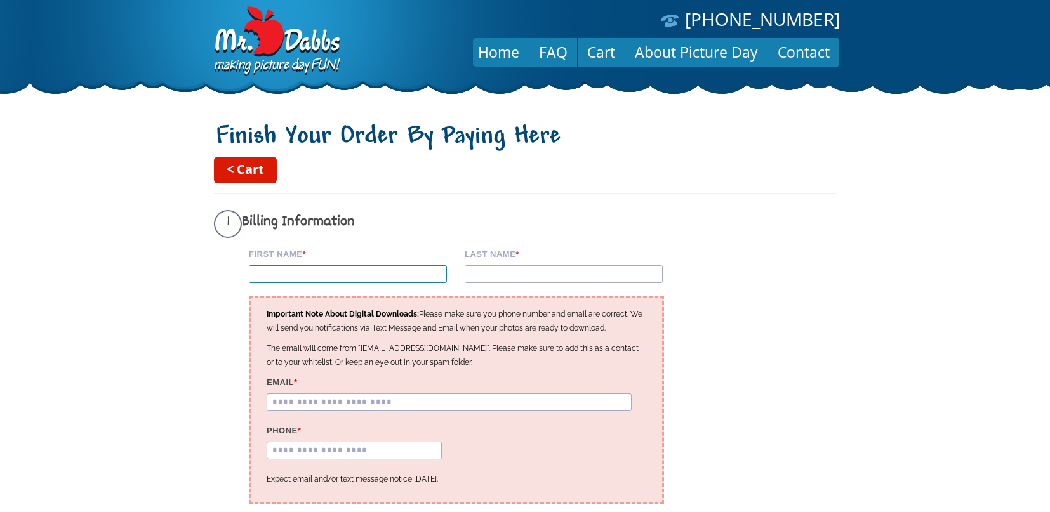
click at [377, 282] on input "First Name *" at bounding box center [348, 274] width 198 height 18
click at [377, 279] on input "First Name *" at bounding box center [348, 274] width 198 height 18
type input "*******"
type input "*****"
click at [296, 408] on input "Email *" at bounding box center [449, 403] width 365 height 18
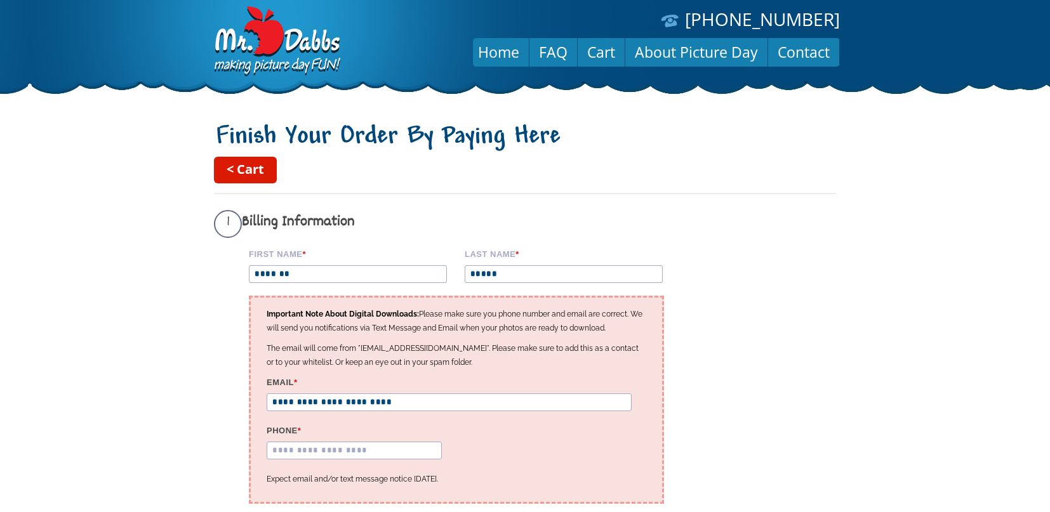
type input "**********"
click at [287, 460] on input "Phone *" at bounding box center [354, 451] width 175 height 18
type input "**********"
click at [500, 472] on div "**********" at bounding box center [456, 400] width 415 height 208
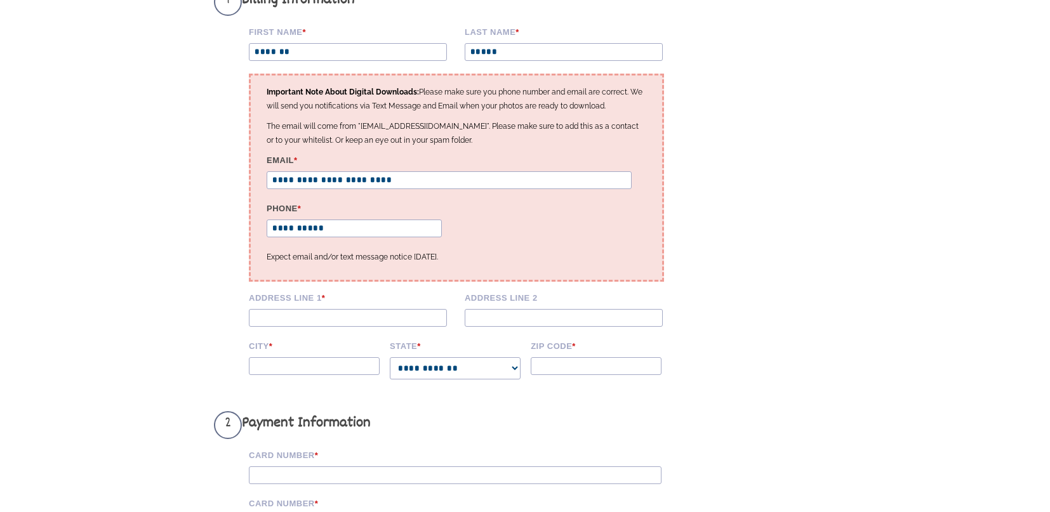
scroll to position [256, 0]
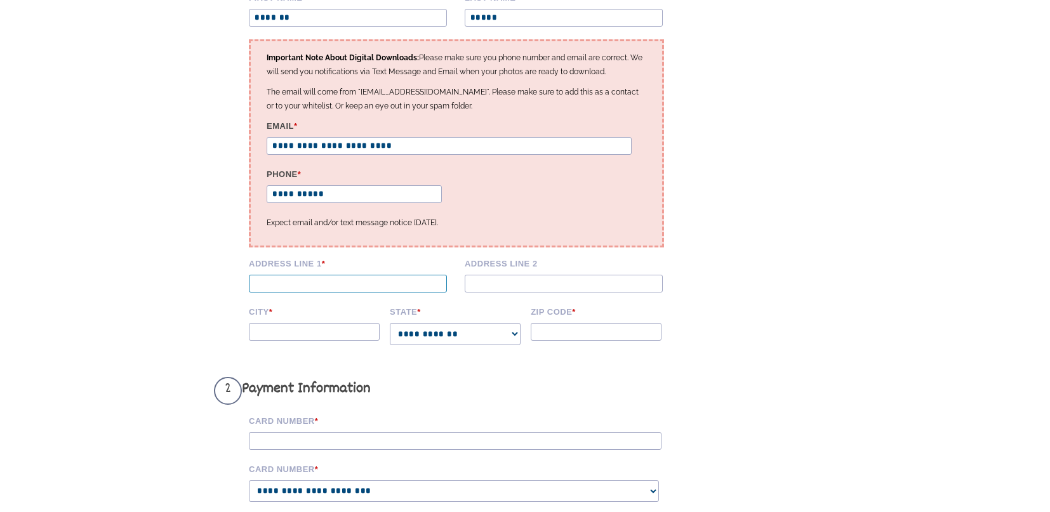
click at [351, 293] on input "Address Line 1 *" at bounding box center [348, 284] width 198 height 18
type input "**********"
click at [277, 341] on input "City *" at bounding box center [314, 332] width 131 height 18
click at [290, 341] on input "City *" at bounding box center [314, 332] width 131 height 18
type input "******"
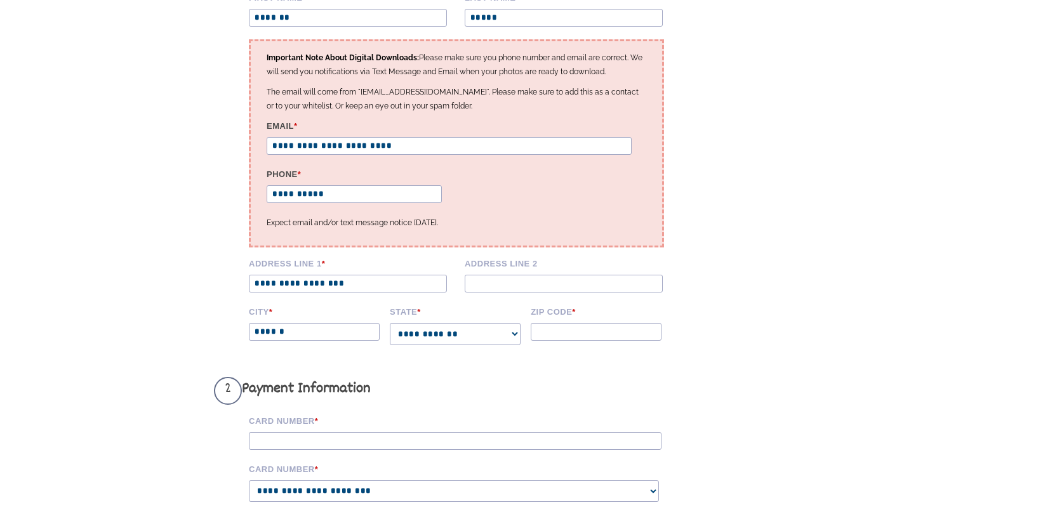
click at [453, 342] on select "**********" at bounding box center [455, 334] width 131 height 22
select select "**"
click at [554, 341] on input "Zip code *" at bounding box center [596, 332] width 131 height 18
click at [557, 341] on input "Zip code *" at bounding box center [596, 332] width 131 height 18
type input "*****"
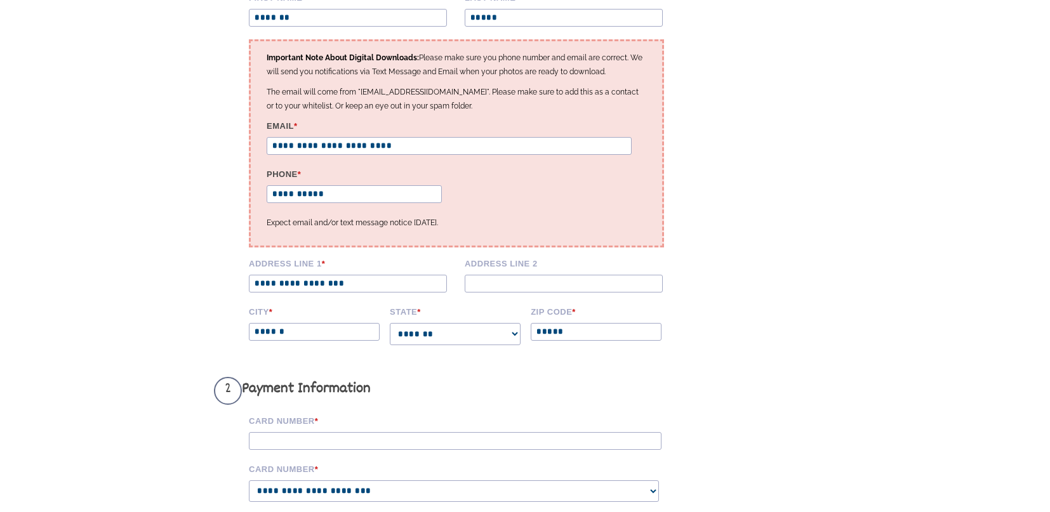
click at [766, 335] on form "**********" at bounding box center [525, 388] width 622 height 869
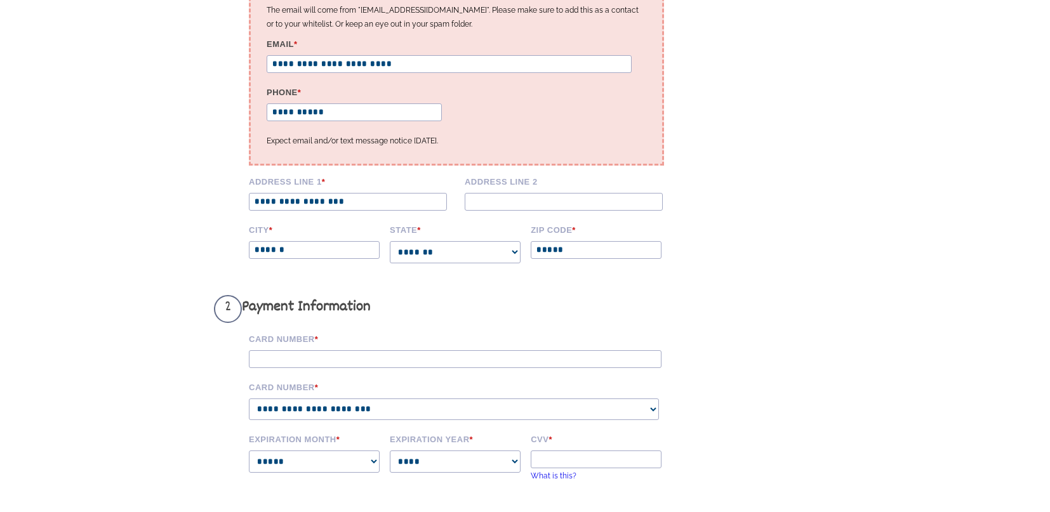
scroll to position [345, 0]
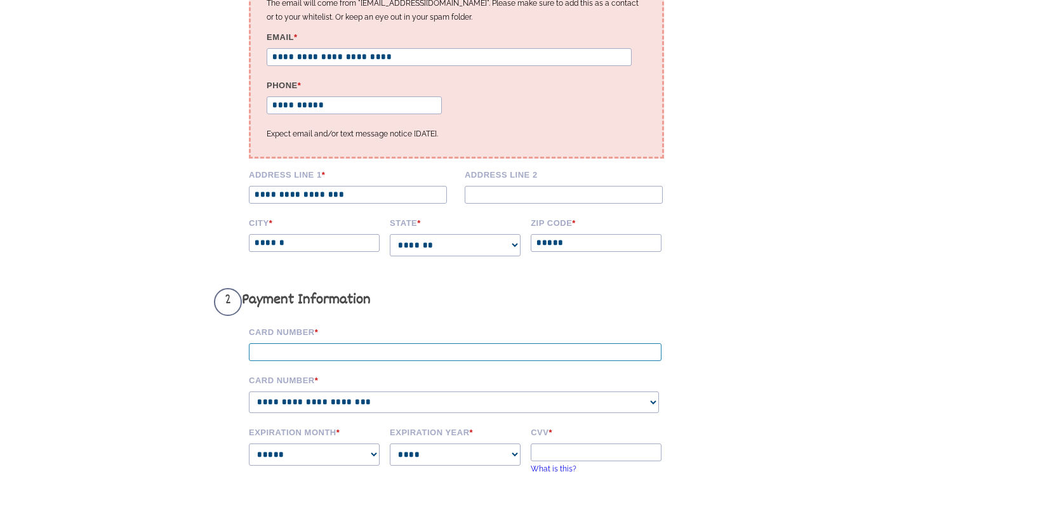
click at [383, 361] on input "Card Number *" at bounding box center [455, 352] width 413 height 18
type input "**********"
click at [369, 414] on select "**********" at bounding box center [454, 403] width 410 height 22
click at [357, 414] on select "**********" at bounding box center [454, 403] width 410 height 22
select select "****"
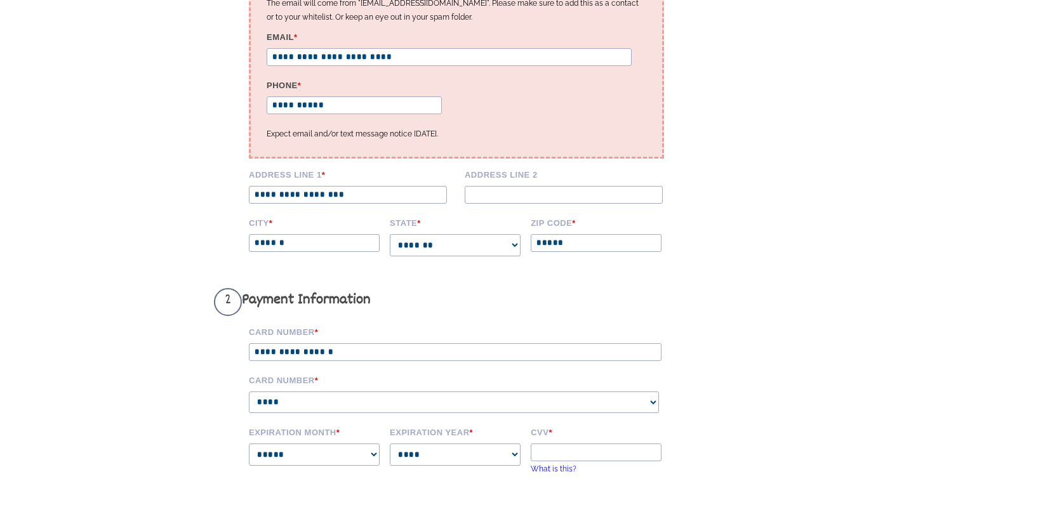
click at [295, 466] on select "**********" at bounding box center [314, 455] width 131 height 22
select select "**"
click at [423, 464] on select "**** **** **** **** **** **** **** **** **** ****" at bounding box center [455, 455] width 131 height 22
select select "****"
click at [561, 462] on input "CVV *" at bounding box center [596, 453] width 131 height 18
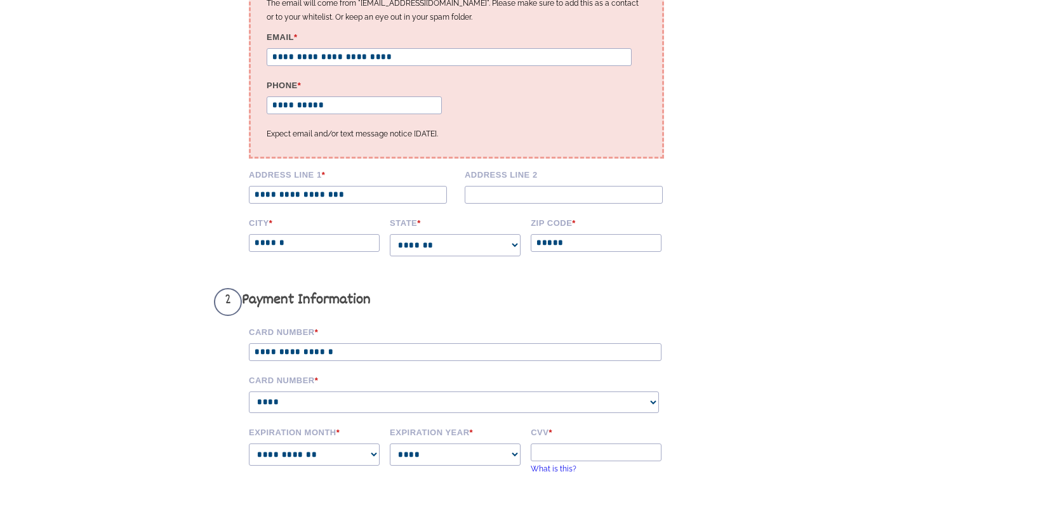
click at [560, 462] on input "CVV *" at bounding box center [596, 453] width 131 height 18
type input "***"
click at [766, 456] on form "**********" at bounding box center [525, 299] width 622 height 869
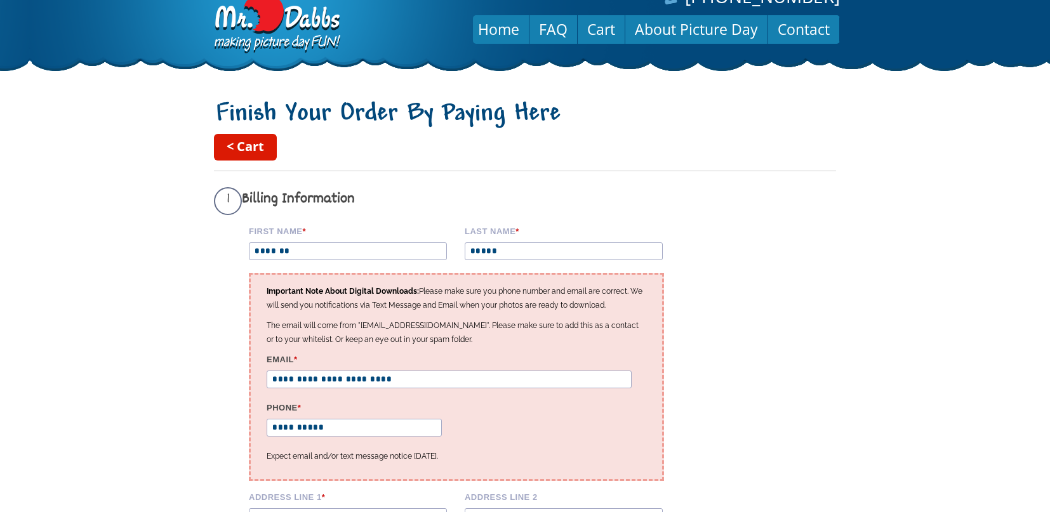
scroll to position [21, 0]
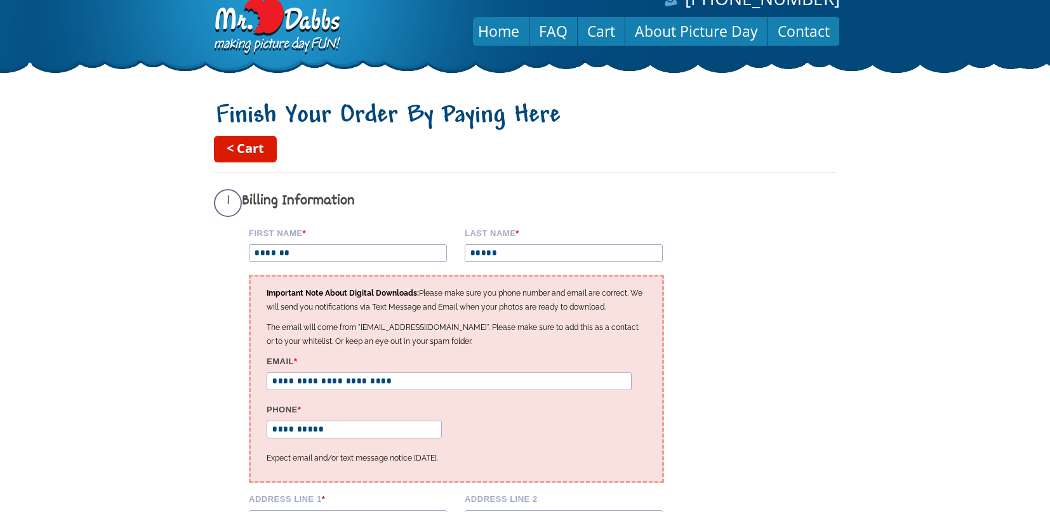
click at [253, 152] on link "< Cart" at bounding box center [245, 149] width 63 height 27
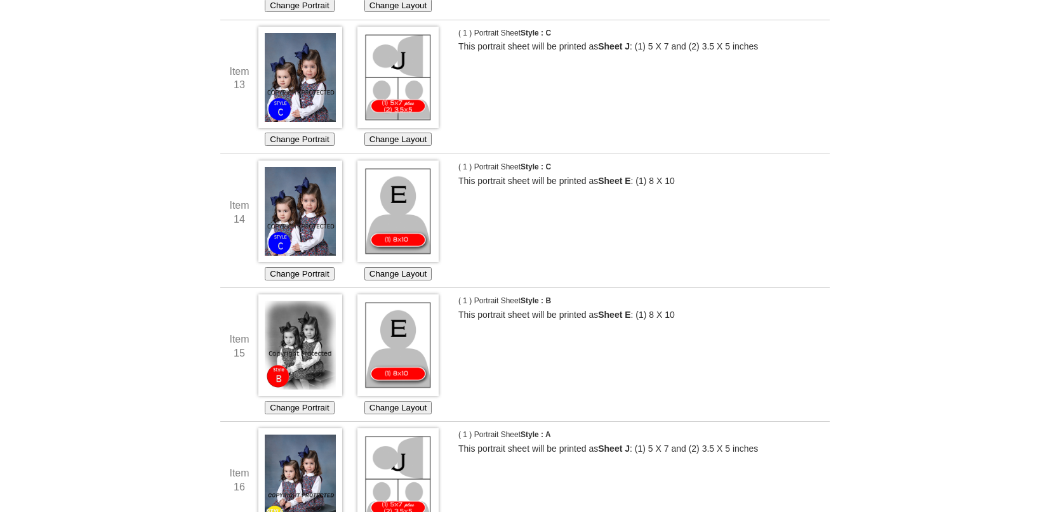
scroll to position [1898, 0]
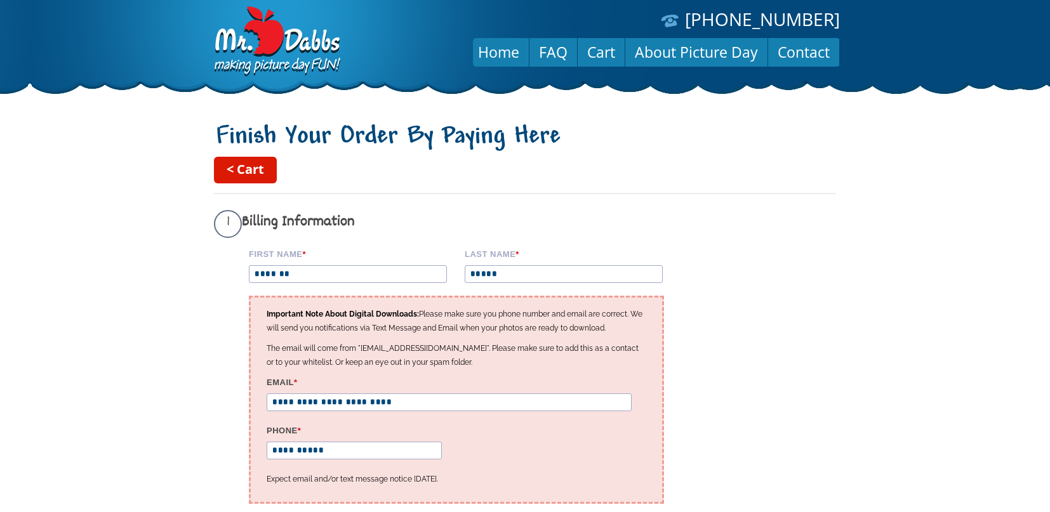
select select "**"
select select "****"
select select "**"
select select "****"
click at [251, 175] on link "< Cart" at bounding box center [245, 170] width 63 height 27
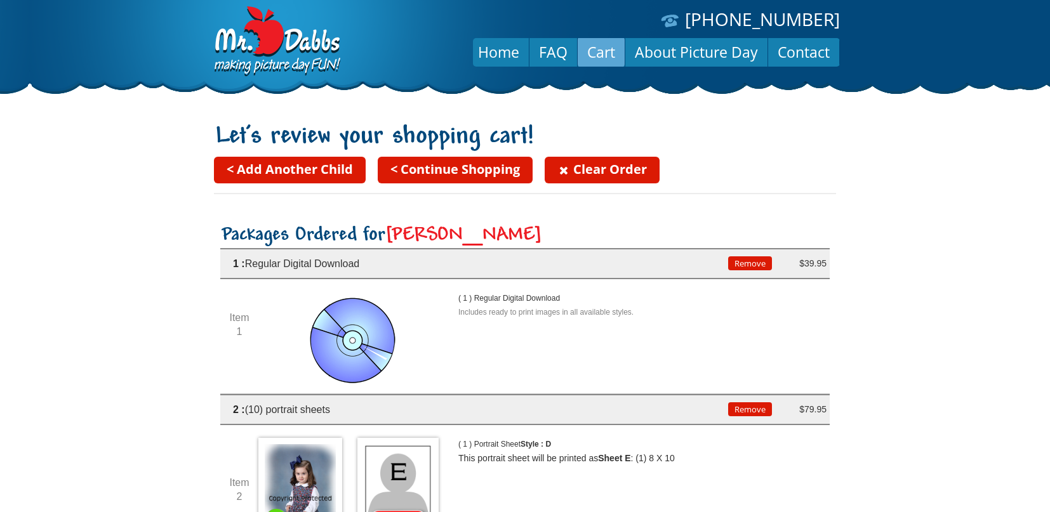
click at [450, 167] on link "< Continue Shopping" at bounding box center [455, 170] width 155 height 27
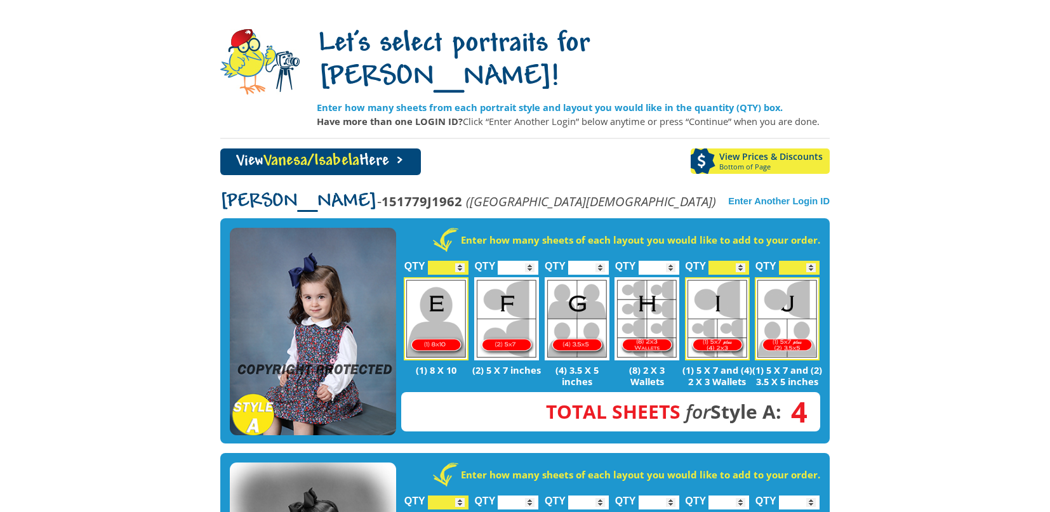
scroll to position [89, 0]
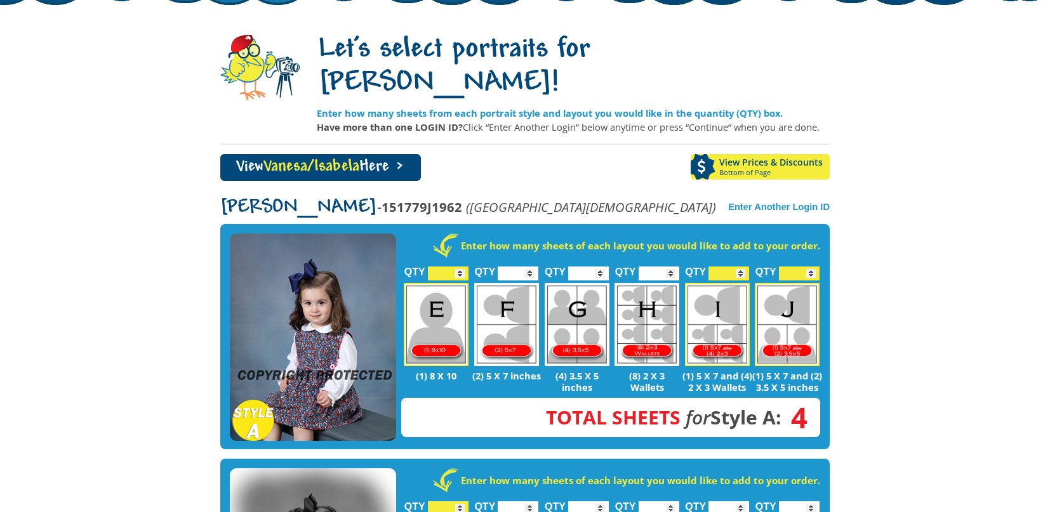
click at [369, 154] on link "View Vanesa/Isabela Here >" at bounding box center [320, 167] width 201 height 27
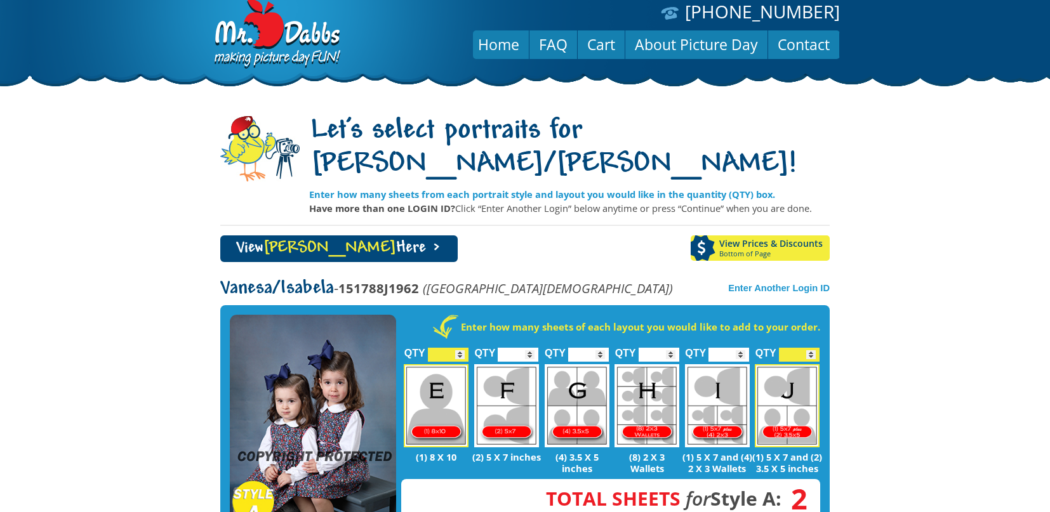
scroll to position [10, 0]
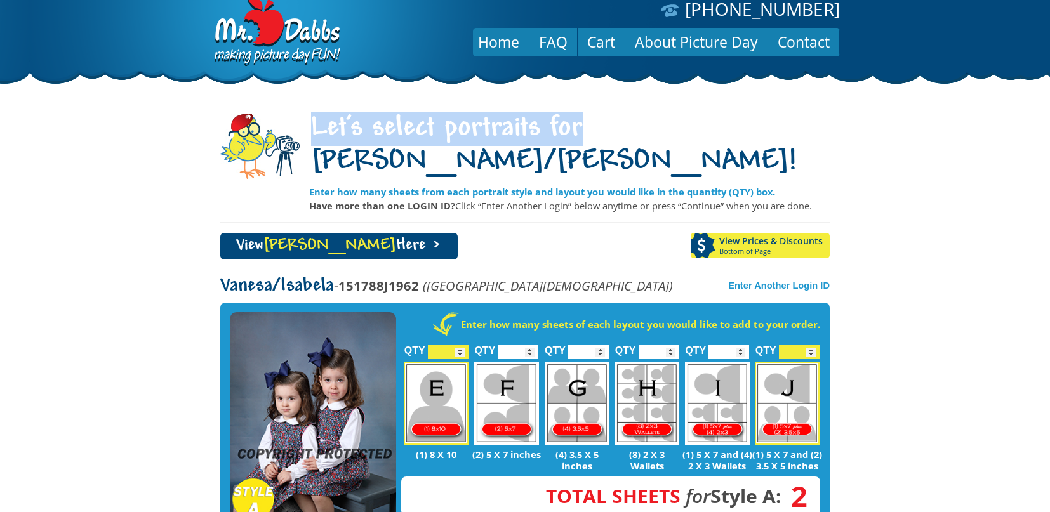
drag, startPoint x: 321, startPoint y: 123, endPoint x: 592, endPoint y: 135, distance: 270.7
click at [593, 136] on h1 "Let's select portraits for Vanesa/Isabela!" at bounding box center [569, 145] width 521 height 67
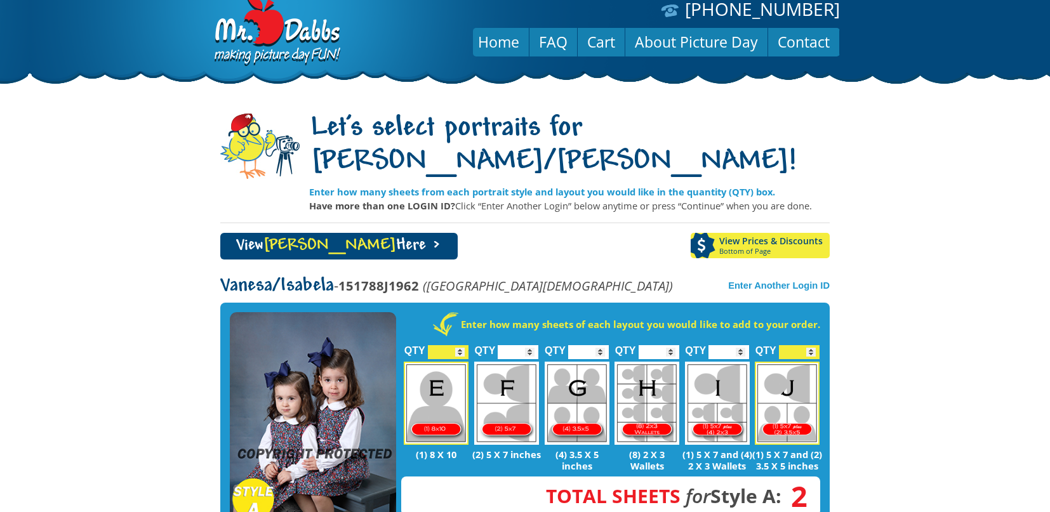
click at [569, 222] on hr at bounding box center [525, 222] width 610 height 1
click at [323, 233] on link "View Isabel Here >" at bounding box center [338, 246] width 237 height 27
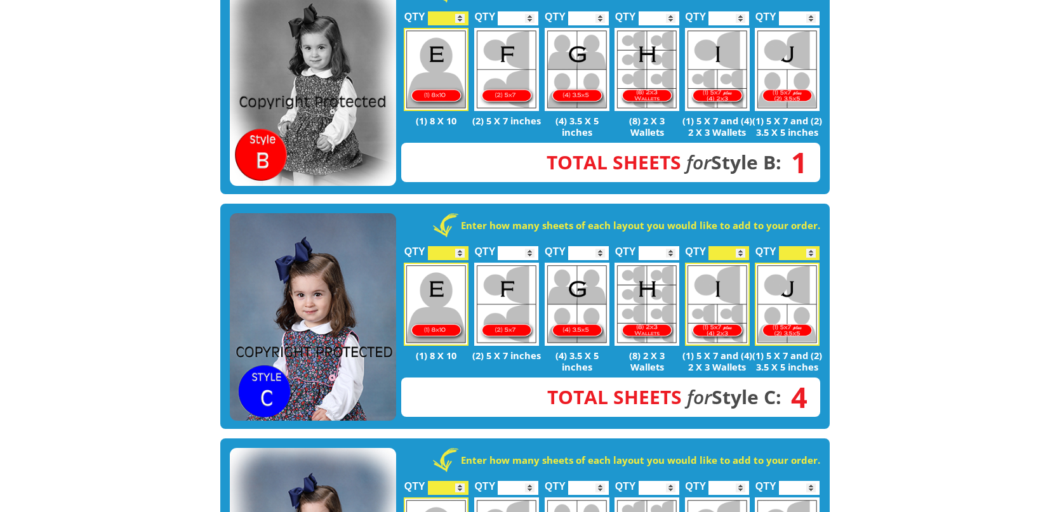
scroll to position [578, 0]
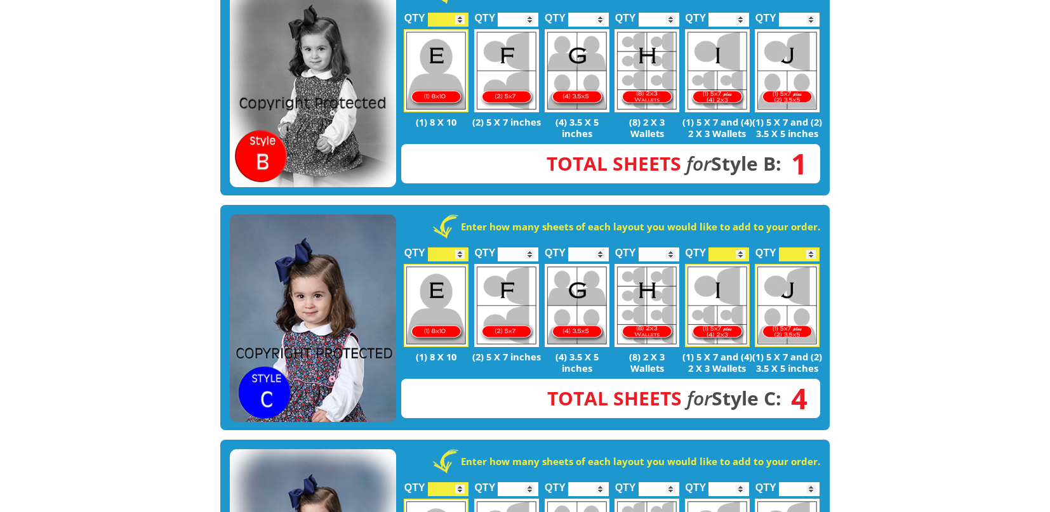
type input "*"
click at [743, 248] on input "*" at bounding box center [729, 255] width 41 height 14
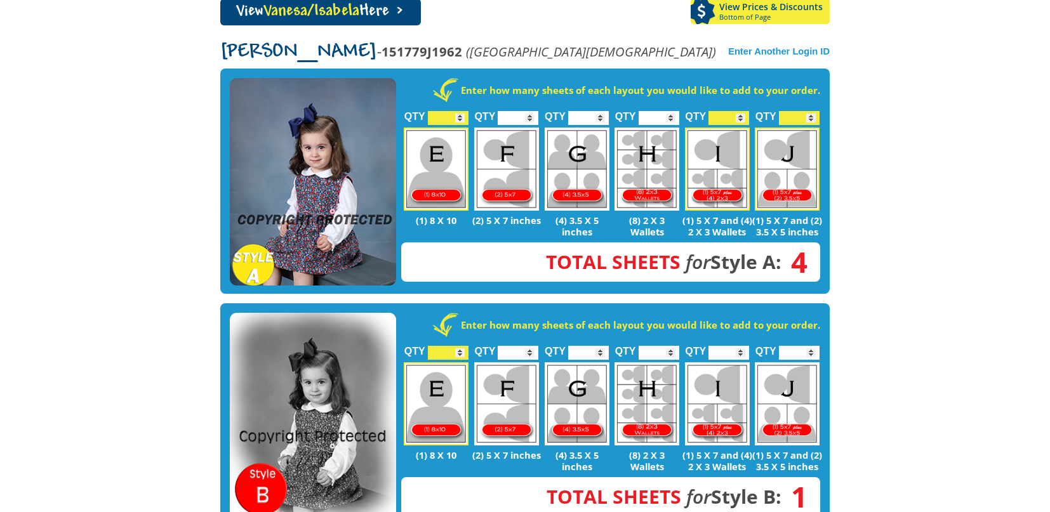
scroll to position [223, 0]
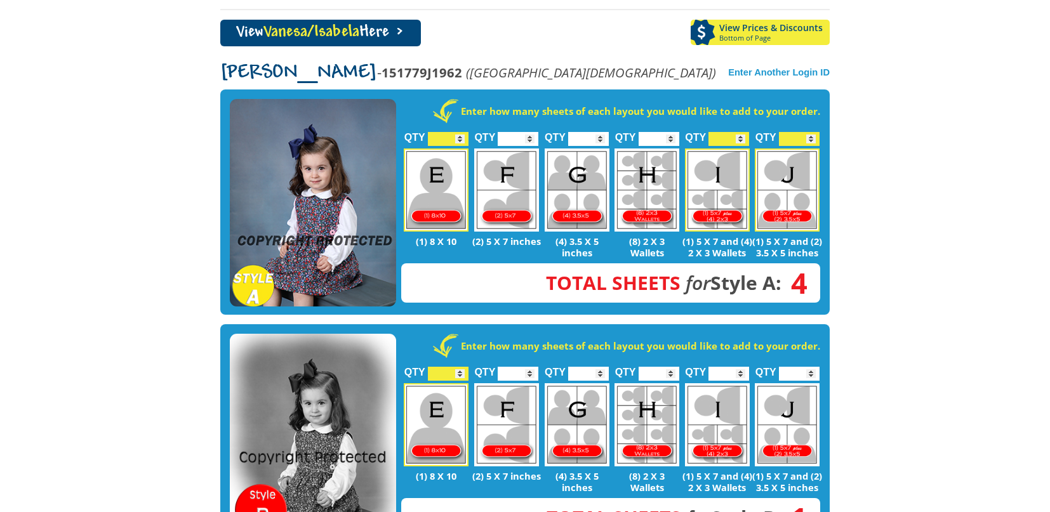
type input "*"
click at [740, 132] on input "*" at bounding box center [729, 139] width 41 height 14
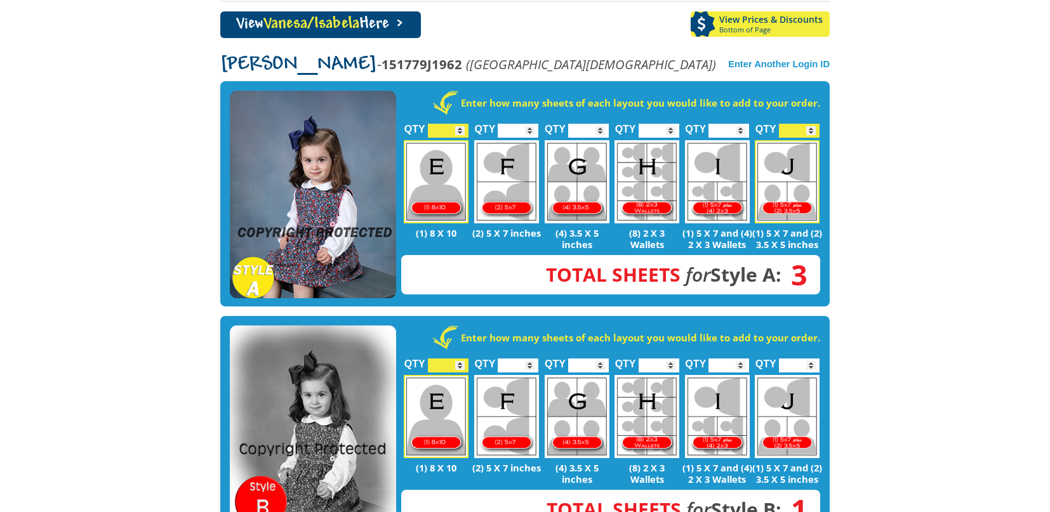
scroll to position [225, 0]
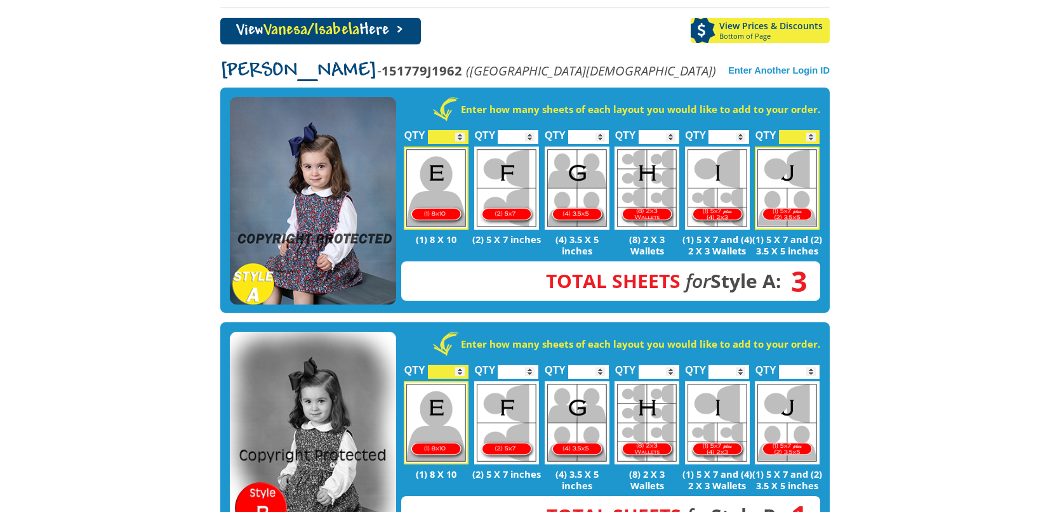
type input "*"
click at [813, 130] on input "*" at bounding box center [799, 137] width 41 height 14
type input "*"
click at [531, 130] on input "*" at bounding box center [518, 137] width 41 height 14
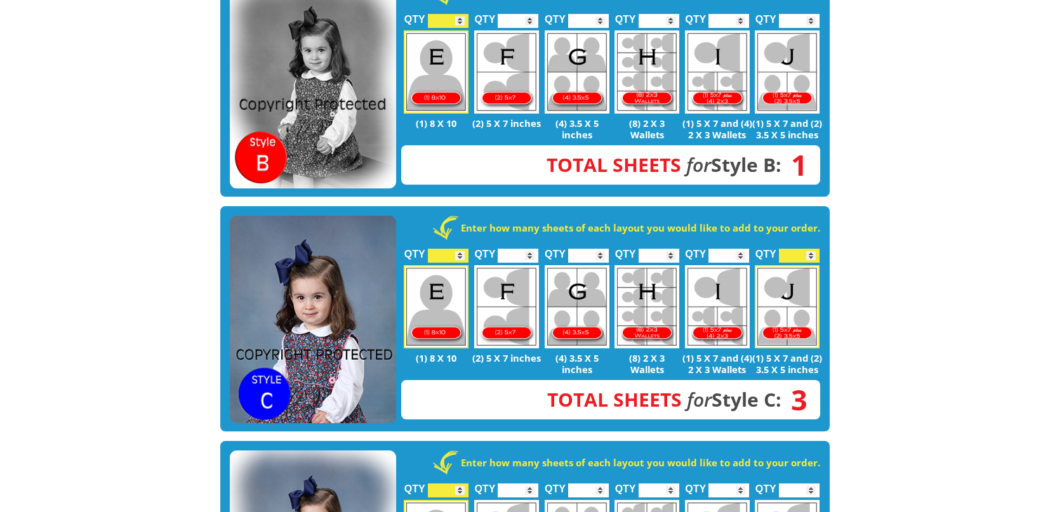
scroll to position [597, 0]
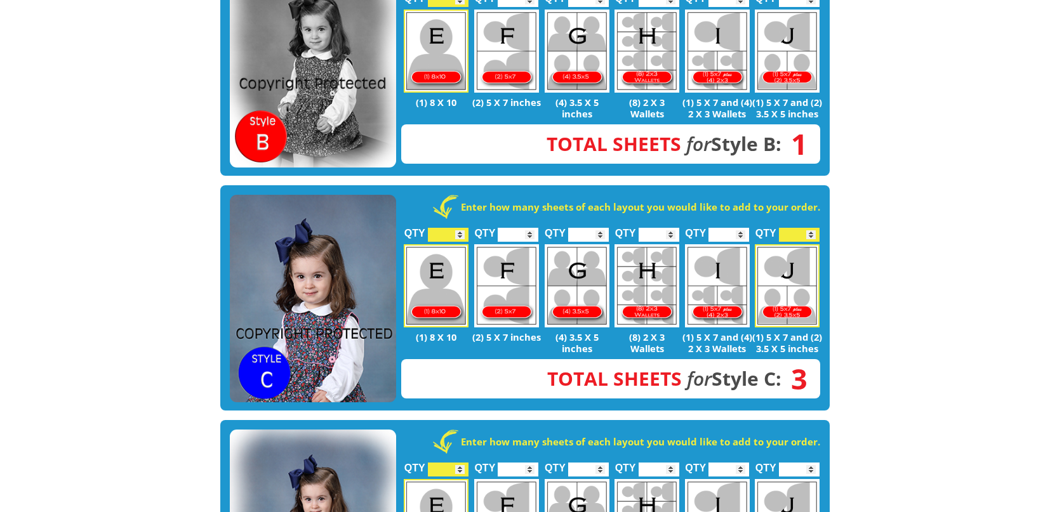
type input "*"
click at [812, 228] on input "*" at bounding box center [799, 235] width 41 height 14
type input "*"
click at [531, 228] on input "*" at bounding box center [518, 235] width 41 height 14
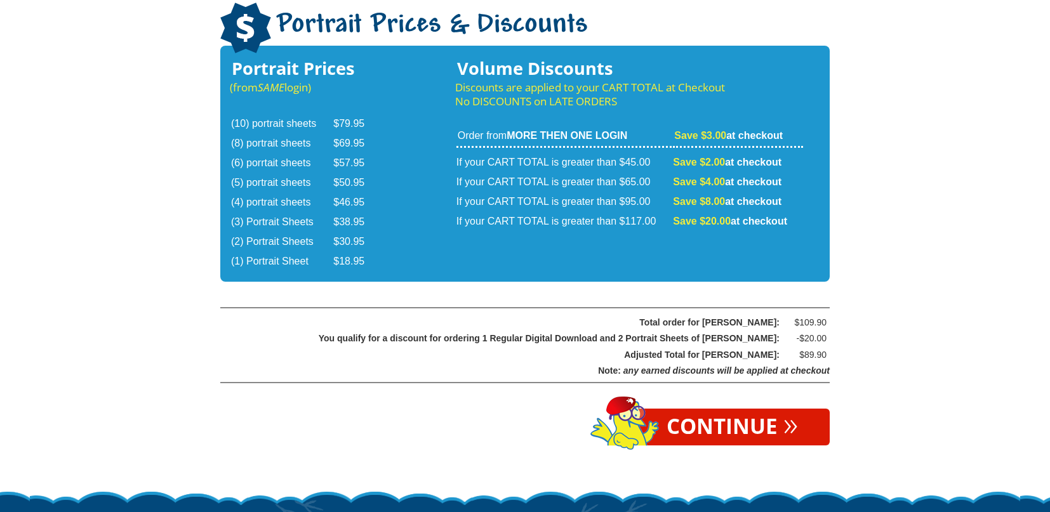
scroll to position [2101, 0]
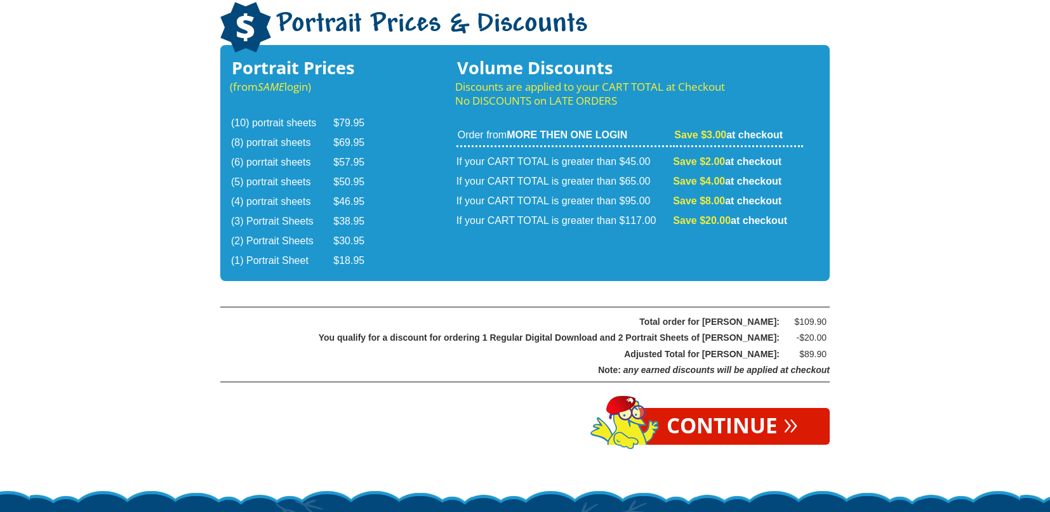
click at [679, 408] on link "Continue »" at bounding box center [732, 426] width 195 height 37
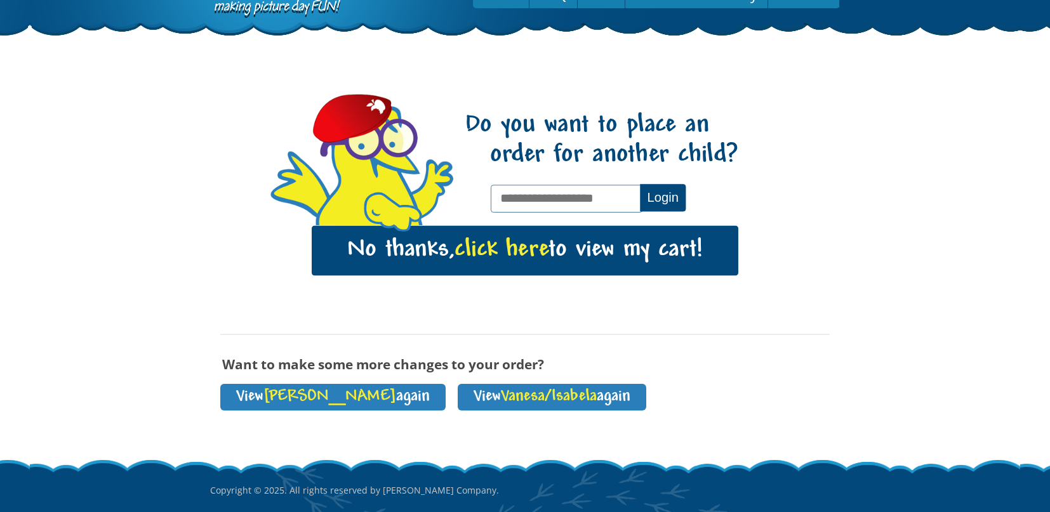
scroll to position [127, 0]
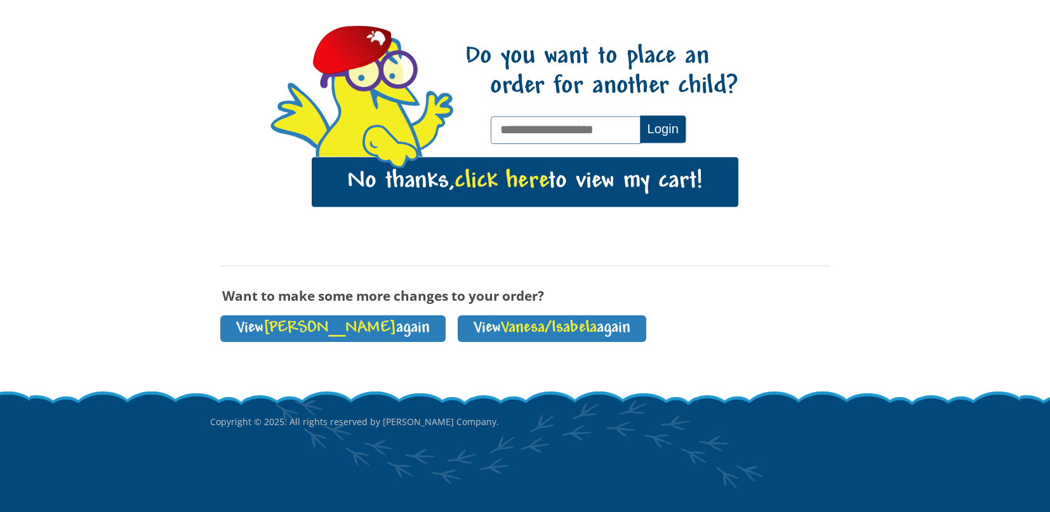
click at [694, 183] on link "No thanks, click here to view my cart!" at bounding box center [525, 182] width 427 height 50
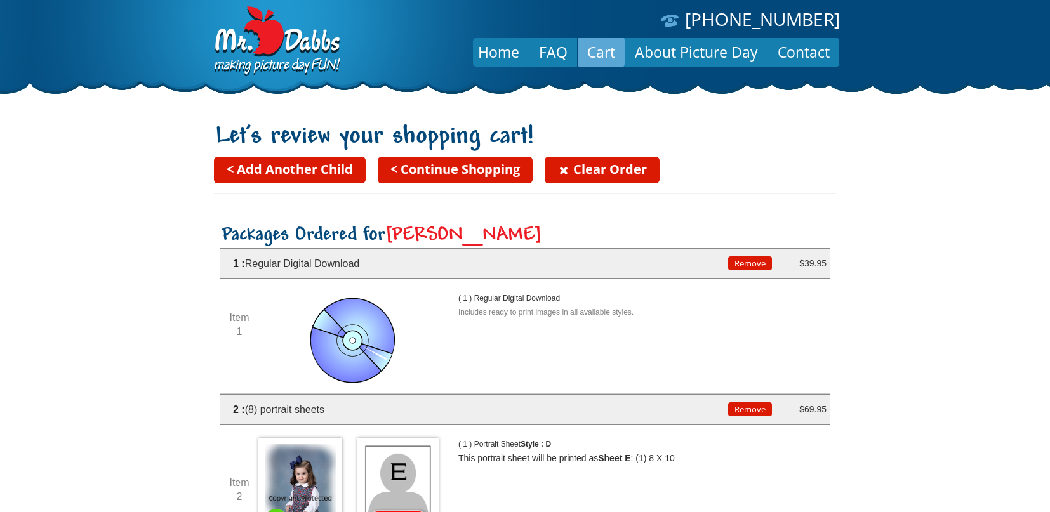
click at [436, 166] on link "< Continue Shopping" at bounding box center [455, 170] width 155 height 27
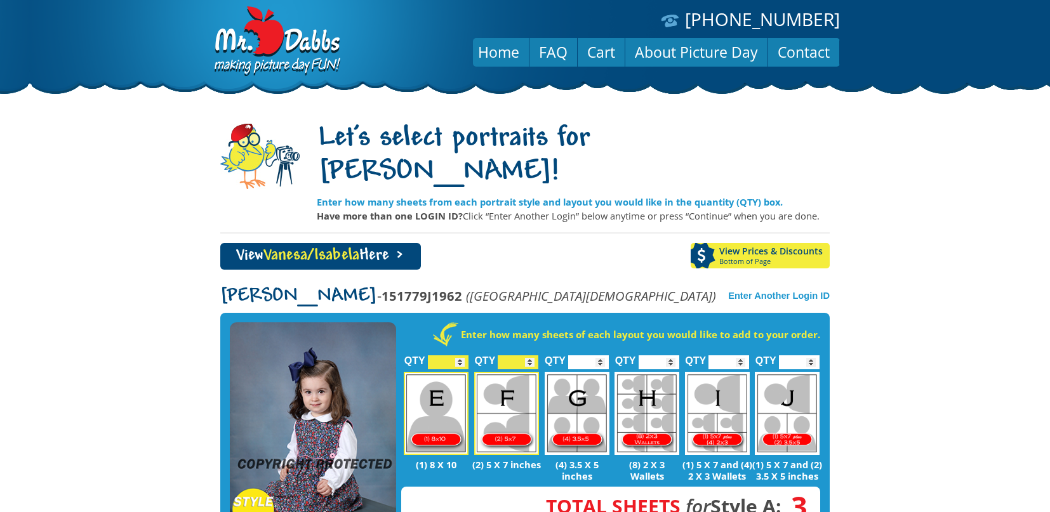
type input "*"
click at [533, 356] on input "*" at bounding box center [518, 363] width 41 height 14
type input "*"
click at [745, 356] on input "*" at bounding box center [729, 363] width 41 height 14
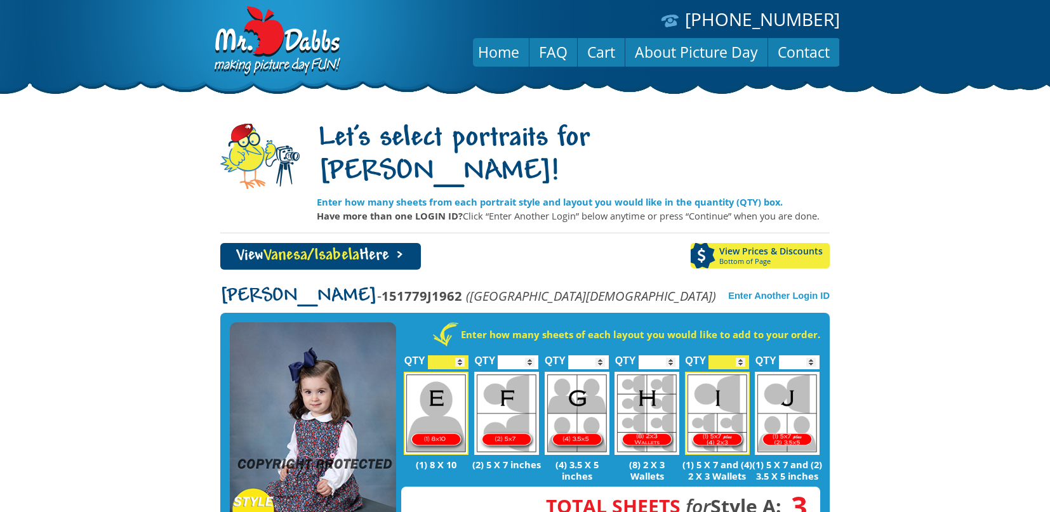
type input "*"
click at [811, 356] on input "*" at bounding box center [799, 363] width 41 height 14
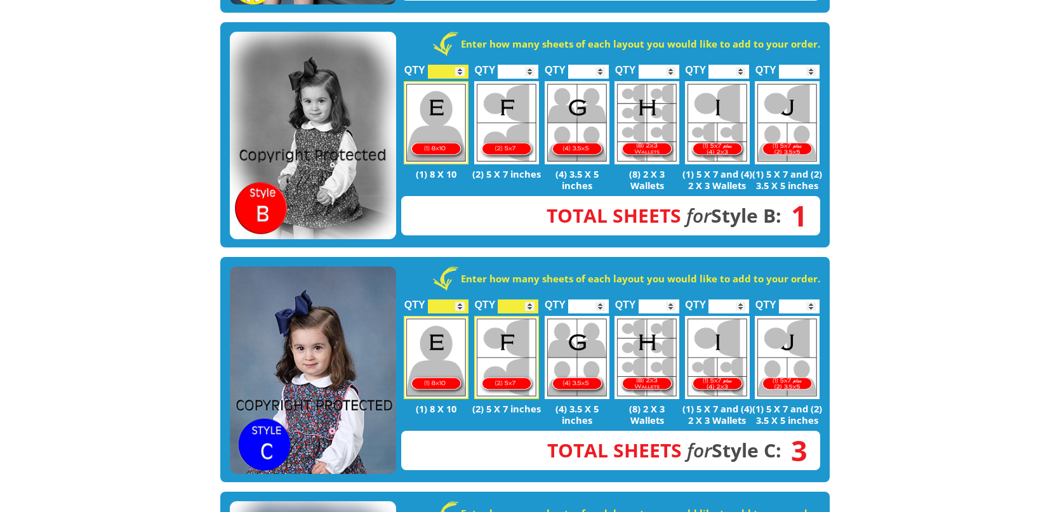
scroll to position [526, 0]
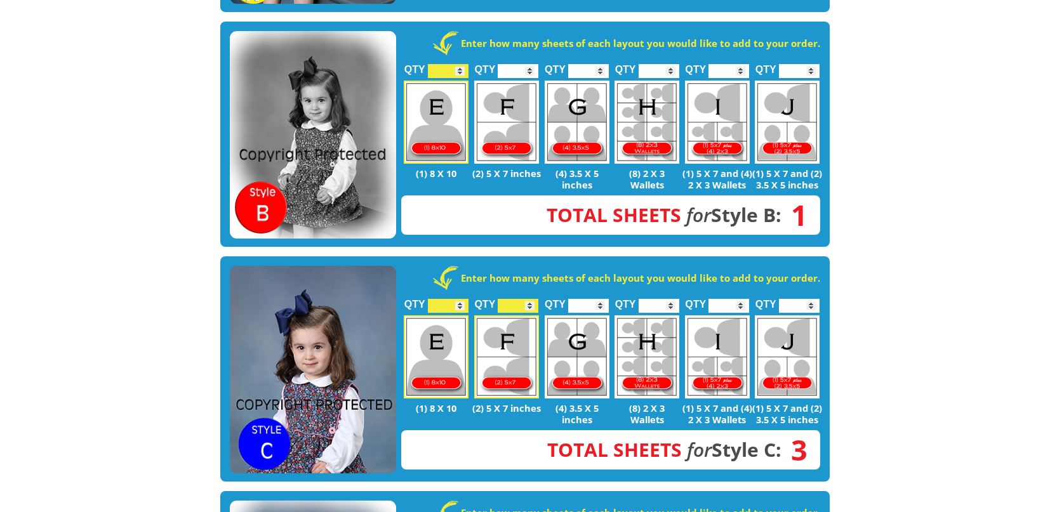
click at [533, 299] on input "*" at bounding box center [518, 306] width 41 height 14
type input "*"
click at [532, 299] on input "*" at bounding box center [518, 306] width 41 height 14
type input "*"
click at [741, 299] on input "*" at bounding box center [729, 306] width 41 height 14
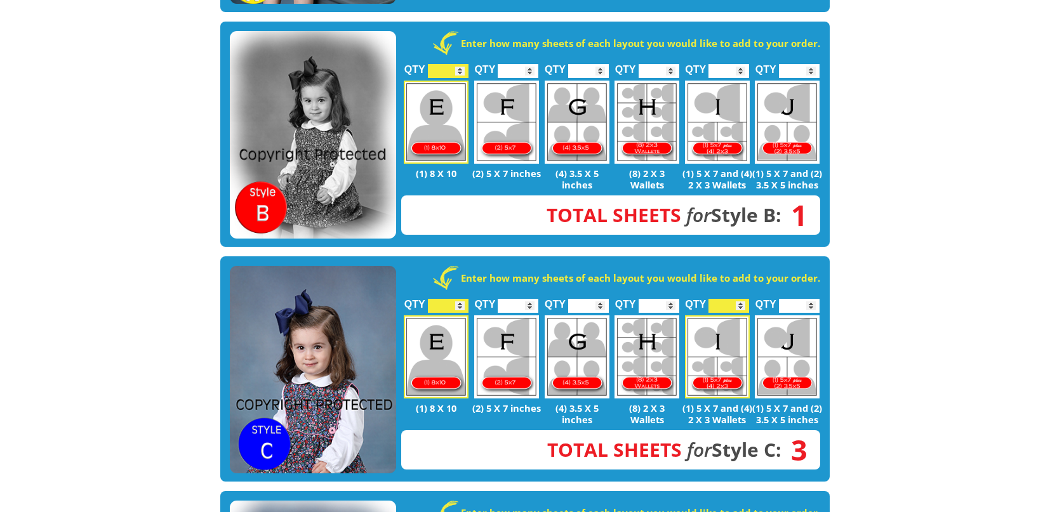
type input "*"
click at [812, 299] on input "*" at bounding box center [799, 306] width 41 height 14
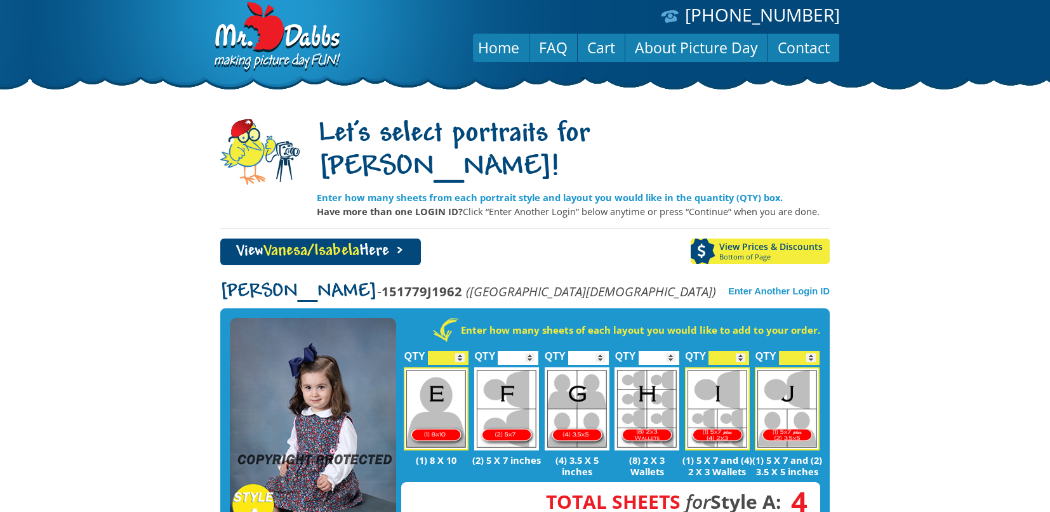
scroll to position [7, 0]
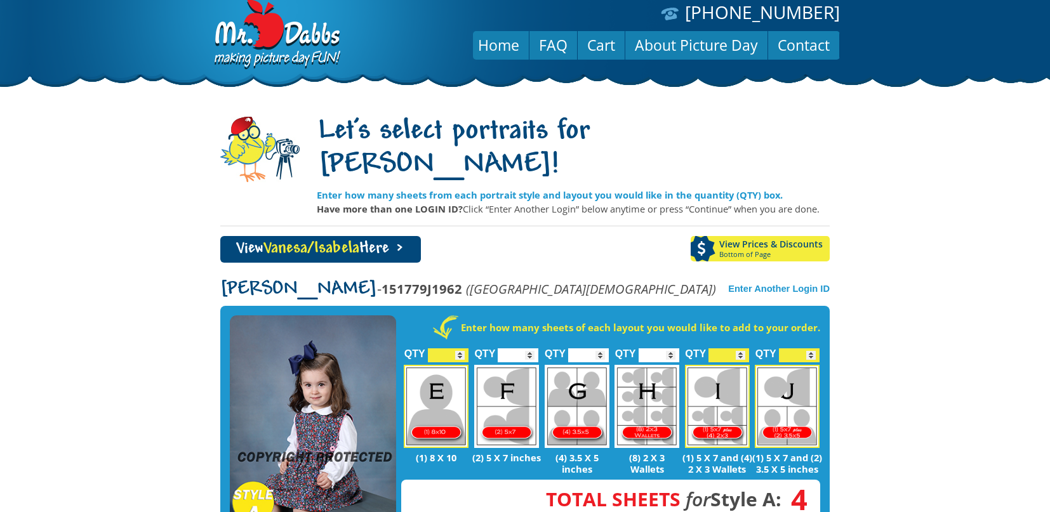
click at [378, 236] on link "View Vanesa/Isabela Here >" at bounding box center [320, 249] width 201 height 27
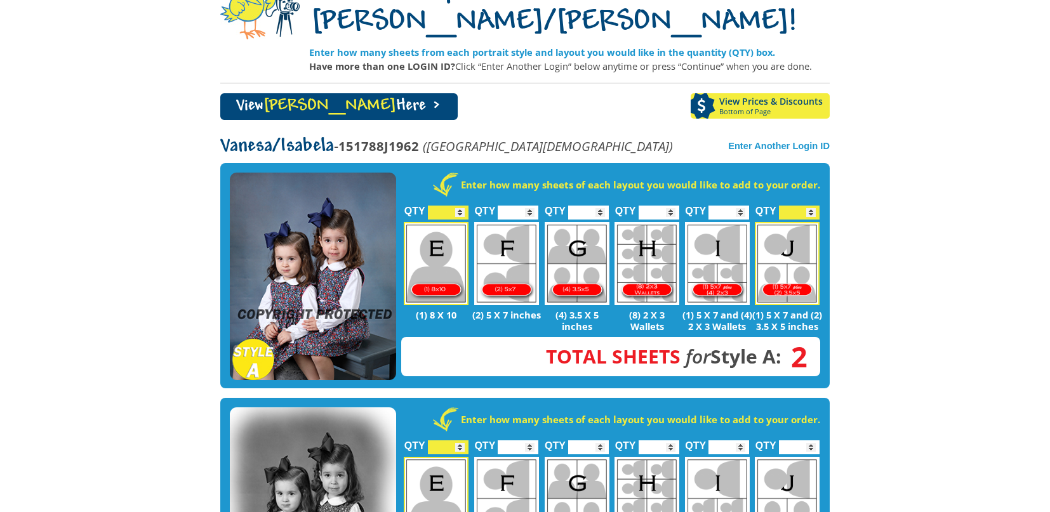
scroll to position [154, 0]
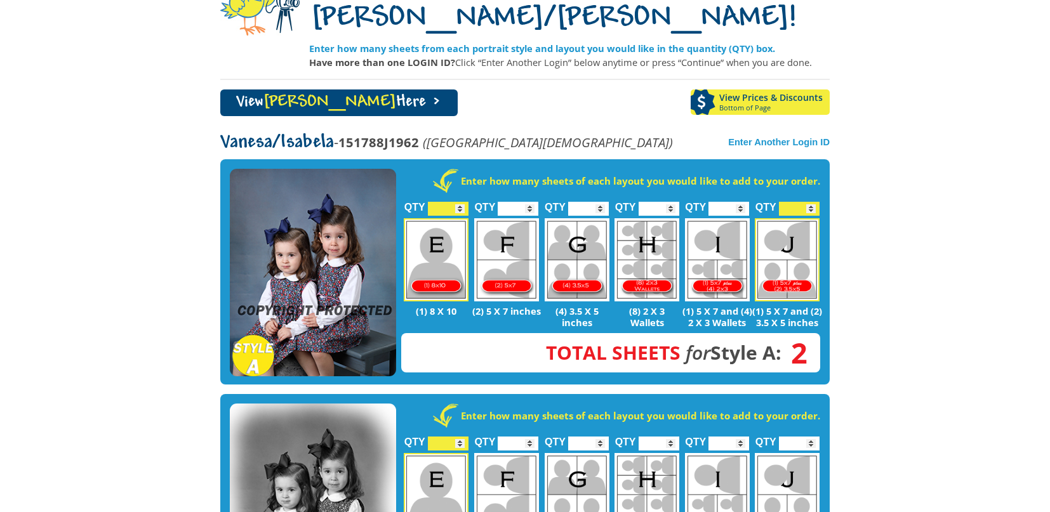
type input "*"
click at [812, 202] on input "*" at bounding box center [799, 209] width 41 height 14
type input "*"
click at [533, 202] on input "*" at bounding box center [518, 209] width 41 height 14
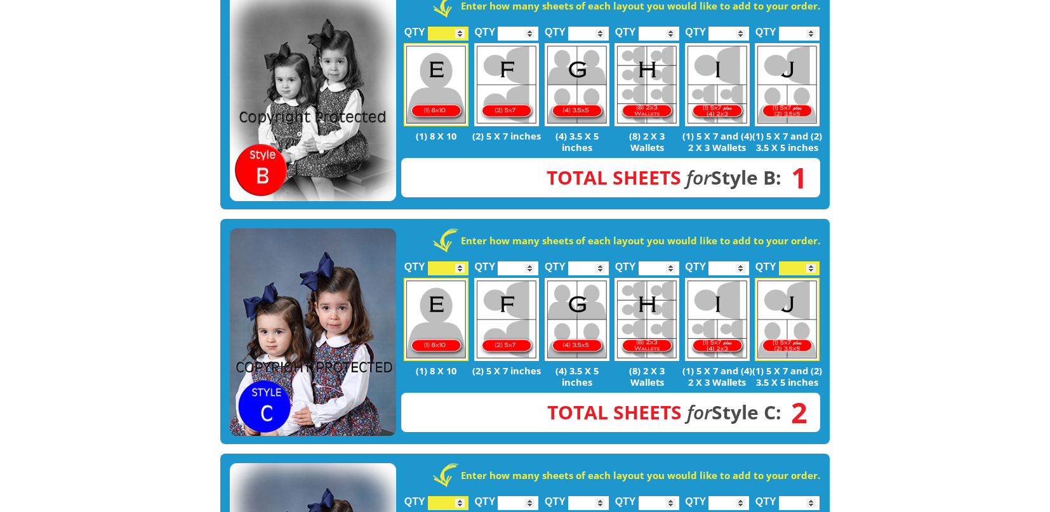
scroll to position [584, 0]
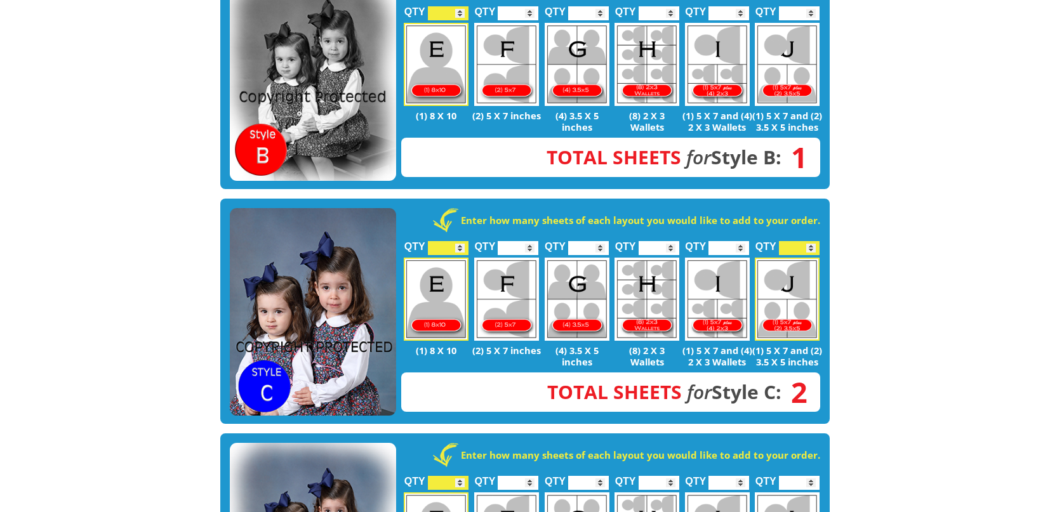
type input "*"
click at [812, 241] on input "*" at bounding box center [799, 248] width 41 height 14
type input "*"
click at [531, 241] on input "*" at bounding box center [518, 248] width 41 height 14
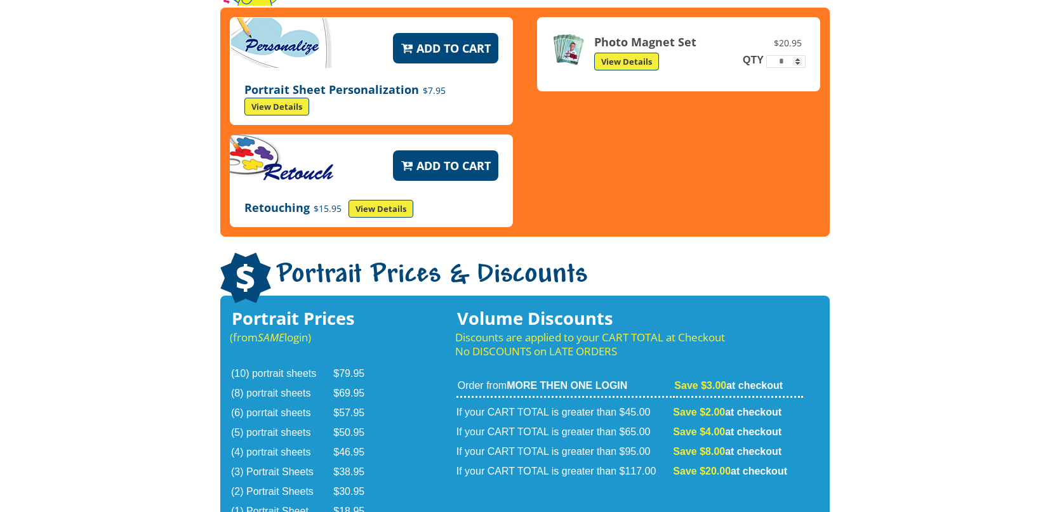
scroll to position [2172, 0]
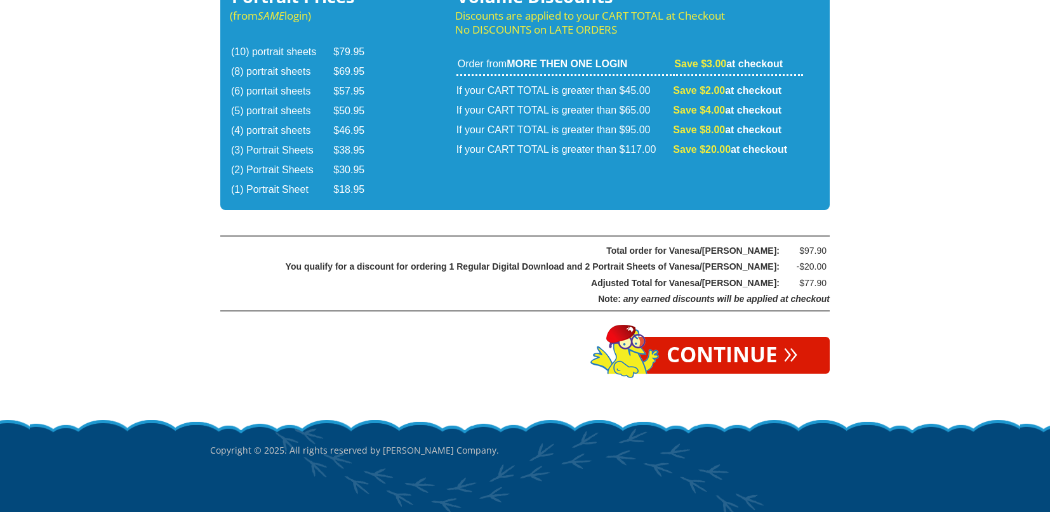
click at [717, 337] on link "Continue »" at bounding box center [732, 355] width 195 height 37
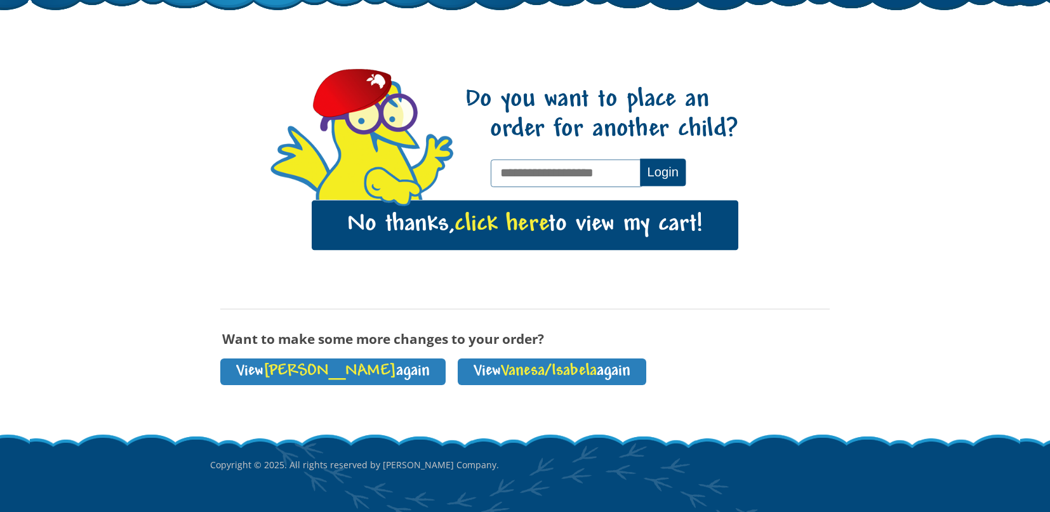
scroll to position [100, 0]
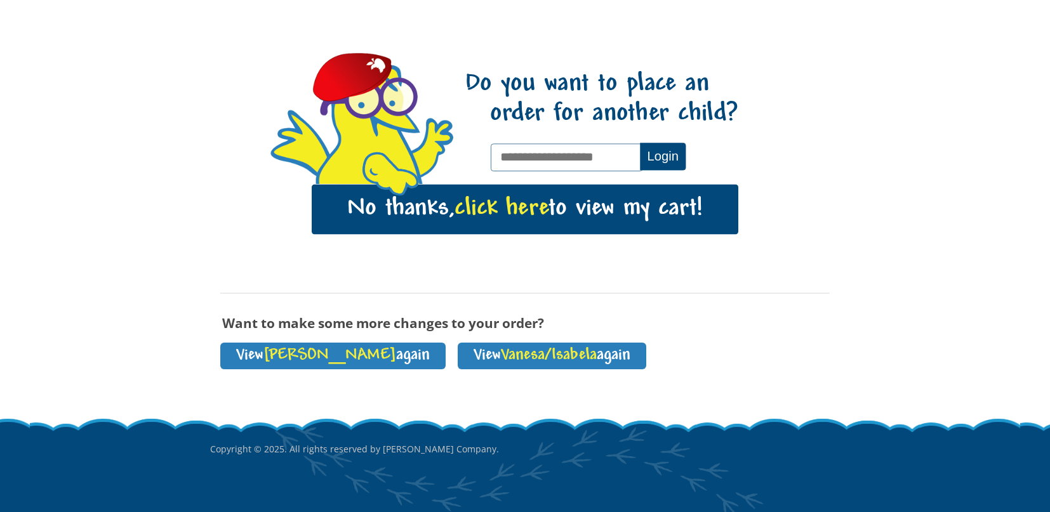
click at [670, 212] on link "No thanks, click here to view my cart!" at bounding box center [525, 210] width 427 height 50
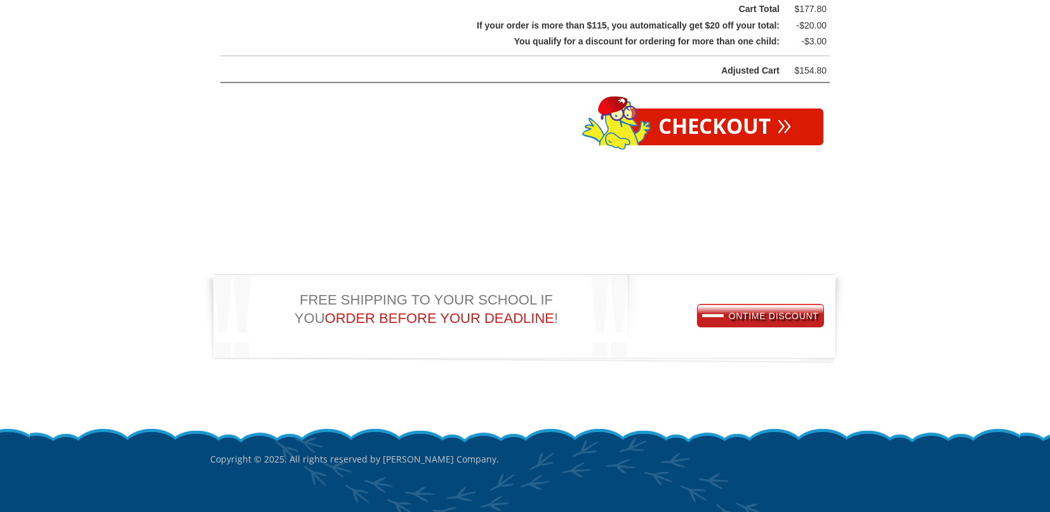
scroll to position [2951, 0]
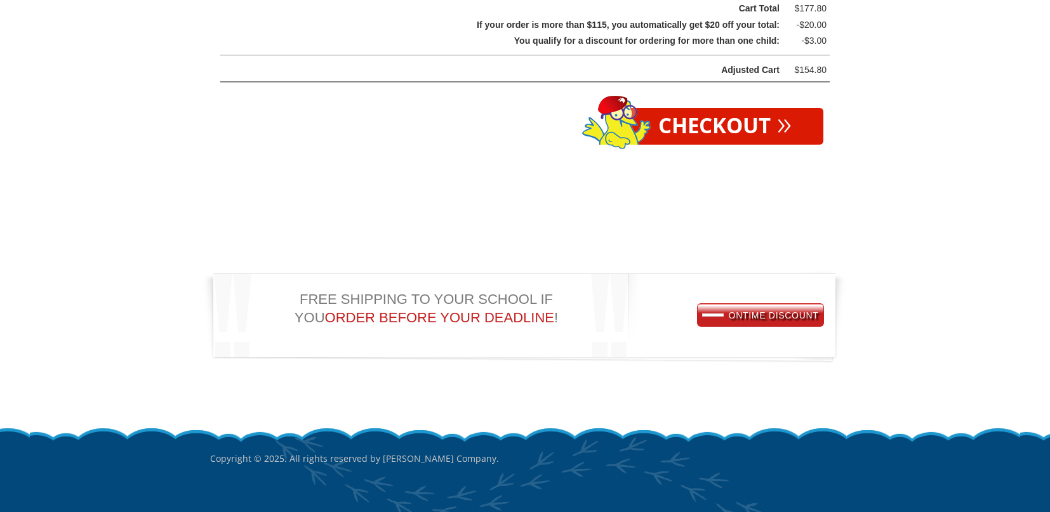
click at [776, 131] on link "Checkout »" at bounding box center [725, 126] width 197 height 37
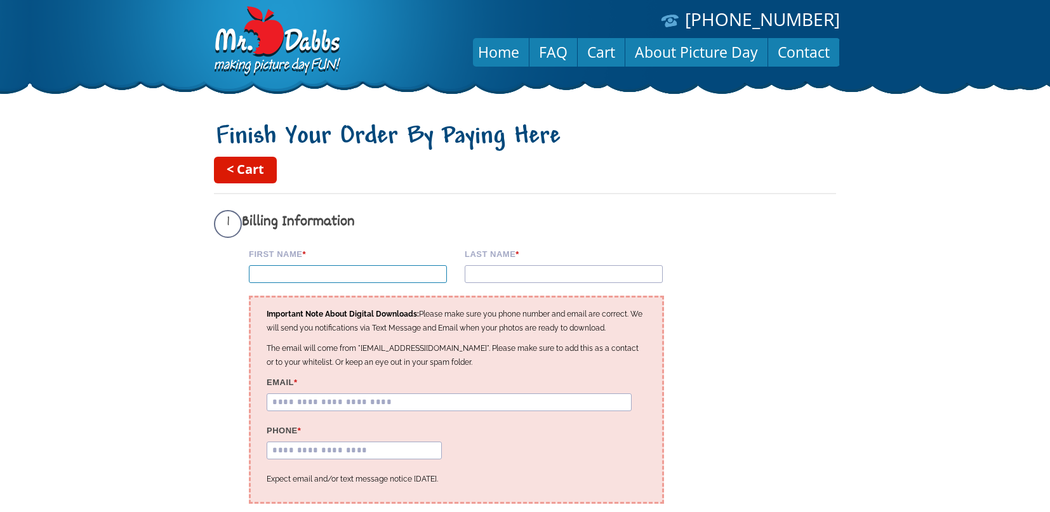
click at [368, 266] on input "First Name *" at bounding box center [348, 274] width 198 height 18
type input "*******"
type input "*****"
click at [588, 246] on div "**********" at bounding box center [447, 412] width 467 height 404
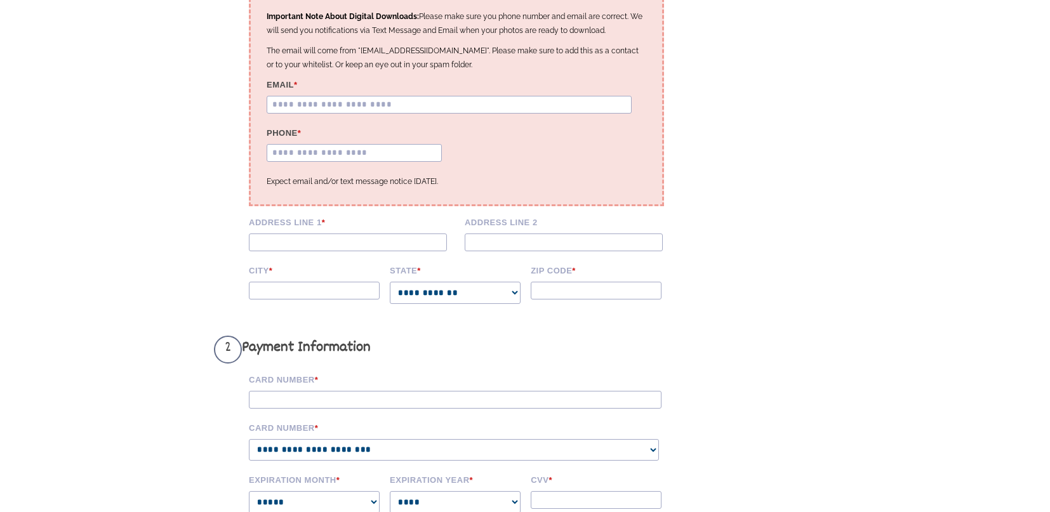
scroll to position [319, 0]
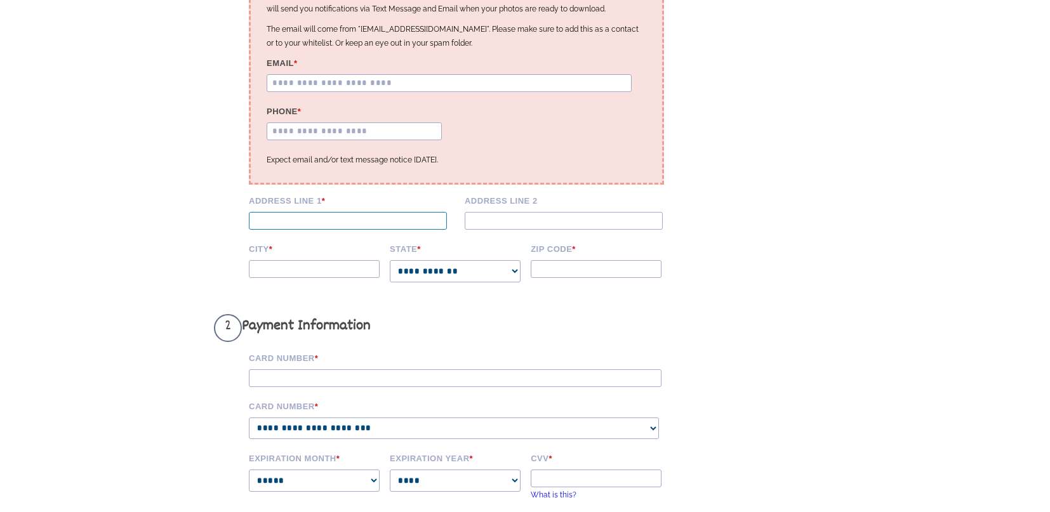
click at [401, 230] on input "Address Line 1 *" at bounding box center [348, 221] width 198 height 18
type input "**********"
click at [349, 278] on input "City *" at bounding box center [314, 269] width 131 height 18
click at [356, 278] on input "City *" at bounding box center [314, 269] width 131 height 18
type input "******"
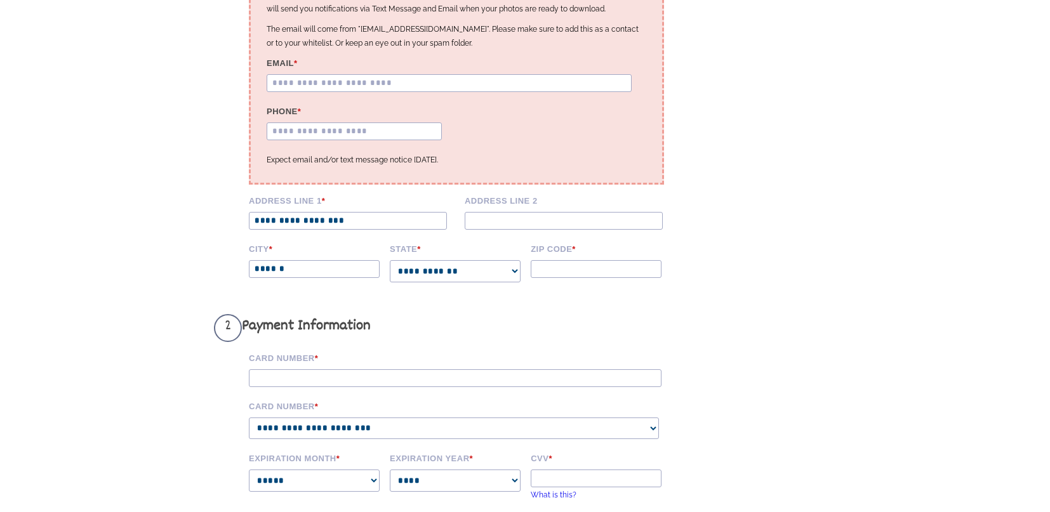
click at [436, 283] on select "**********" at bounding box center [455, 271] width 131 height 22
select select "**"
drag, startPoint x: 549, startPoint y: 280, endPoint x: 574, endPoint y: 282, distance: 25.5
click at [549, 278] on input "Zip code *" at bounding box center [596, 269] width 131 height 18
click at [574, 278] on input "Zip code *" at bounding box center [596, 269] width 131 height 18
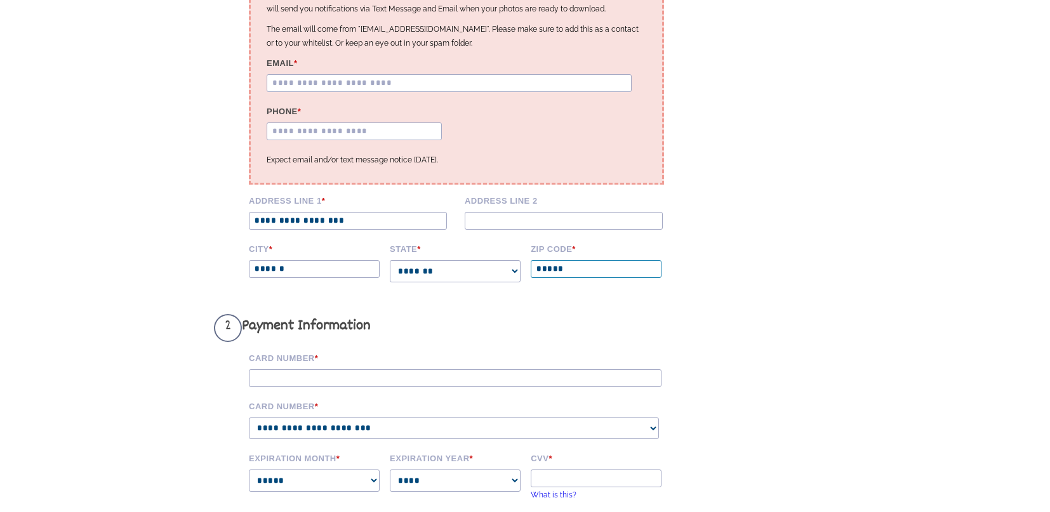
type input "*****"
click at [708, 267] on form "**********" at bounding box center [525, 325] width 622 height 869
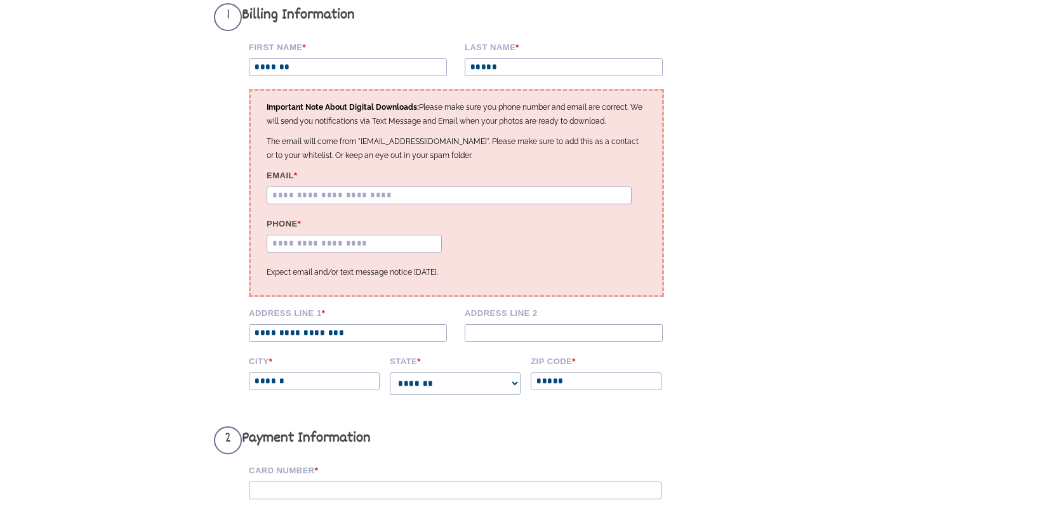
scroll to position [199, 0]
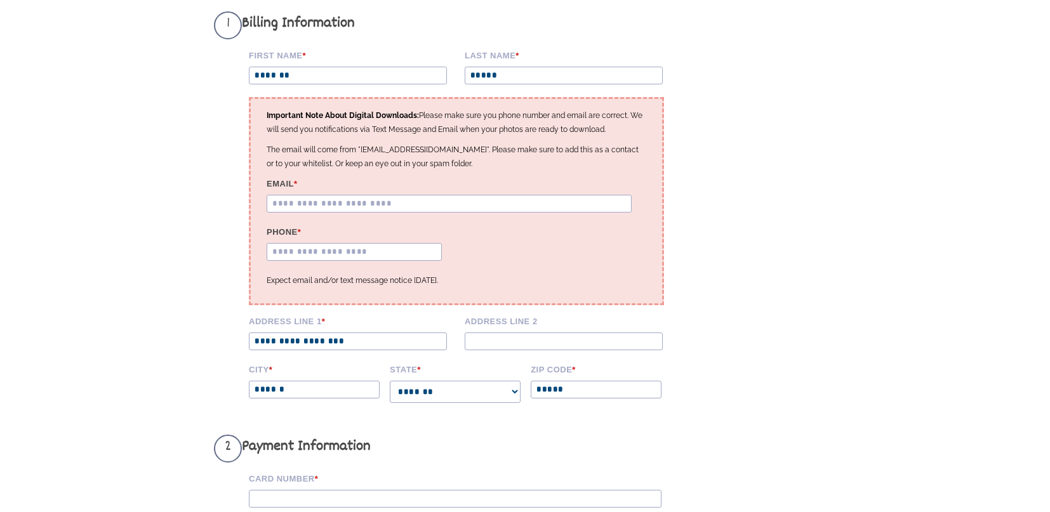
click at [385, 203] on input "Email *" at bounding box center [449, 204] width 365 height 18
type input "**********"
click at [307, 260] on input "Phone *" at bounding box center [354, 252] width 175 height 18
click at [288, 260] on input "**********" at bounding box center [354, 252] width 175 height 18
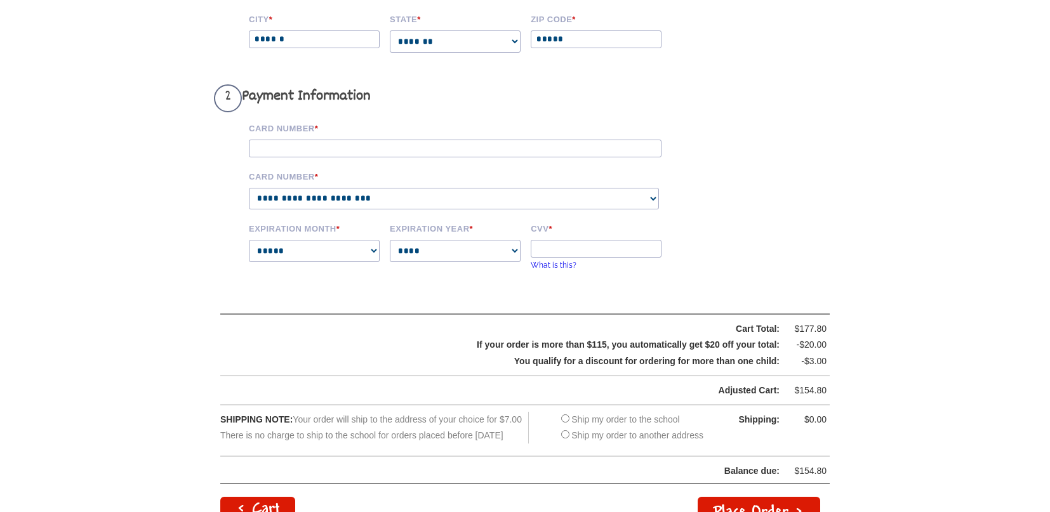
scroll to position [578, 0]
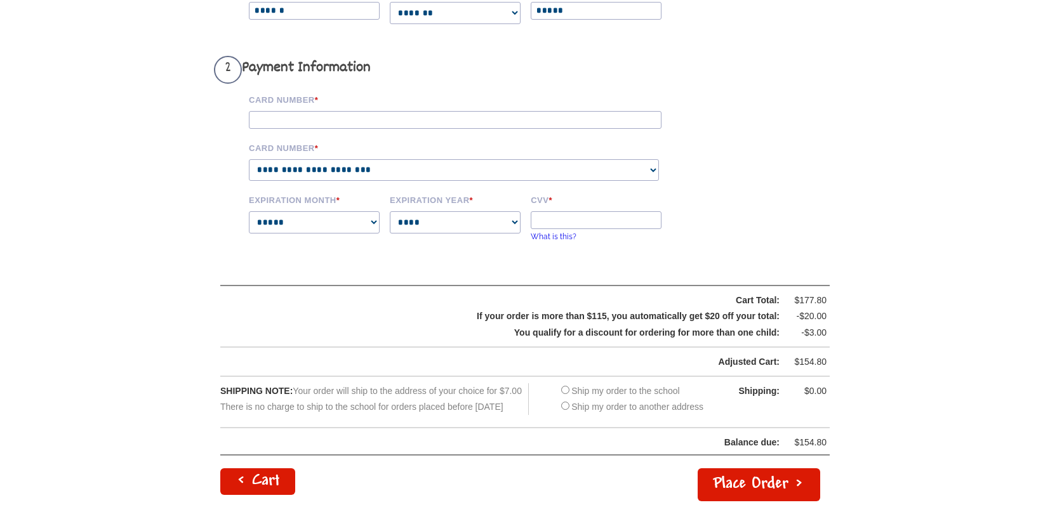
type input "**********"
click at [323, 129] on input "Card Number *" at bounding box center [455, 120] width 413 height 18
click at [324, 129] on input "Card Number *" at bounding box center [455, 120] width 413 height 18
type input "**********"
click at [317, 182] on select "**********" at bounding box center [454, 170] width 410 height 22
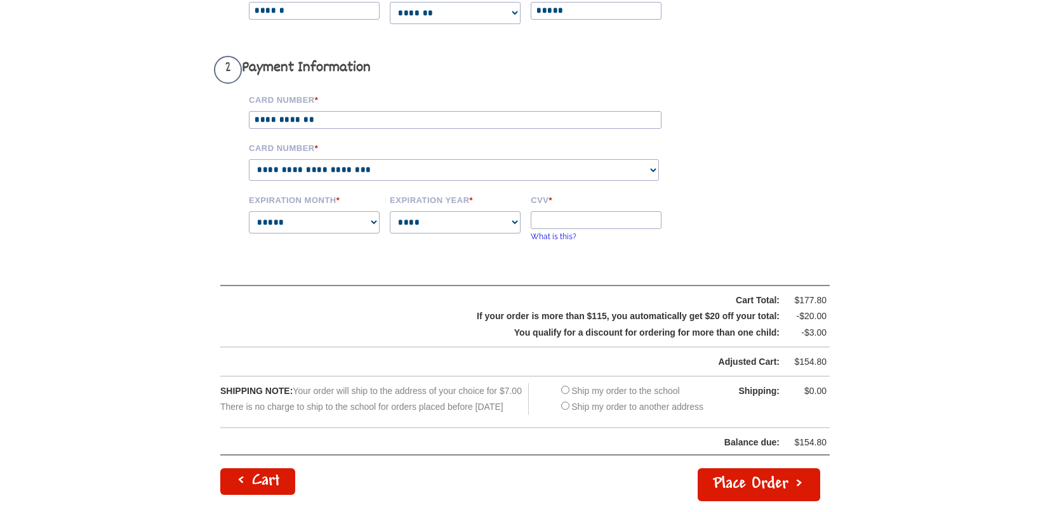
select select "****"
click at [311, 234] on select "**********" at bounding box center [314, 222] width 131 height 22
select select "**"
click at [406, 234] on select "**** **** **** **** **** **** **** **** **** ****" at bounding box center [455, 222] width 131 height 22
click at [425, 234] on select "**** **** **** **** **** **** **** **** **** ****" at bounding box center [455, 222] width 131 height 22
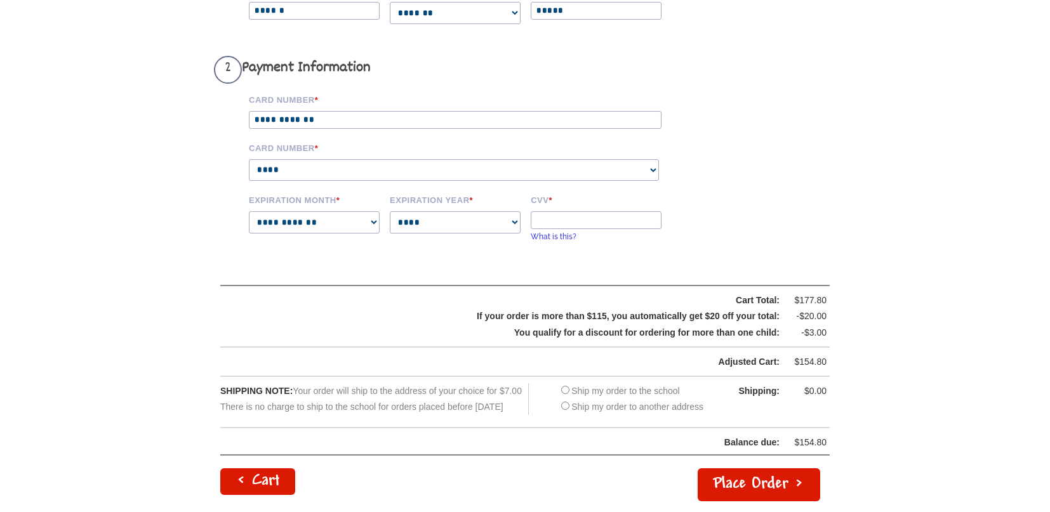
select select "****"
click at [559, 229] on input "CVV *" at bounding box center [596, 220] width 131 height 18
click at [563, 229] on input "CVV *" at bounding box center [596, 220] width 131 height 18
type input "***"
click at [703, 223] on form "**********" at bounding box center [525, 66] width 622 height 869
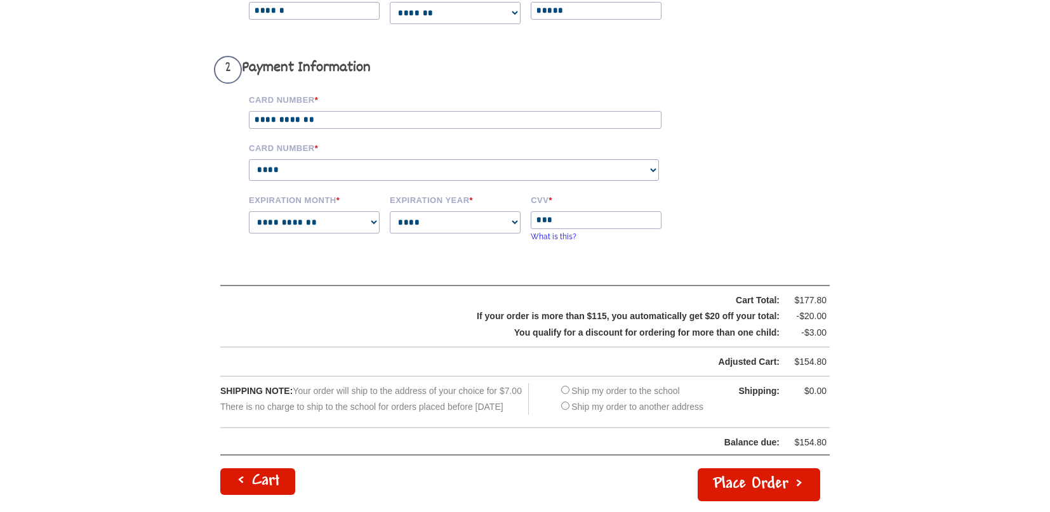
click at [703, 223] on form "**********" at bounding box center [525, 66] width 622 height 869
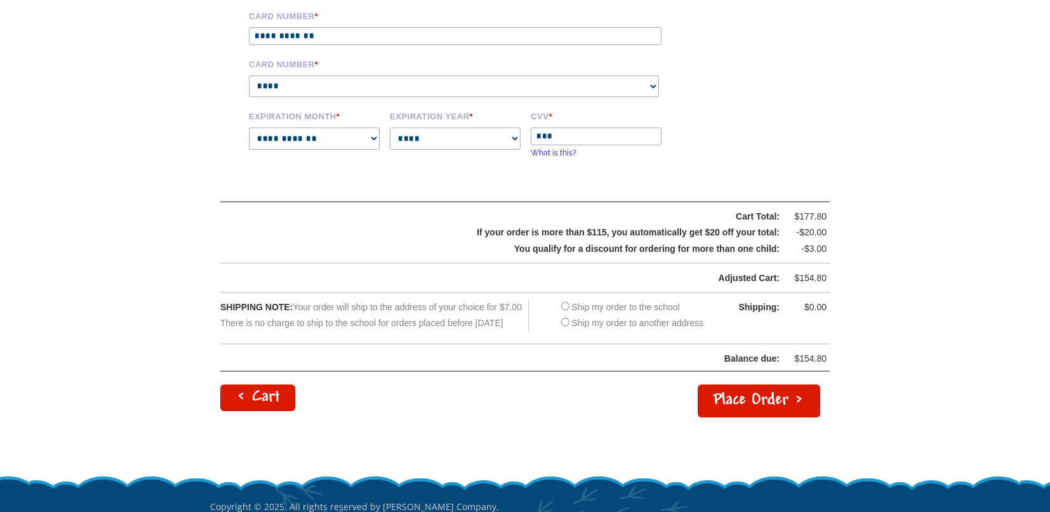
scroll to position [765, 0]
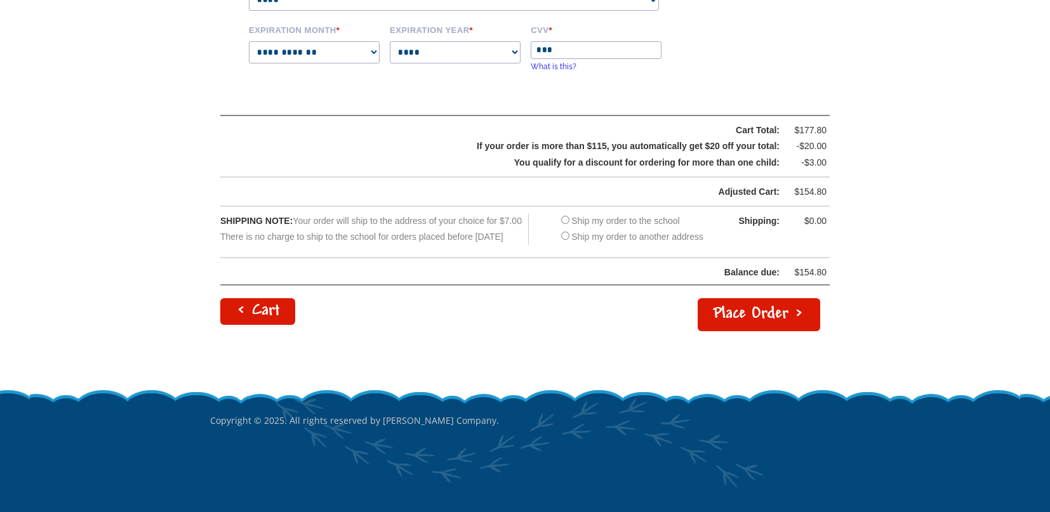
click at [771, 315] on button "Place Order >" at bounding box center [759, 314] width 123 height 33
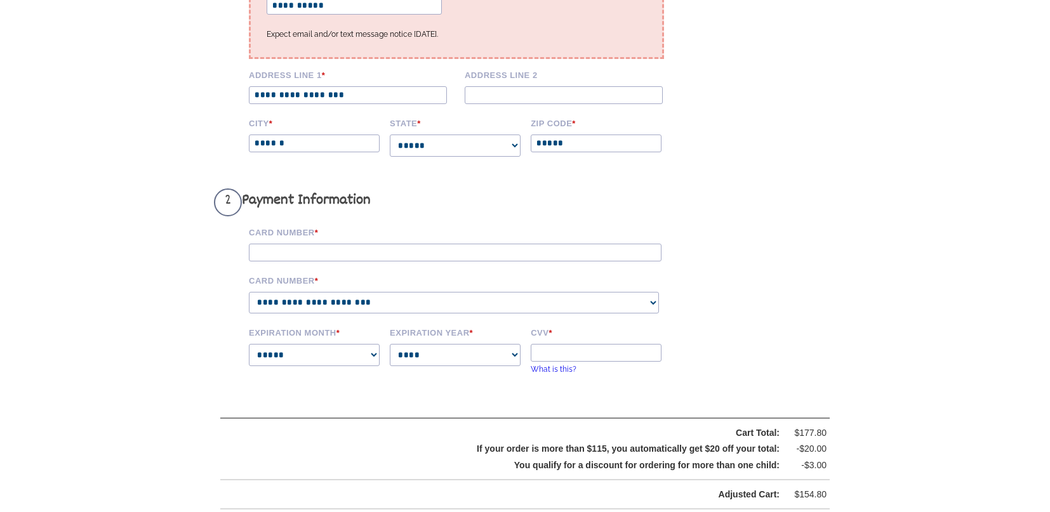
scroll to position [480, 0]
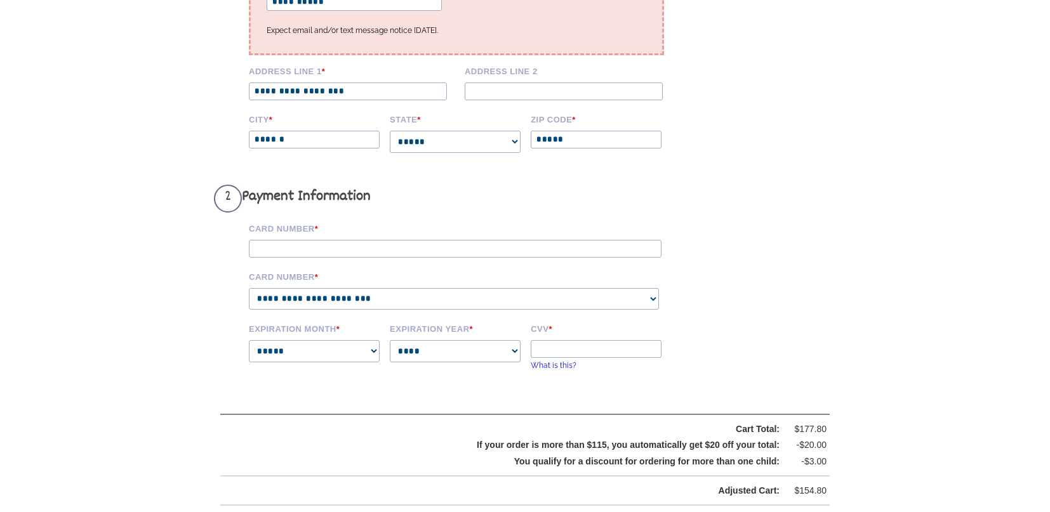
click at [392, 308] on select "**********" at bounding box center [454, 299] width 410 height 22
select select "****"
click at [324, 255] on input "Card Number *" at bounding box center [455, 249] width 413 height 18
click at [290, 258] on input "Card Number *" at bounding box center [455, 249] width 413 height 18
type input "**********"
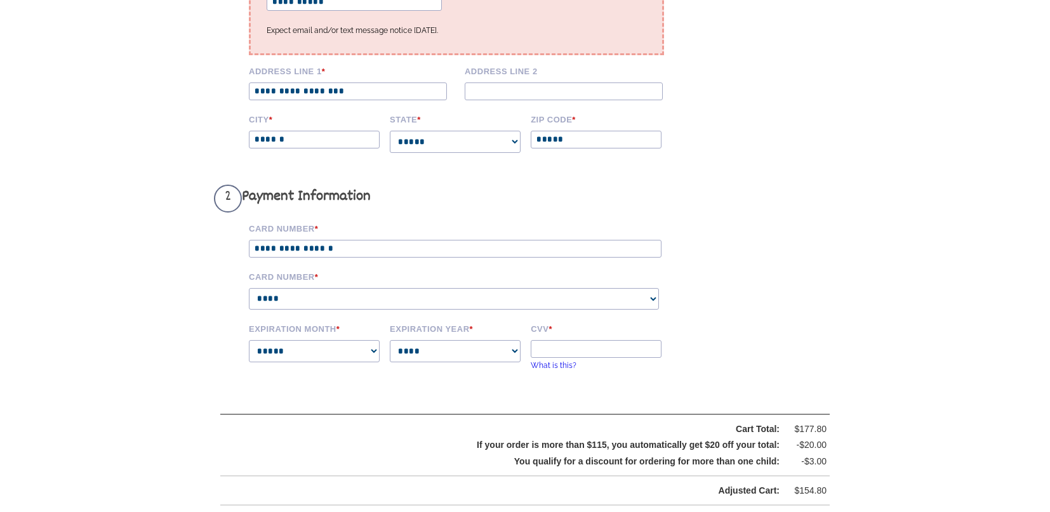
click at [295, 361] on select "**********" at bounding box center [314, 351] width 131 height 22
select select "**"
click at [424, 363] on select "**** **** **** **** **** **** **** **** **** ****" at bounding box center [455, 351] width 131 height 22
select select "****"
click at [545, 358] on input "CVV *" at bounding box center [596, 349] width 131 height 18
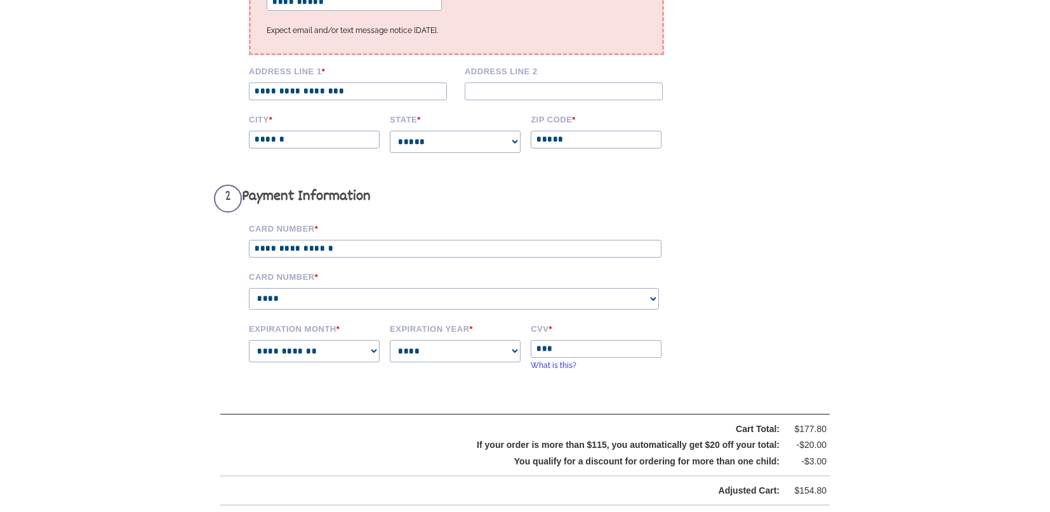
type input "***"
click at [716, 331] on form "**********" at bounding box center [525, 195] width 622 height 869
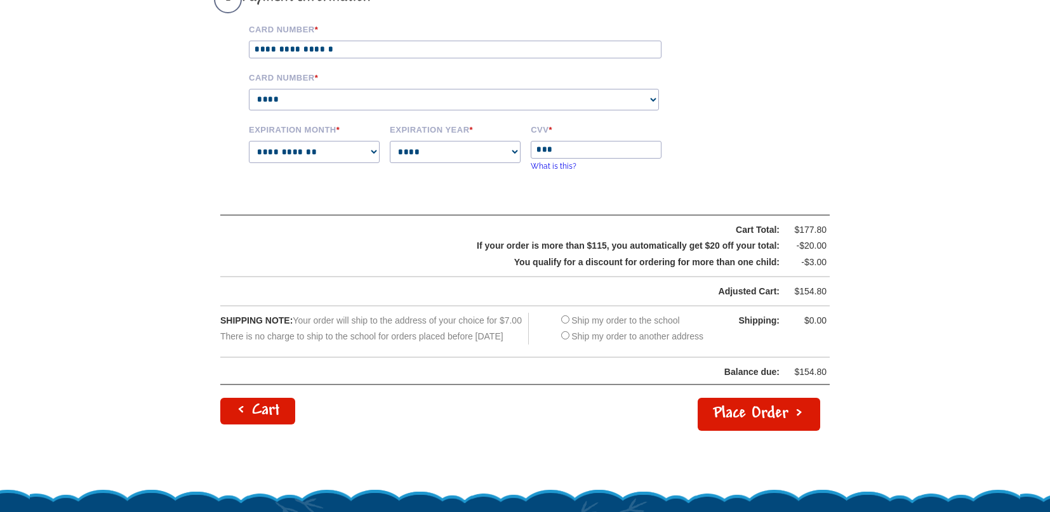
scroll to position [683, 0]
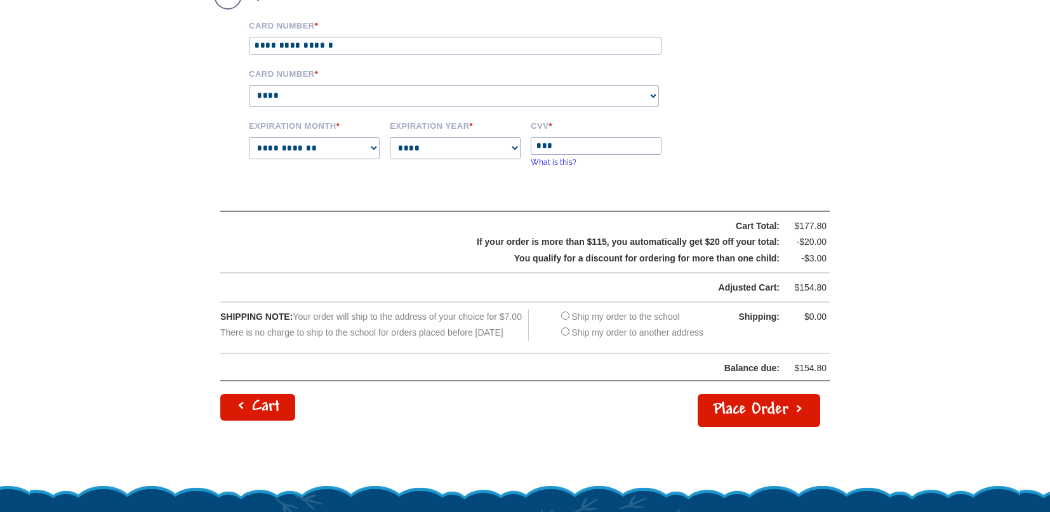
click at [766, 427] on button "Place Order >" at bounding box center [759, 410] width 123 height 33
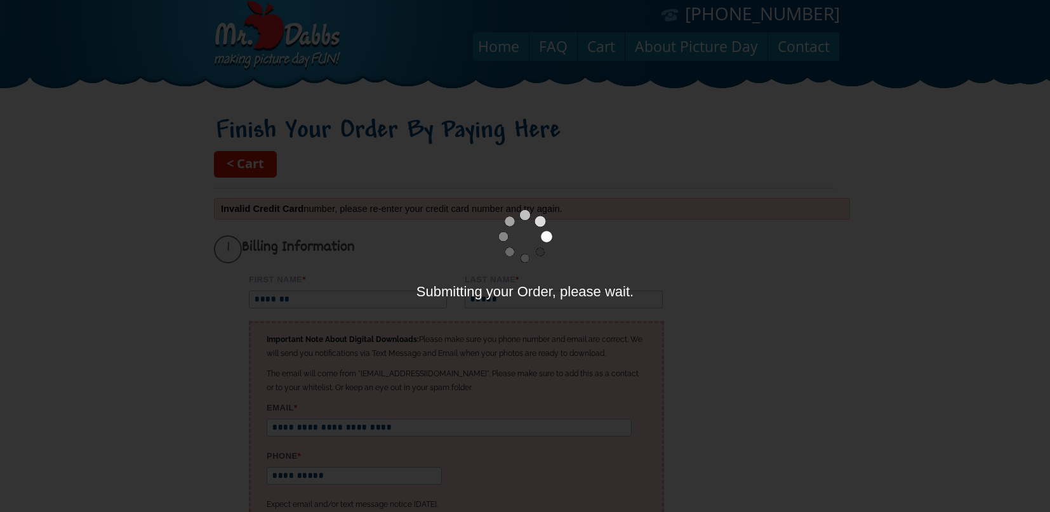
scroll to position [0, 0]
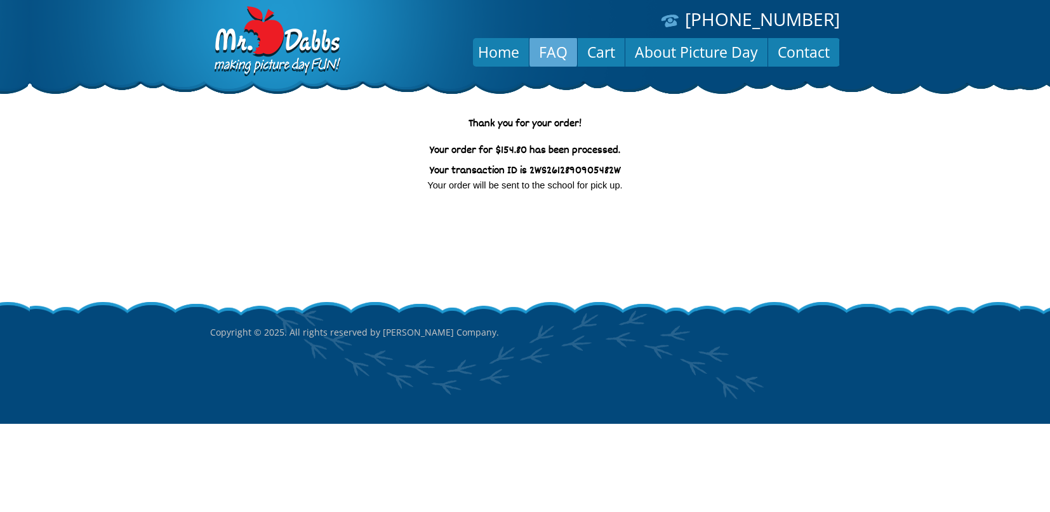
click at [552, 46] on link "FAQ" at bounding box center [554, 52] width 48 height 30
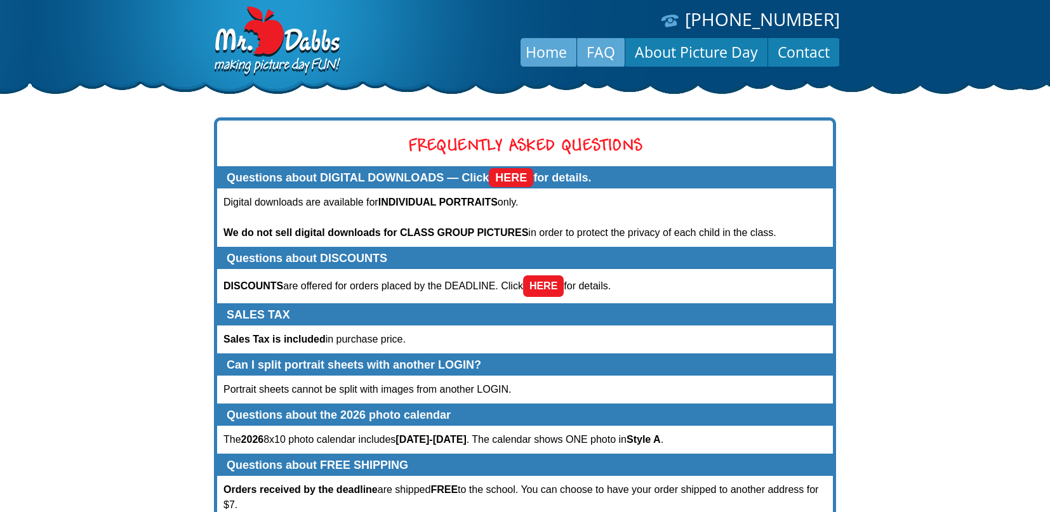
click at [542, 50] on link "Home" at bounding box center [546, 52] width 60 height 30
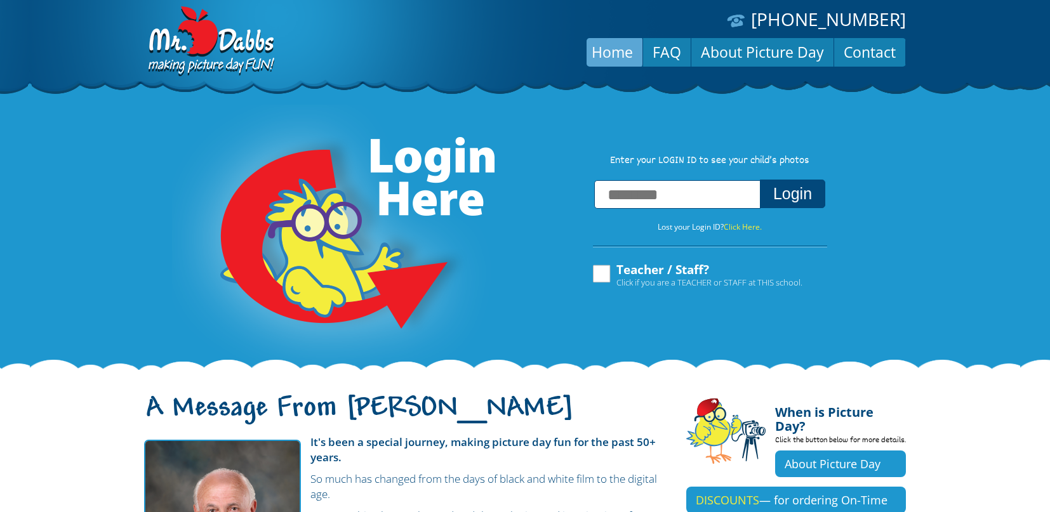
scroll to position [1, 0]
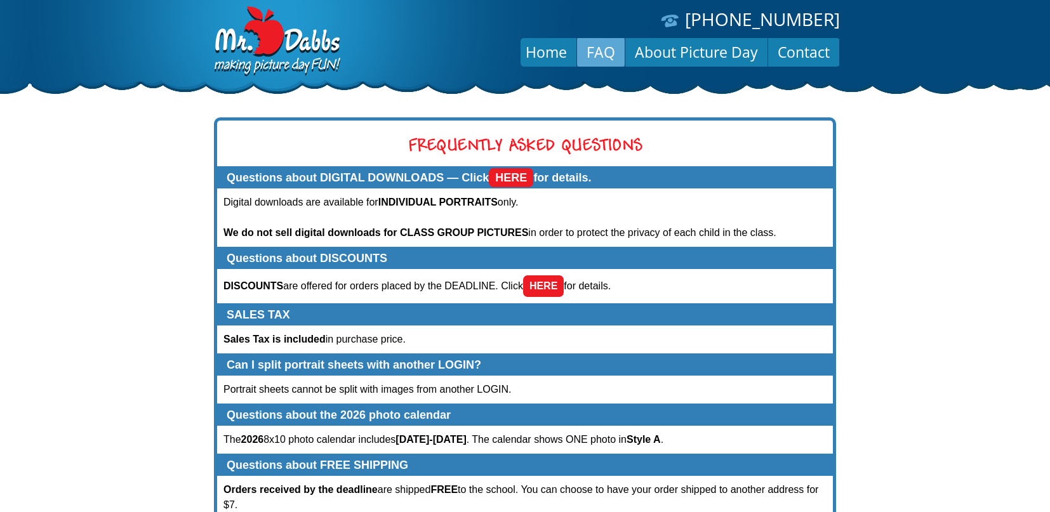
click at [615, 53] on link "FAQ" at bounding box center [601, 52] width 48 height 30
click at [556, 52] on link "Home" at bounding box center [546, 52] width 60 height 30
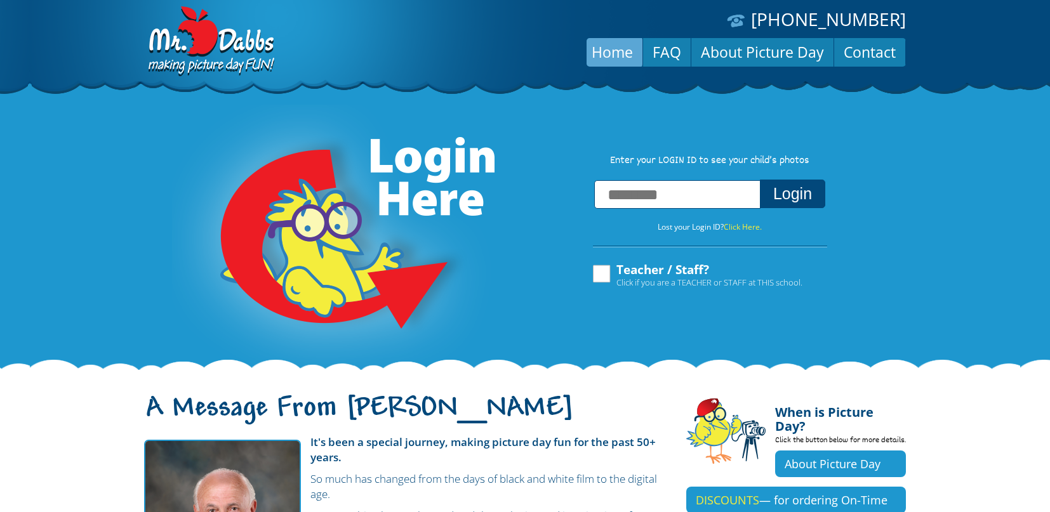
click at [644, 201] on input "text" at bounding box center [677, 194] width 166 height 29
type input "**********"
click at [792, 190] on button "Login" at bounding box center [792, 194] width 65 height 29
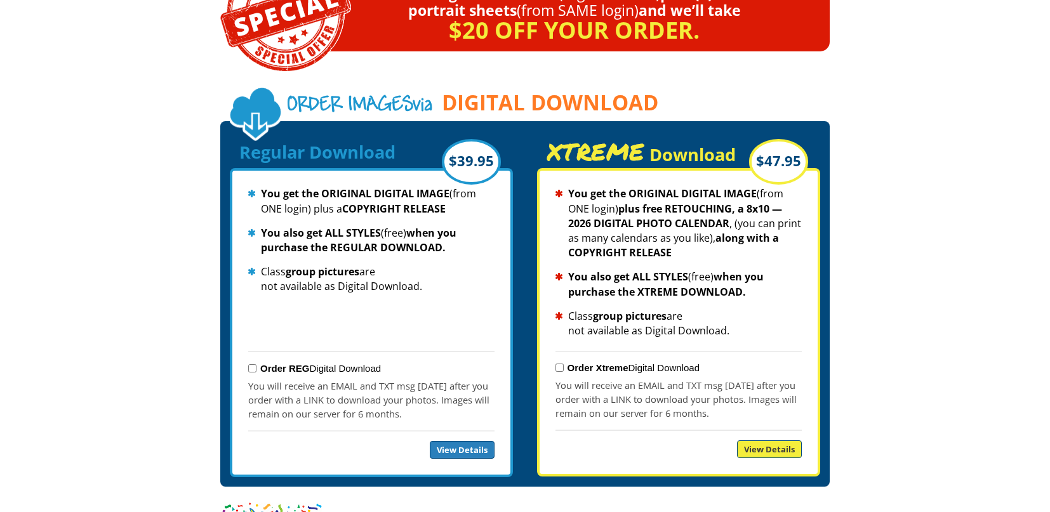
scroll to position [1412, 0]
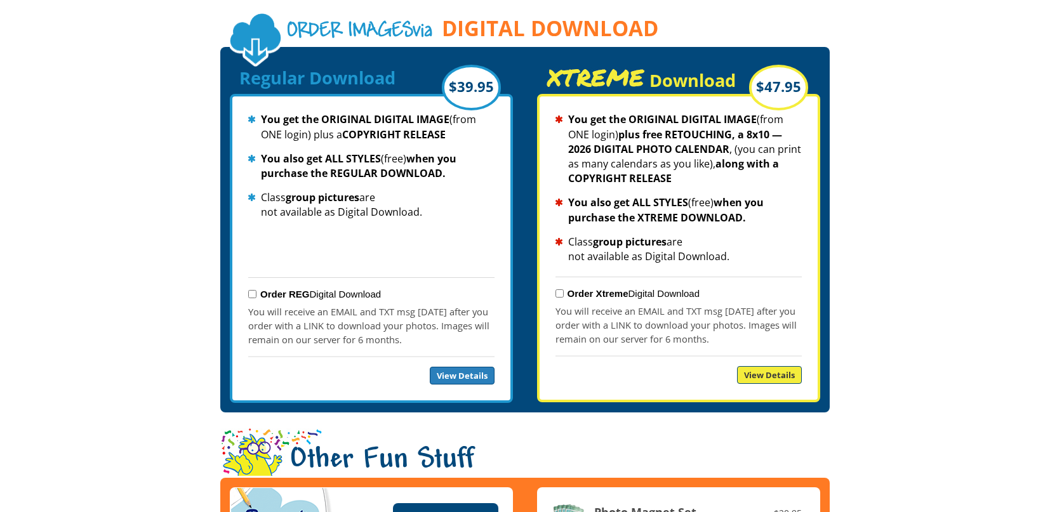
click at [357, 289] on label "Order REG Digital Download" at bounding box center [320, 294] width 121 height 11
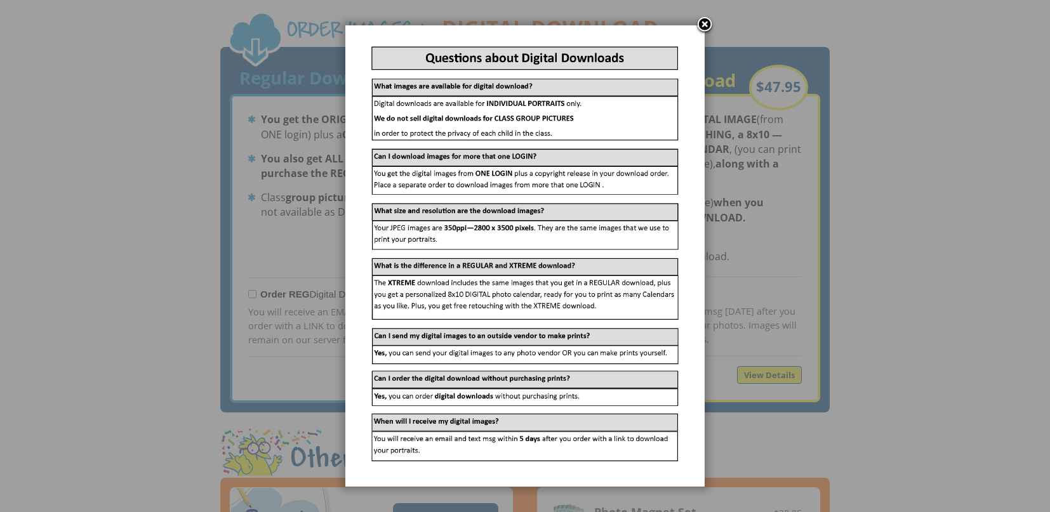
click at [703, 25] on link at bounding box center [704, 25] width 19 height 19
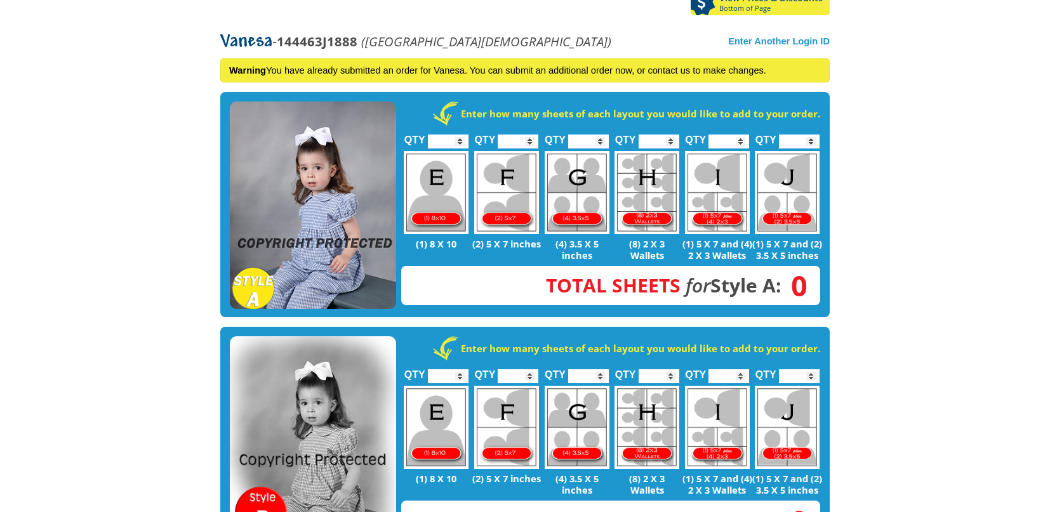
scroll to position [0, 0]
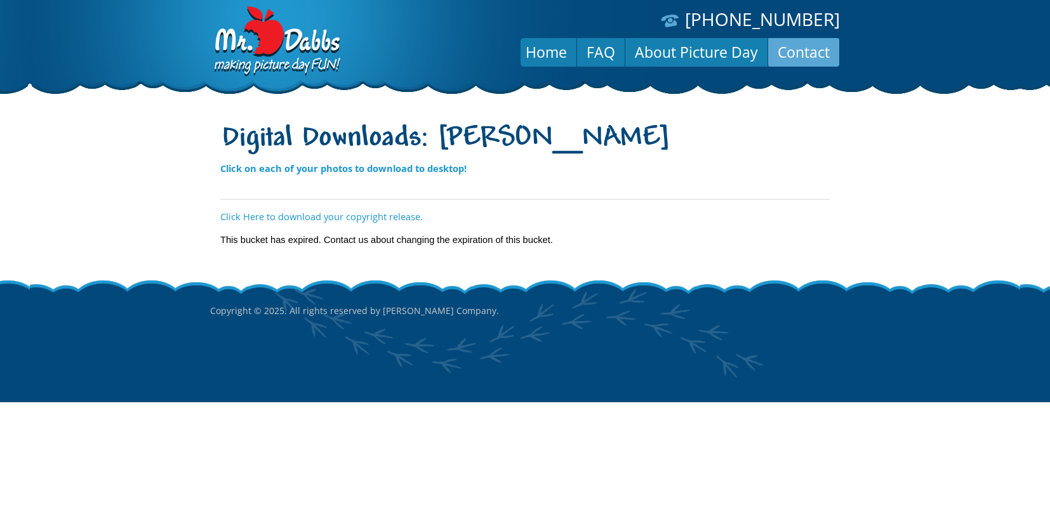
click at [799, 51] on link "Contact" at bounding box center [803, 52] width 71 height 30
